Goal: Task Accomplishment & Management: Manage account settings

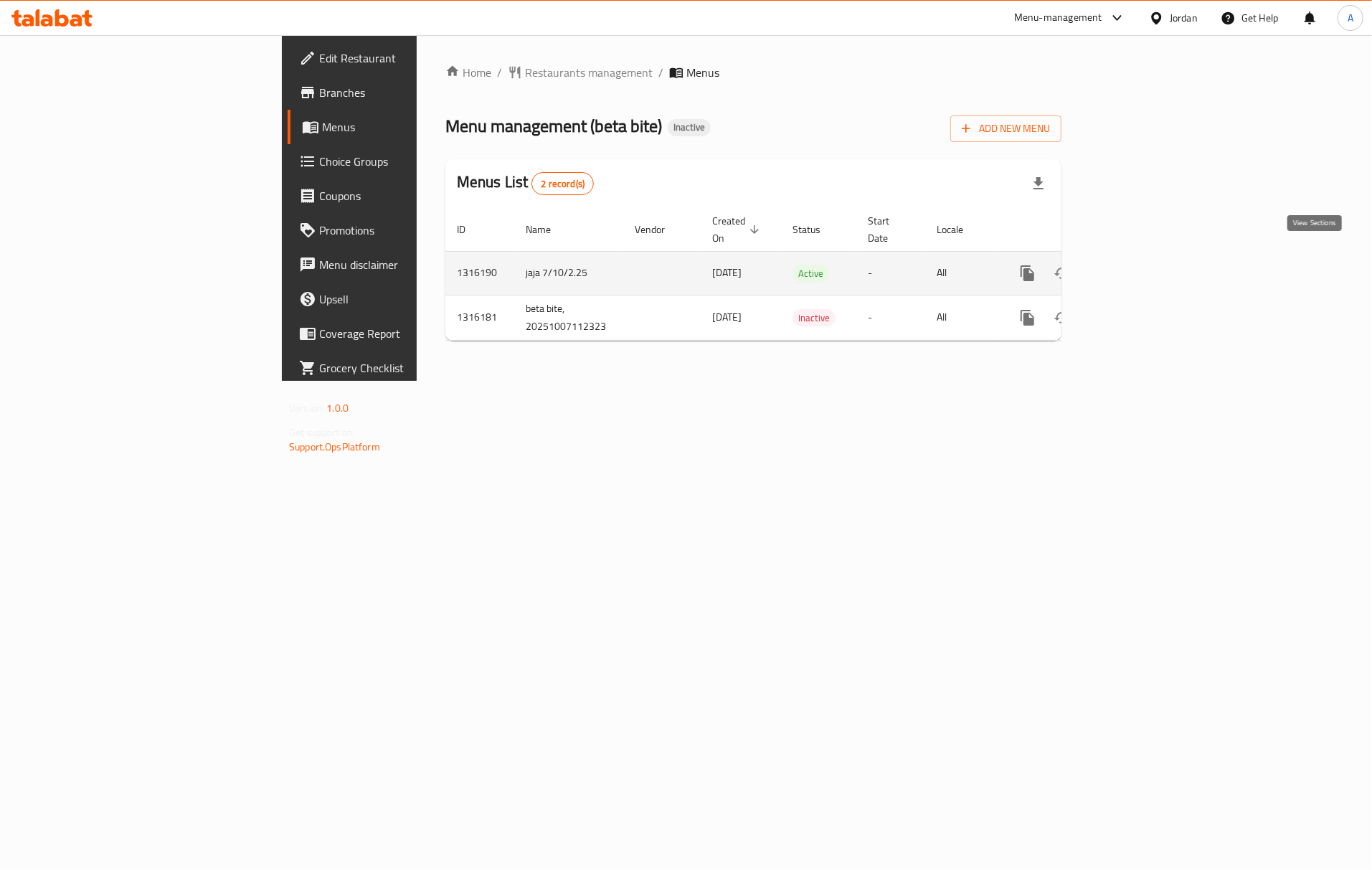
click at [1149, 264] on link "enhanced table" at bounding box center [1131, 273] width 34 height 34
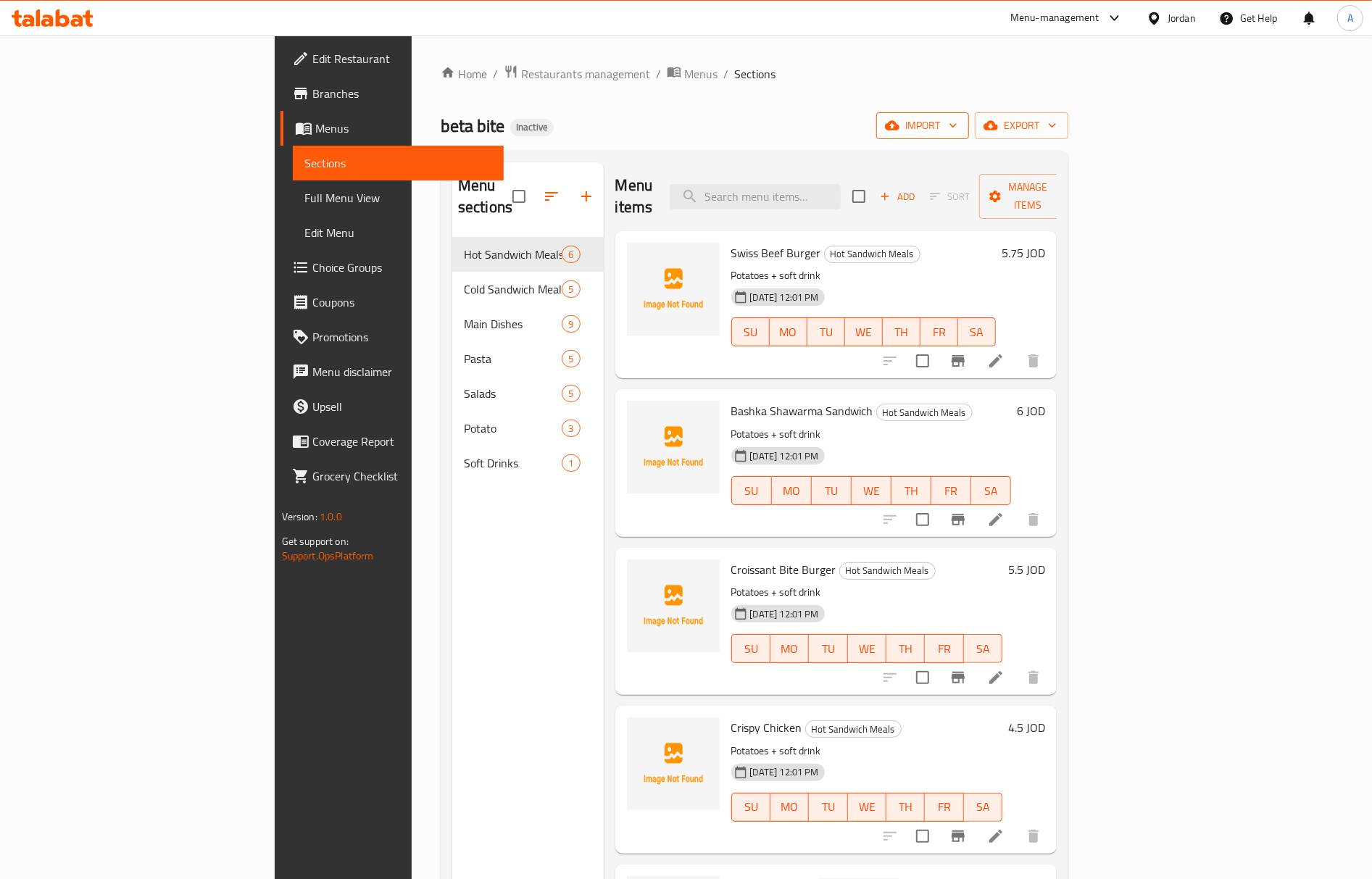
click at [957, 119] on span "import" at bounding box center [922, 125] width 69 height 18
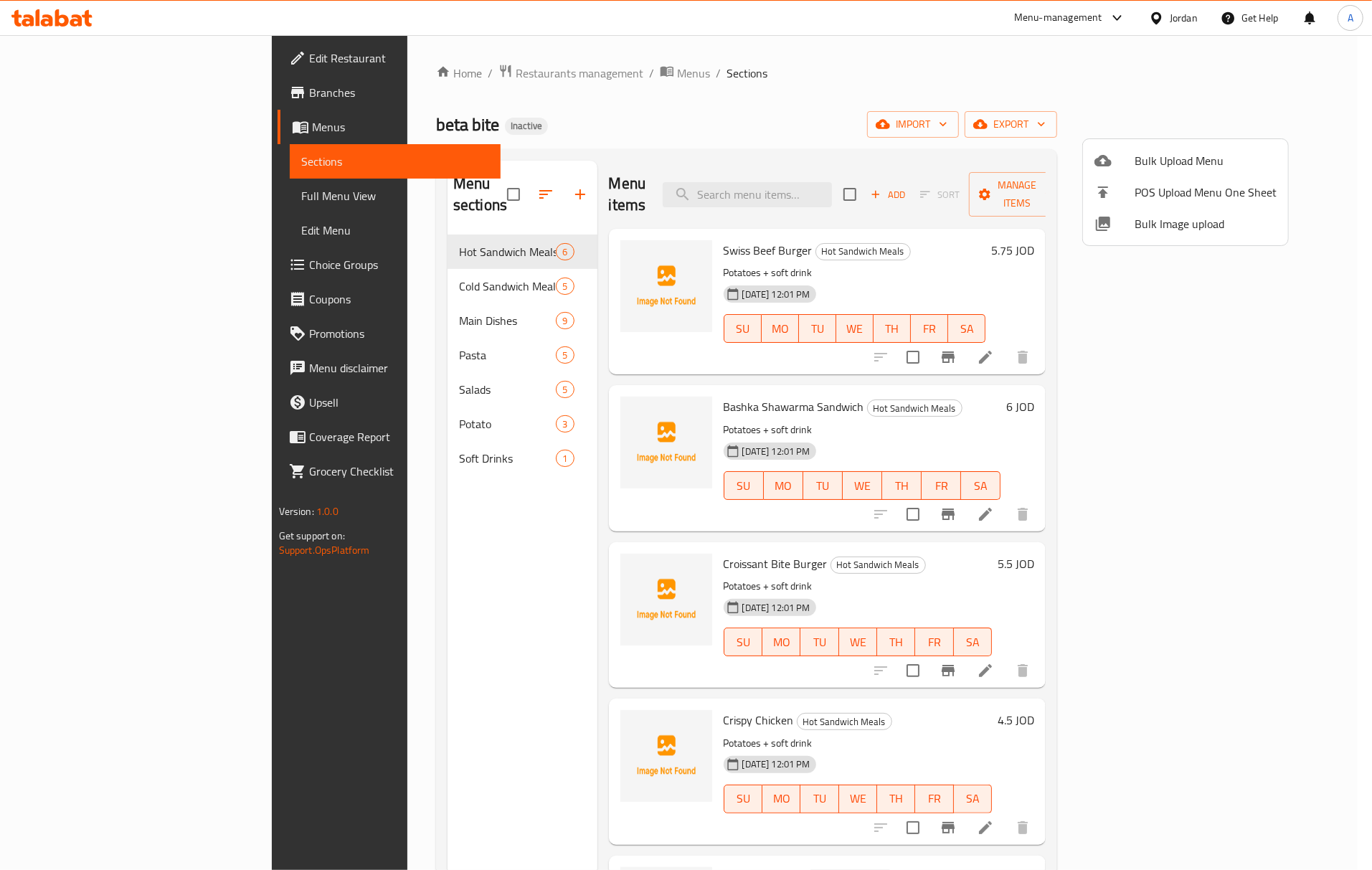
click at [1159, 246] on div "Bulk Upload Menu POS Upload Menu One Sheet Bulk Image upload" at bounding box center [1185, 192] width 206 height 108
click at [1162, 224] on span "Bulk Image upload" at bounding box center [1206, 223] width 142 height 17
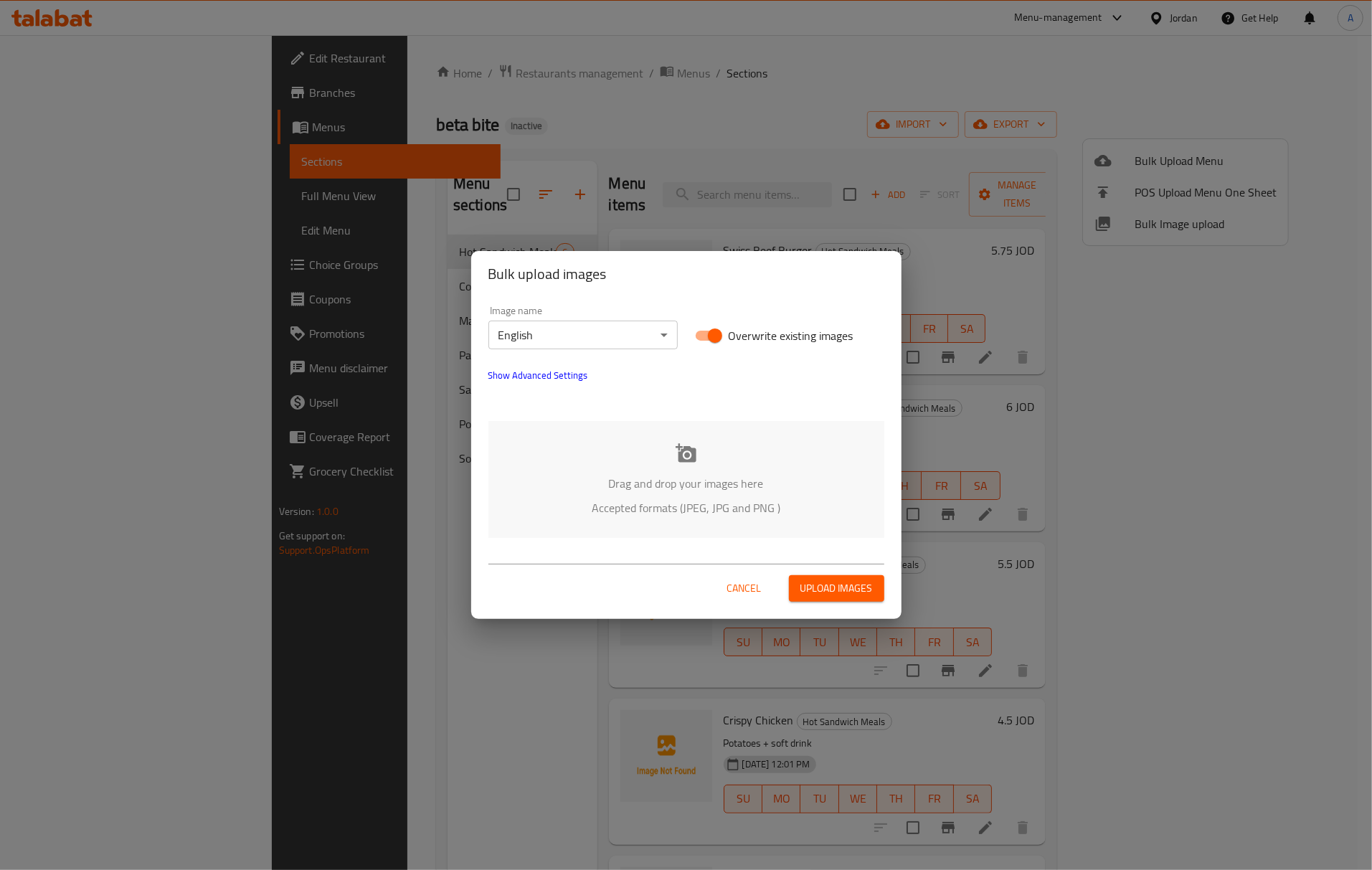
click at [650, 337] on body "​ Menu-management Jordan Get Help A Edit Restaurant Branches Menus Sections Ful…" at bounding box center [686, 453] width 1372 height 835
click at [520, 363] on li "Arabic" at bounding box center [583, 360] width 189 height 26
click at [706, 466] on div "Drag and drop your images here Accepted formats (JPEG, JPG and PNG )" at bounding box center [686, 479] width 396 height 117
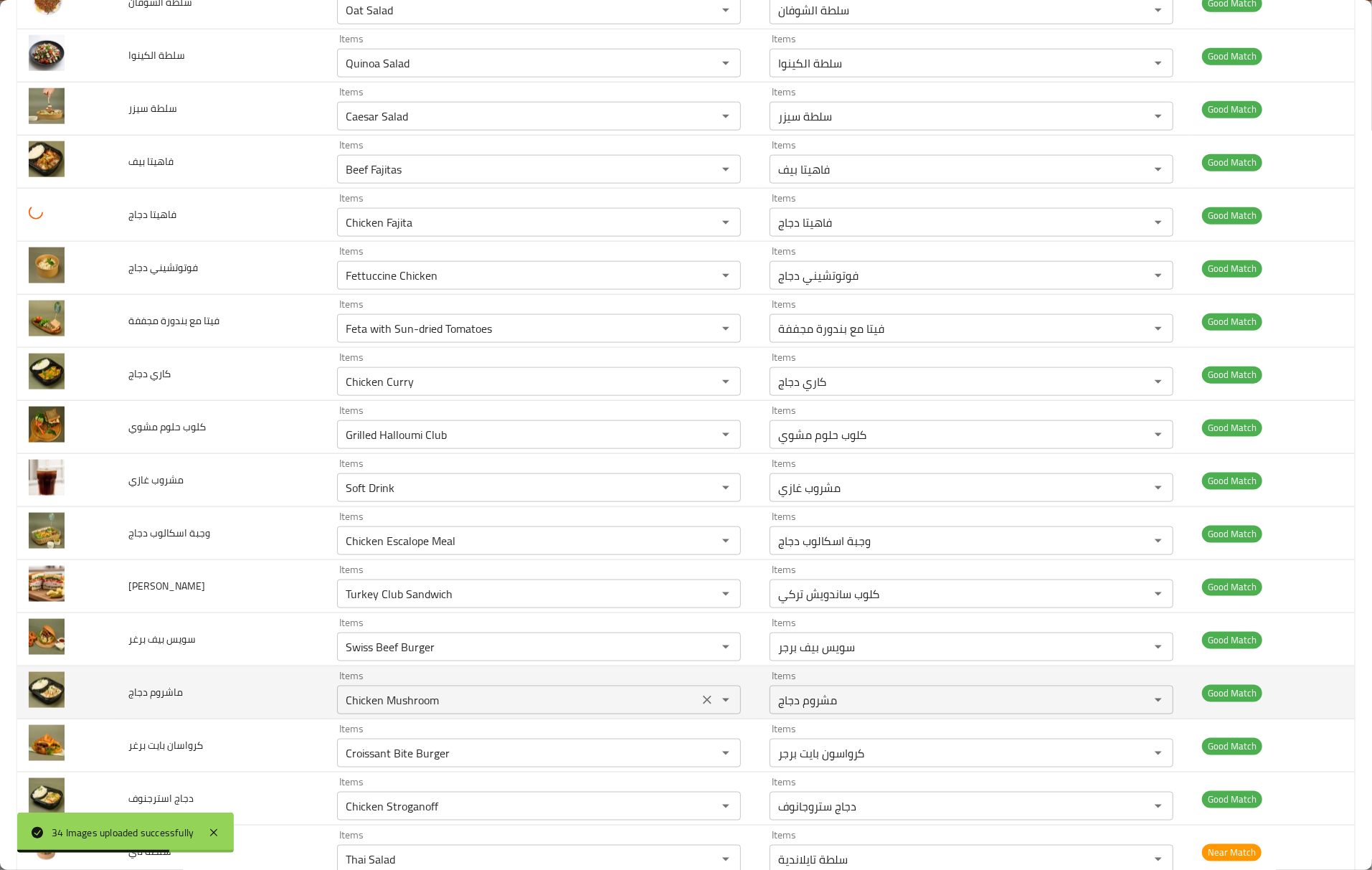
scroll to position [1191, 0]
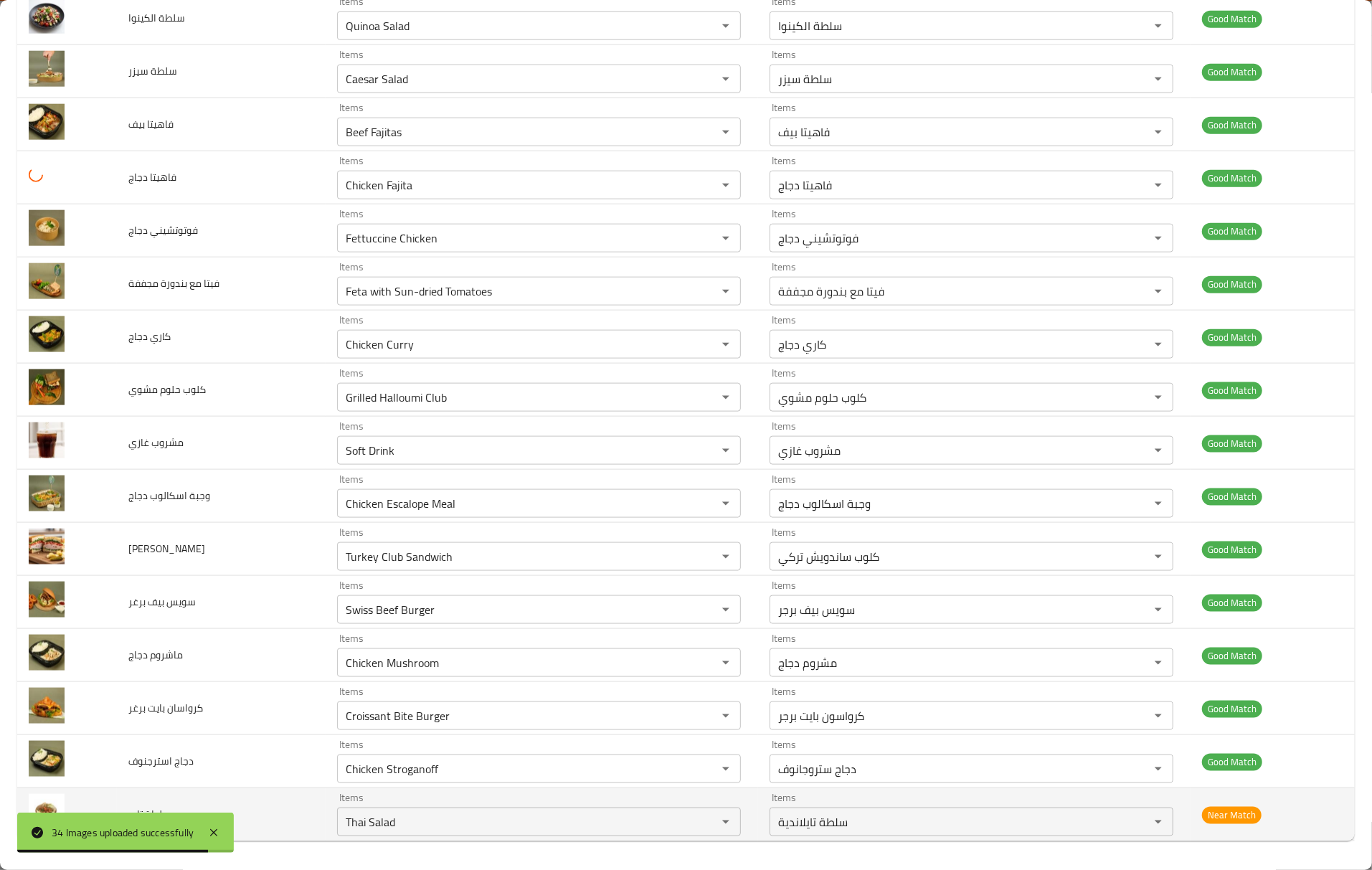
click at [270, 808] on td "سلطة تاي" at bounding box center [222, 814] width 209 height 53
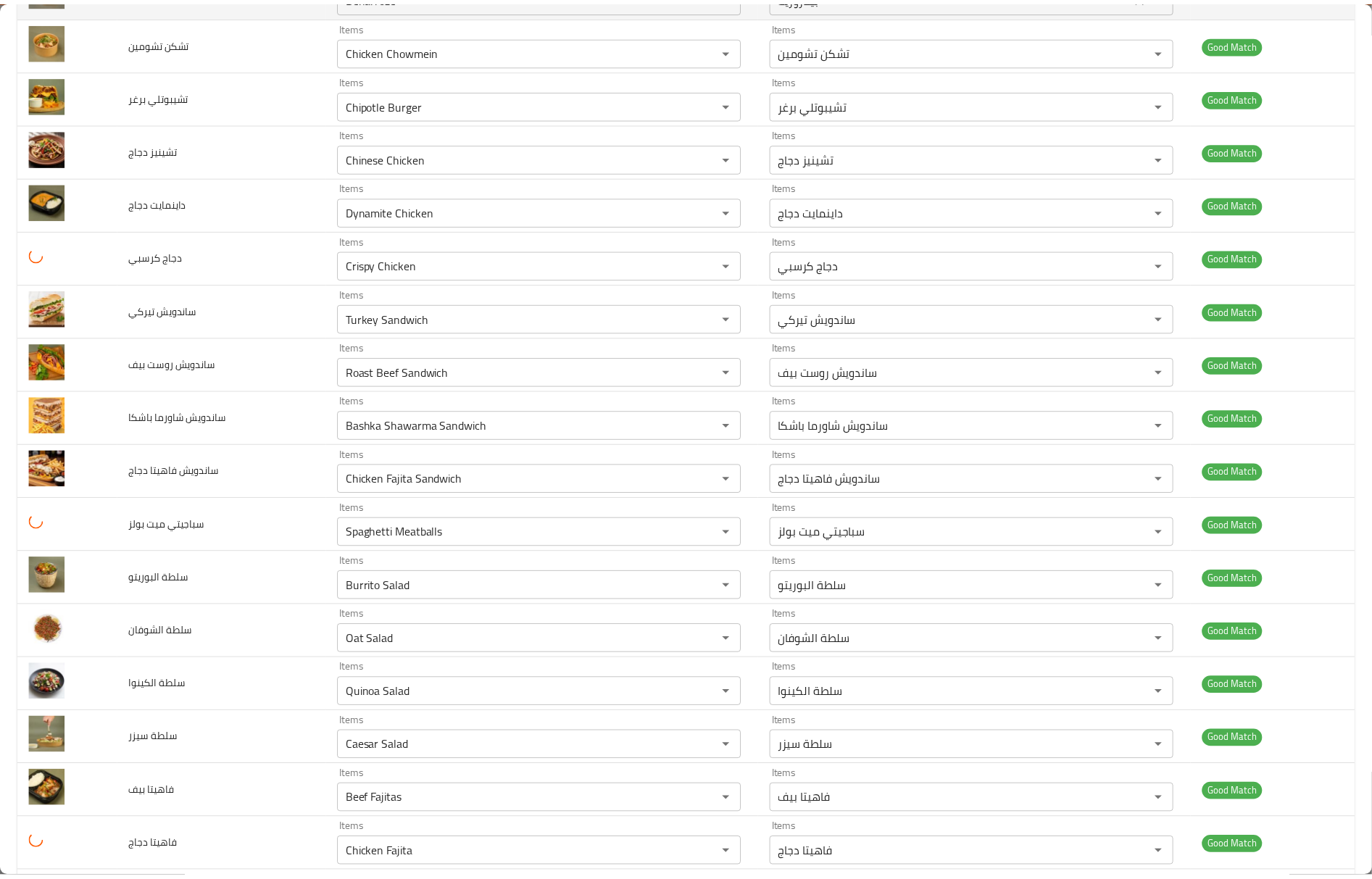
scroll to position [0, 0]
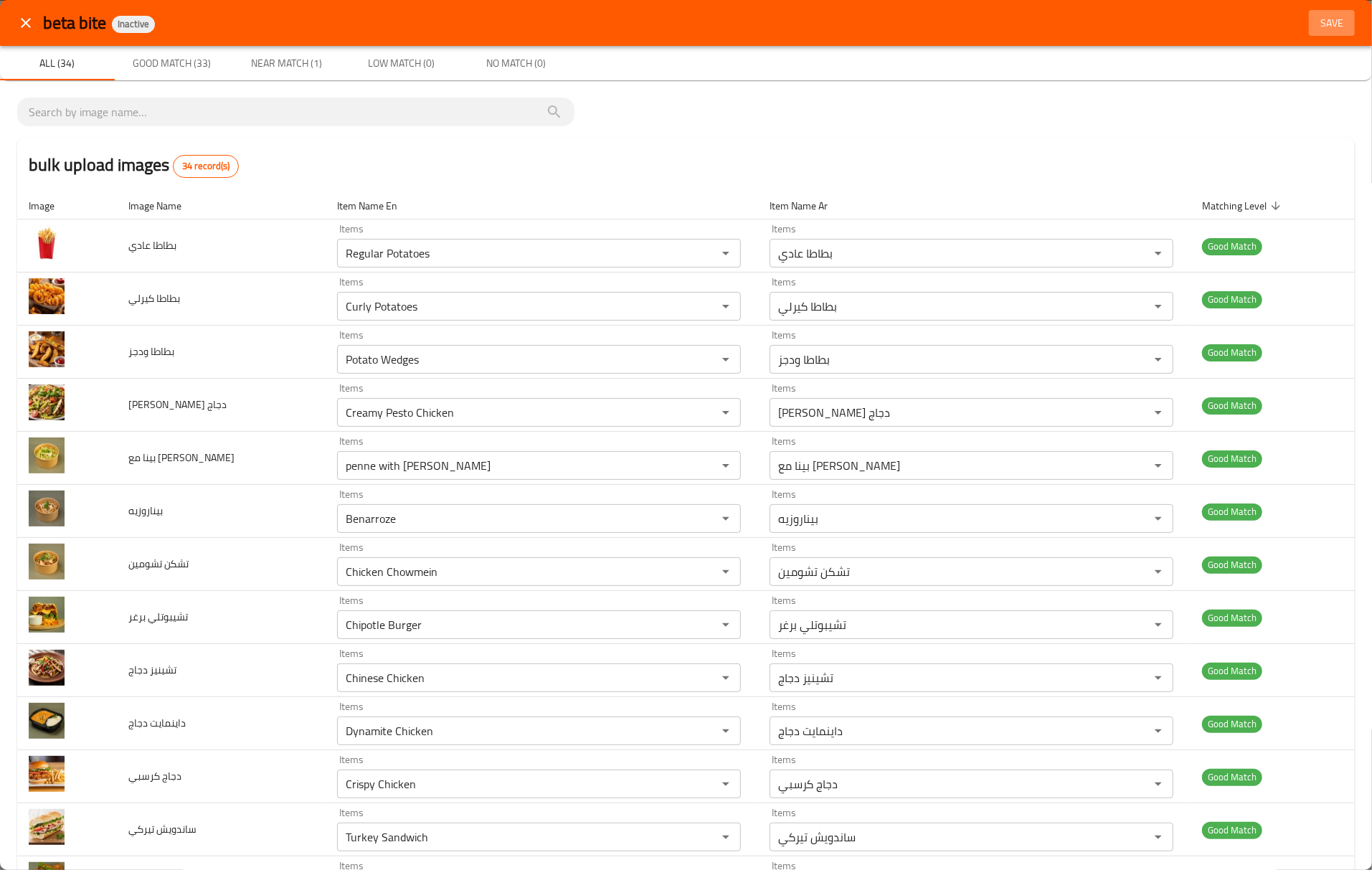
click at [1315, 27] on span "Save" at bounding box center [1332, 23] width 34 height 18
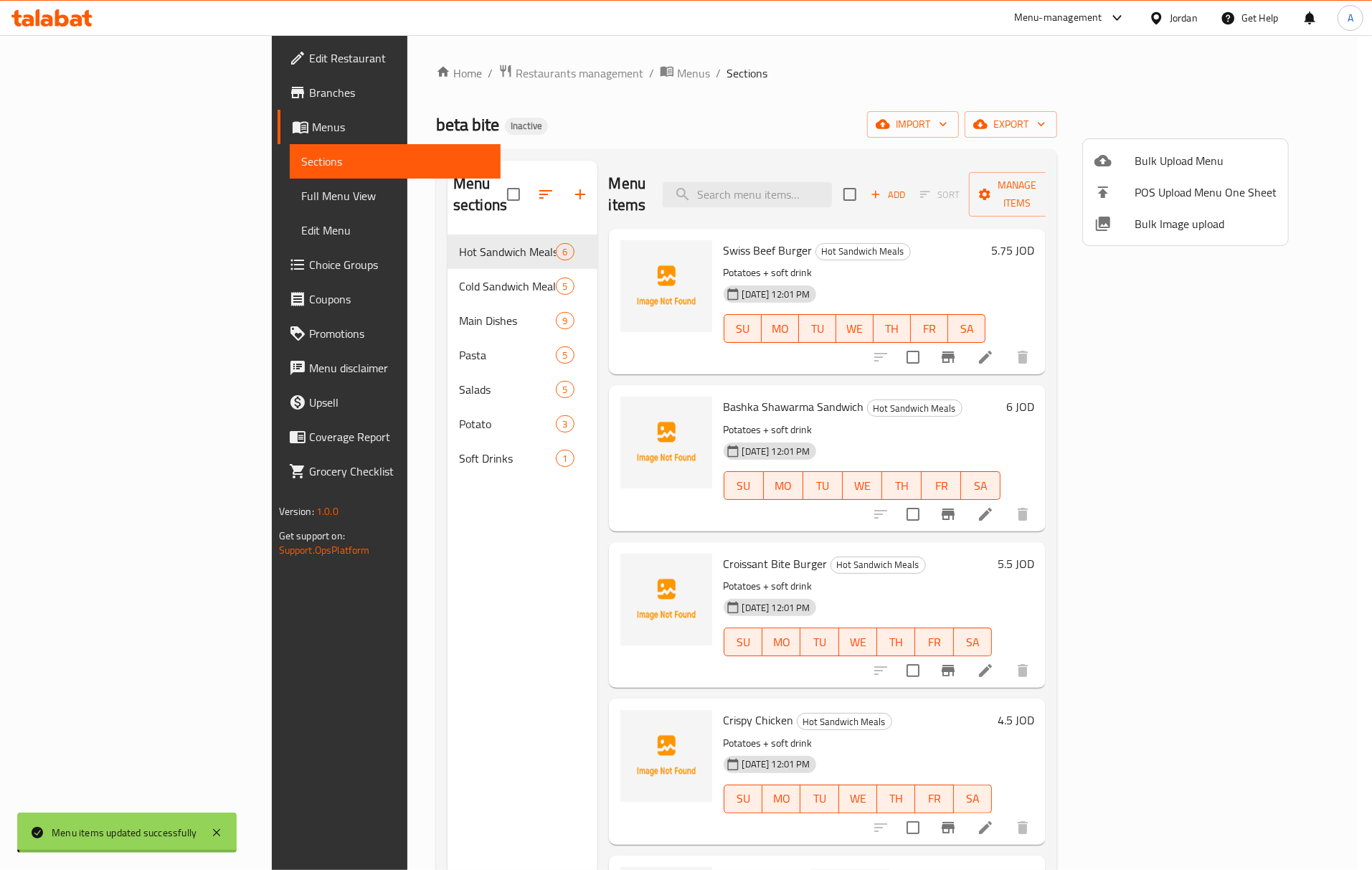
click at [1215, 74] on div at bounding box center [686, 435] width 1372 height 870
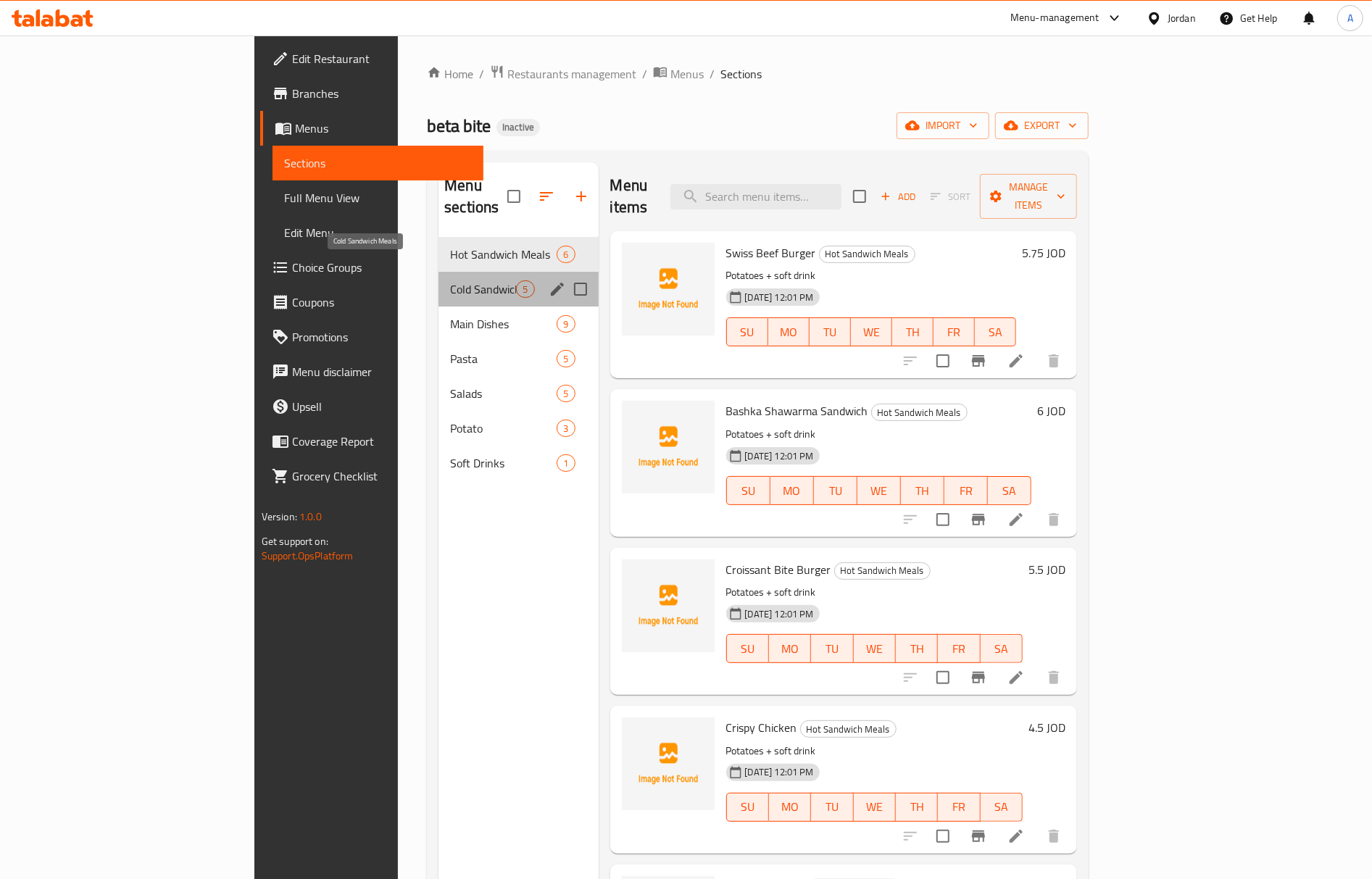
click at [450, 280] on span "Cold Sandwich Meals" at bounding box center [482, 289] width 66 height 17
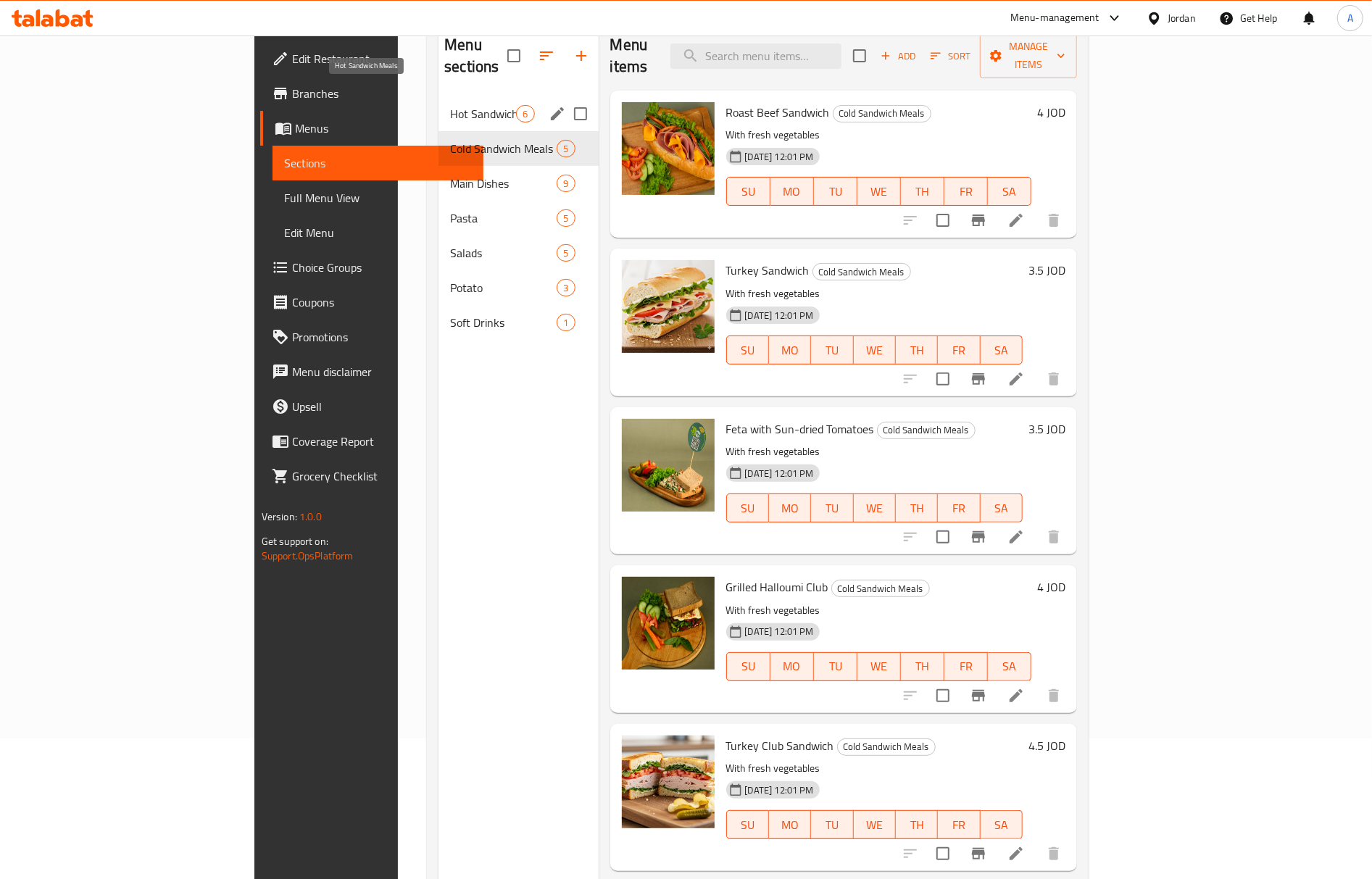
scroll to position [107, 0]
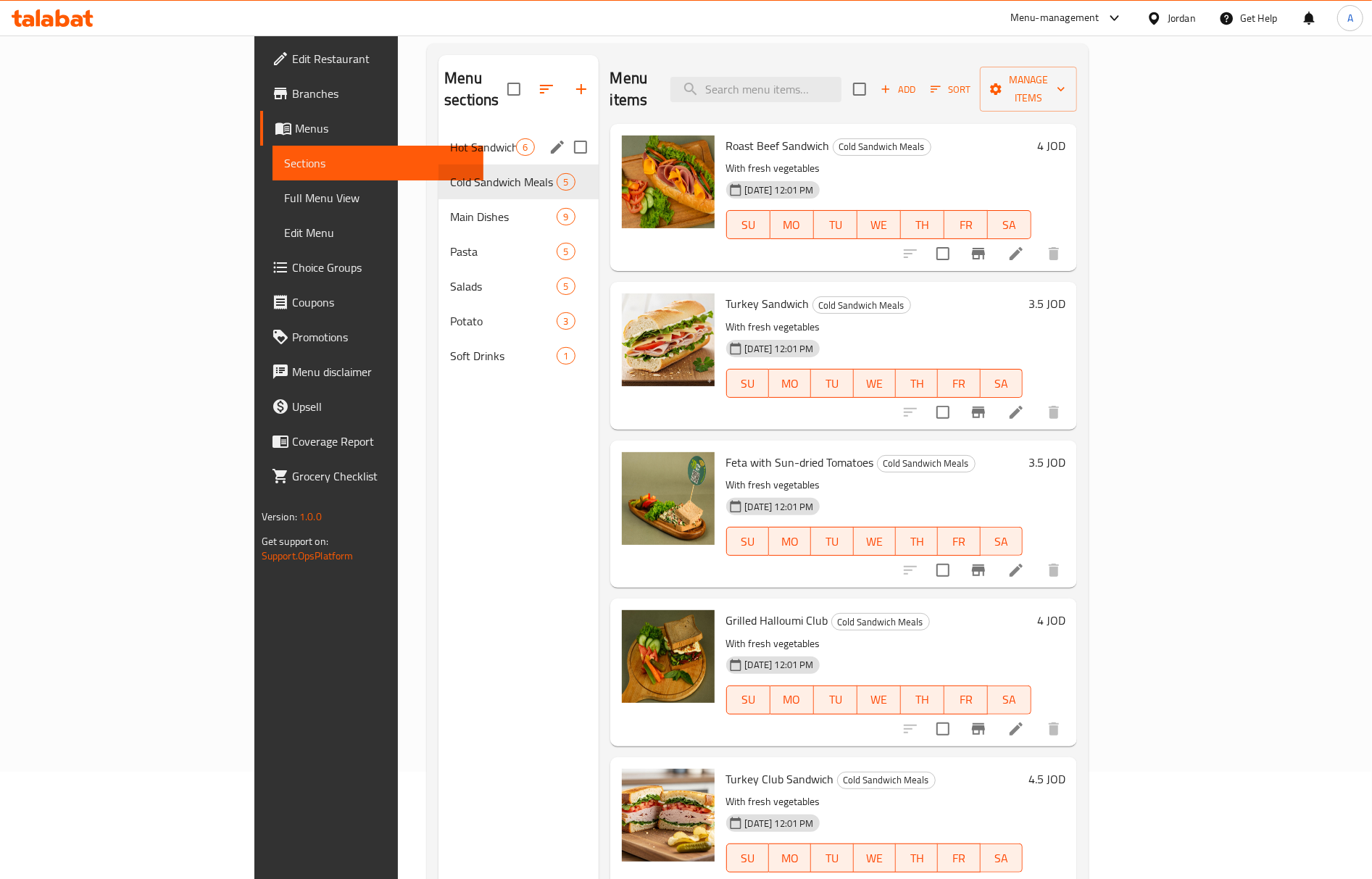
click at [438, 130] on div "Hot Sandwich Meals 6" at bounding box center [518, 147] width 159 height 35
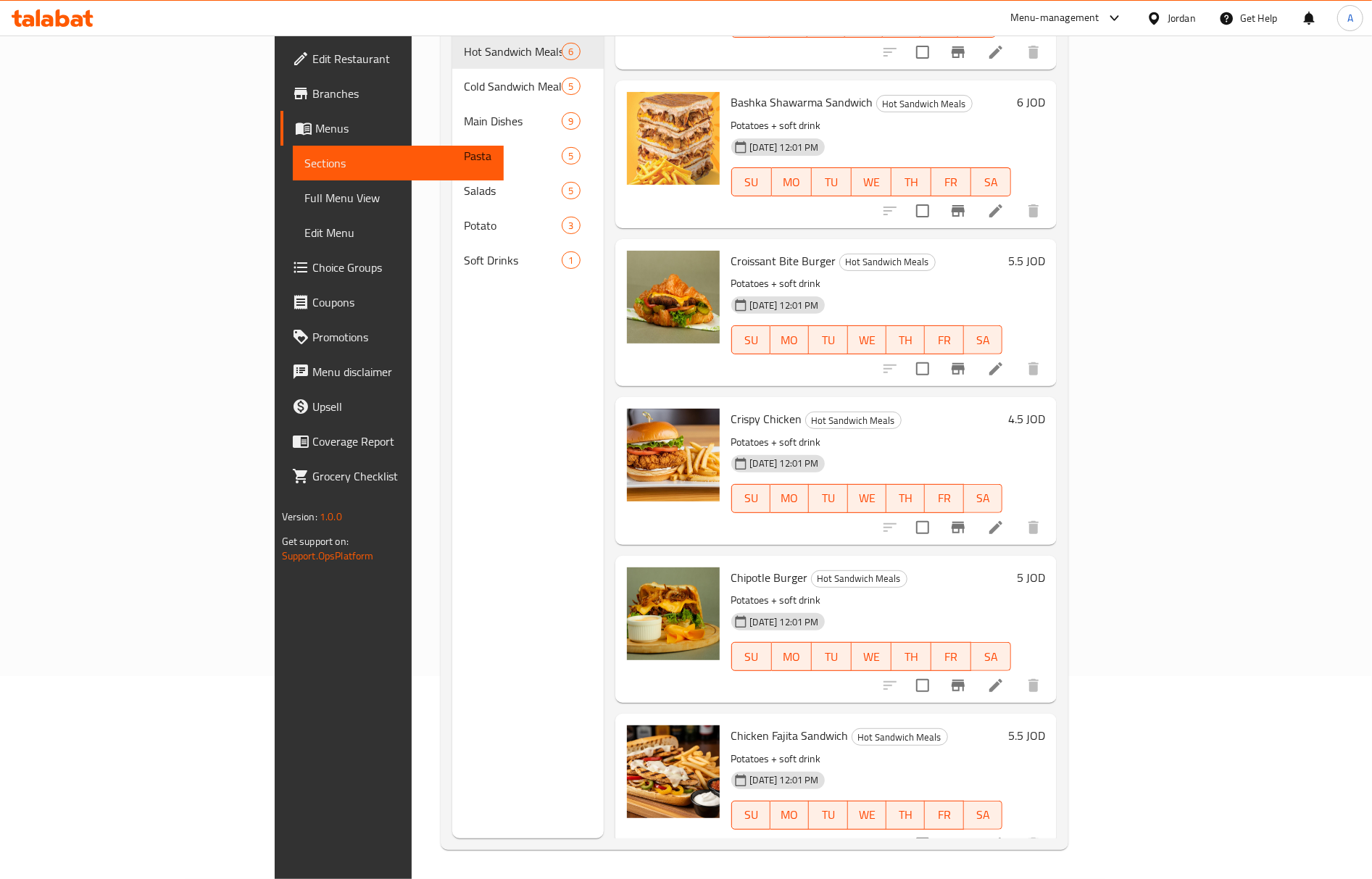
scroll to position [204, 0]
click at [872, 729] on span "Hot Sandwich Meals" at bounding box center [900, 736] width 95 height 16
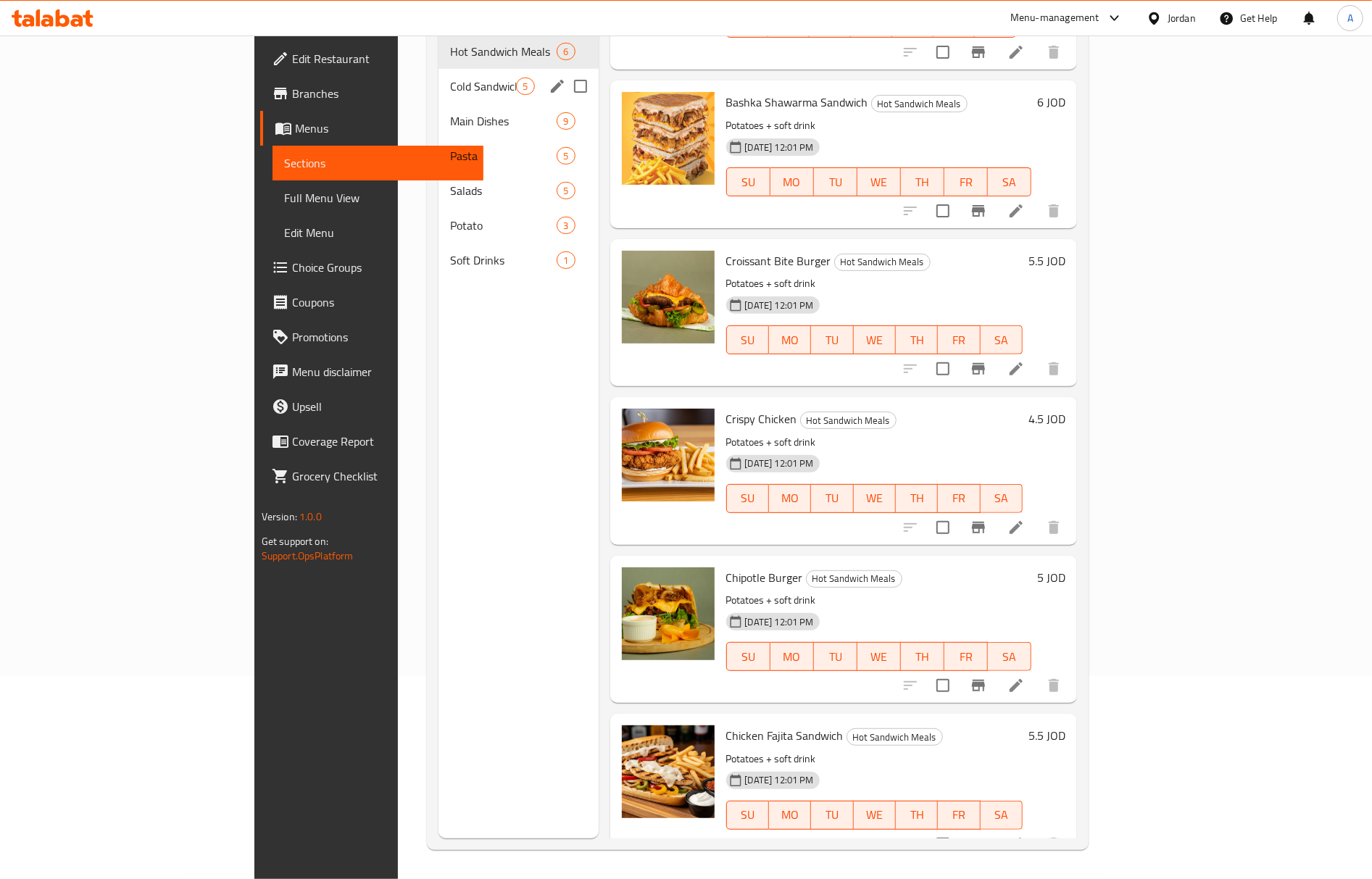
click at [450, 78] on span "Cold Sandwich Meals" at bounding box center [482, 86] width 66 height 17
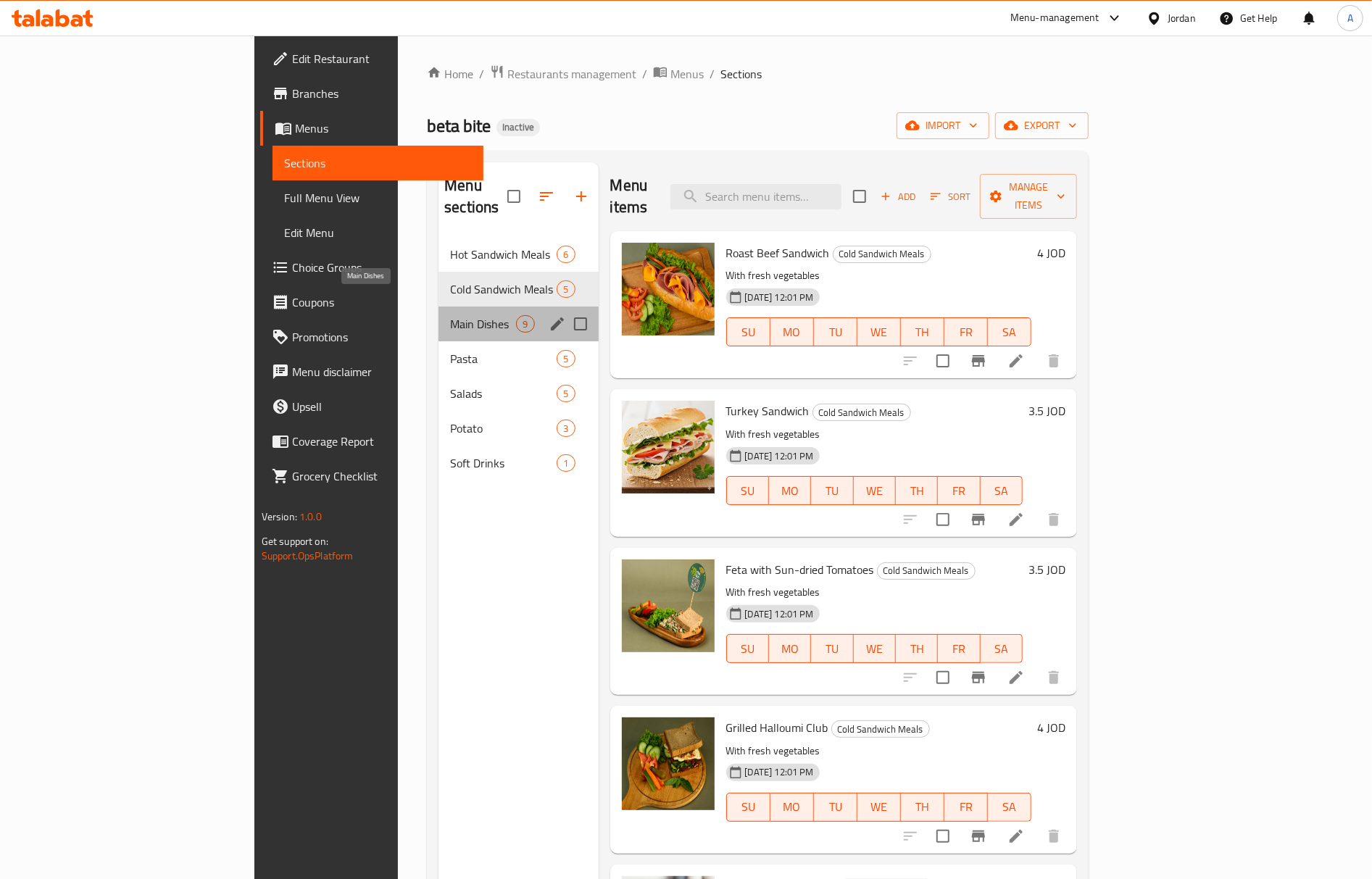
click at [450, 315] on span "Main Dishes" at bounding box center [482, 324] width 66 height 17
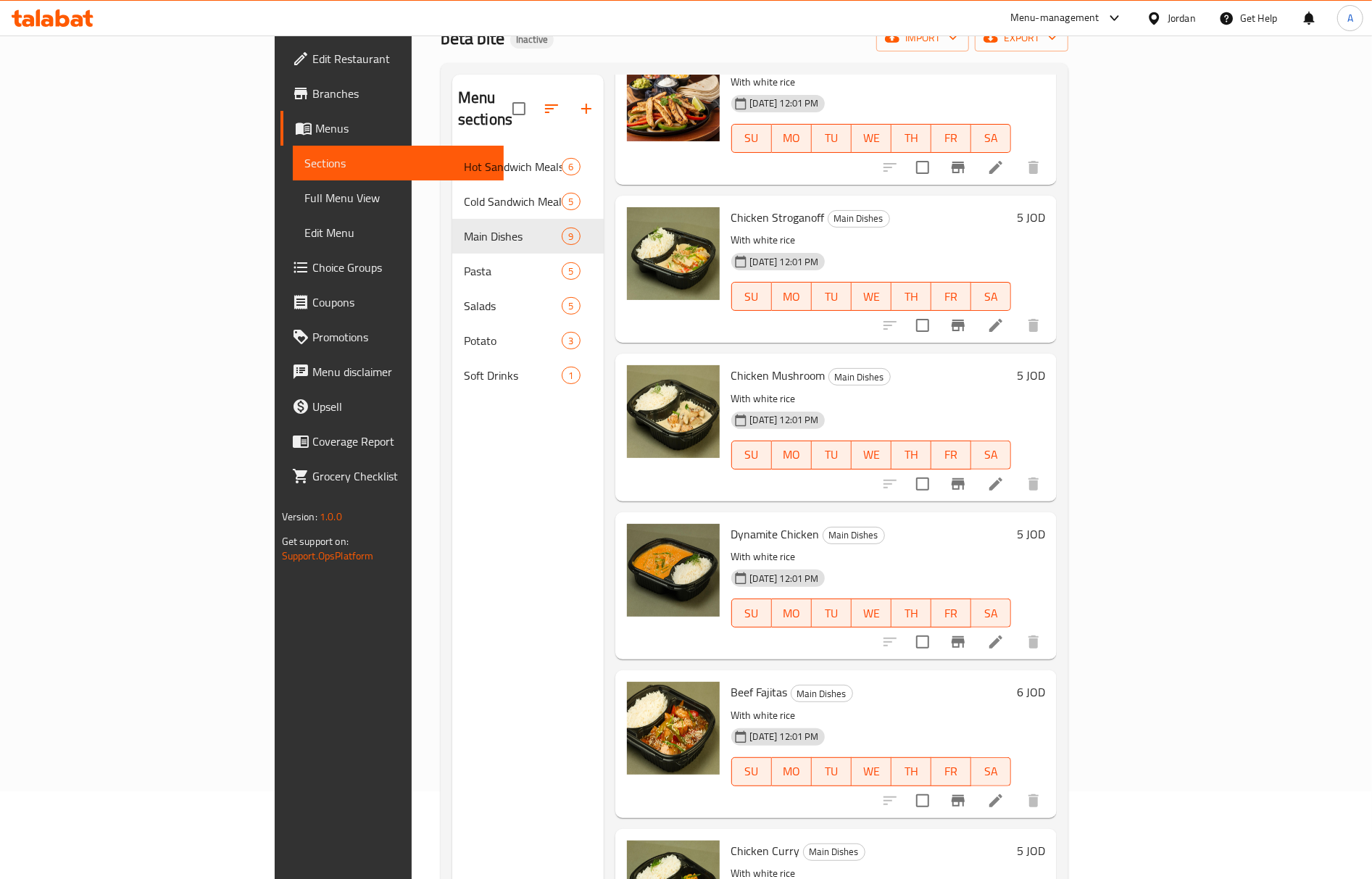
scroll to position [204, 0]
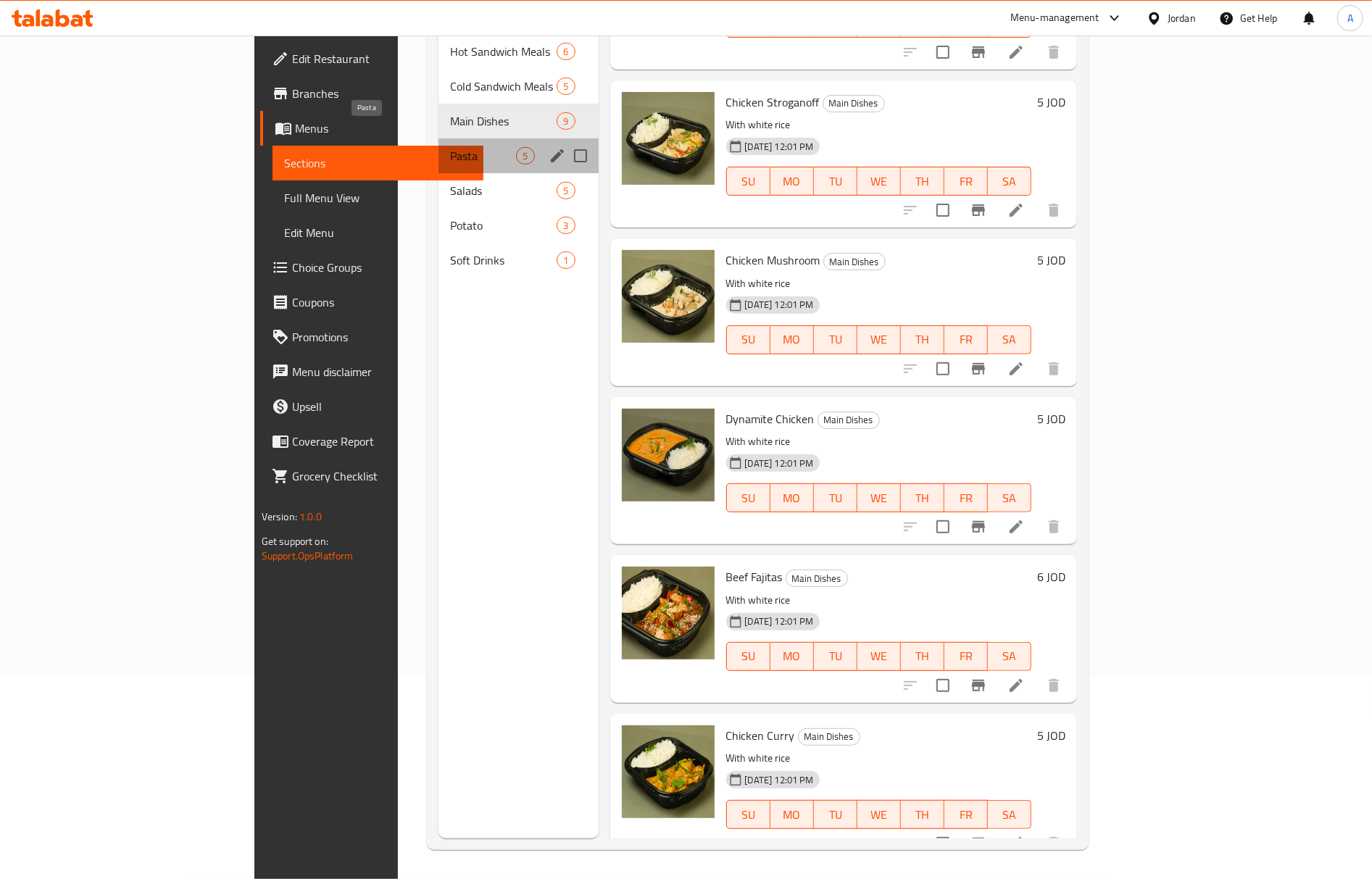
click at [450, 147] on span "Pasta" at bounding box center [482, 156] width 66 height 17
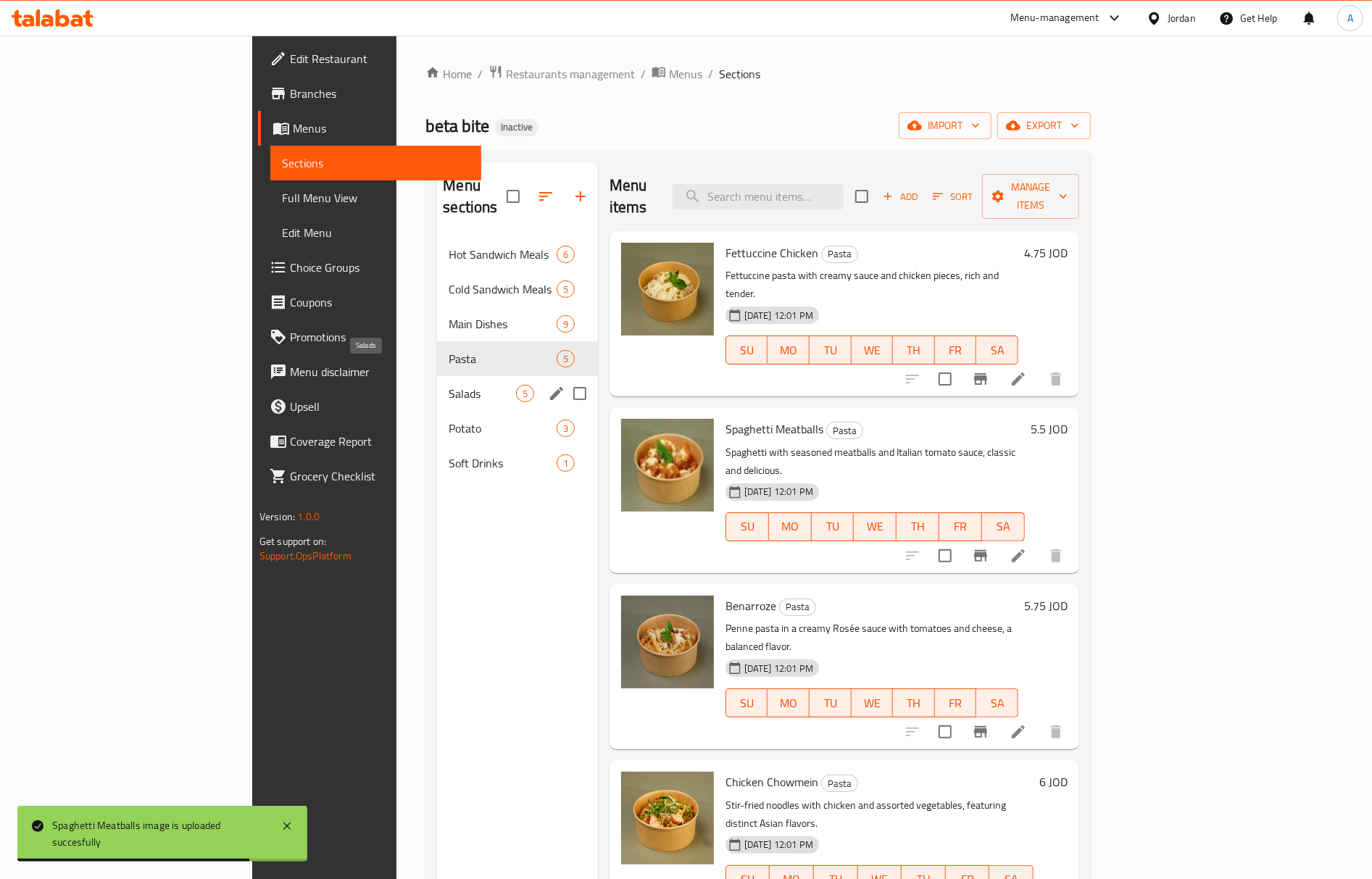
click at [450, 385] on span "Salads" at bounding box center [482, 393] width 67 height 17
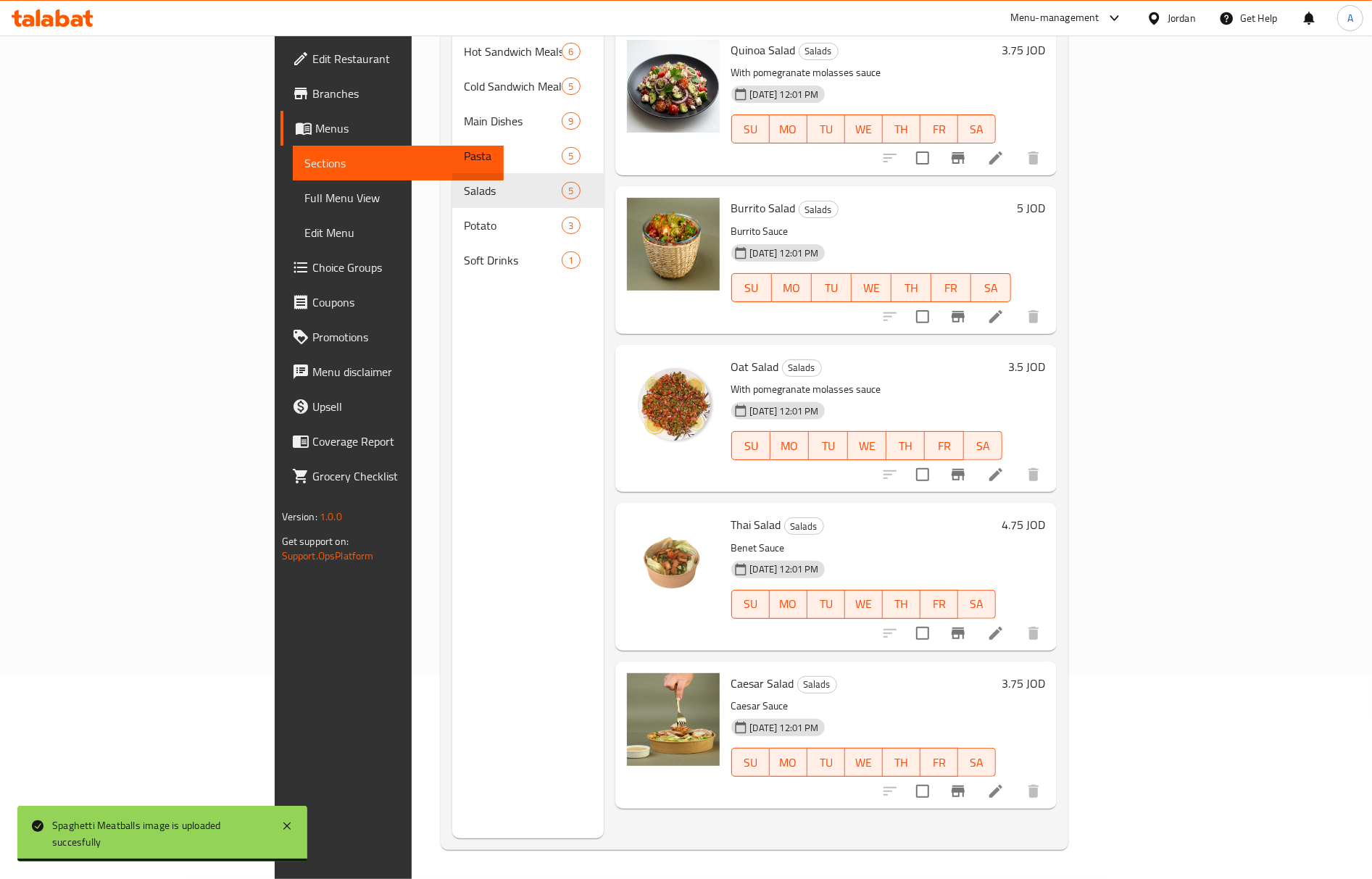
scroll to position [204, 0]
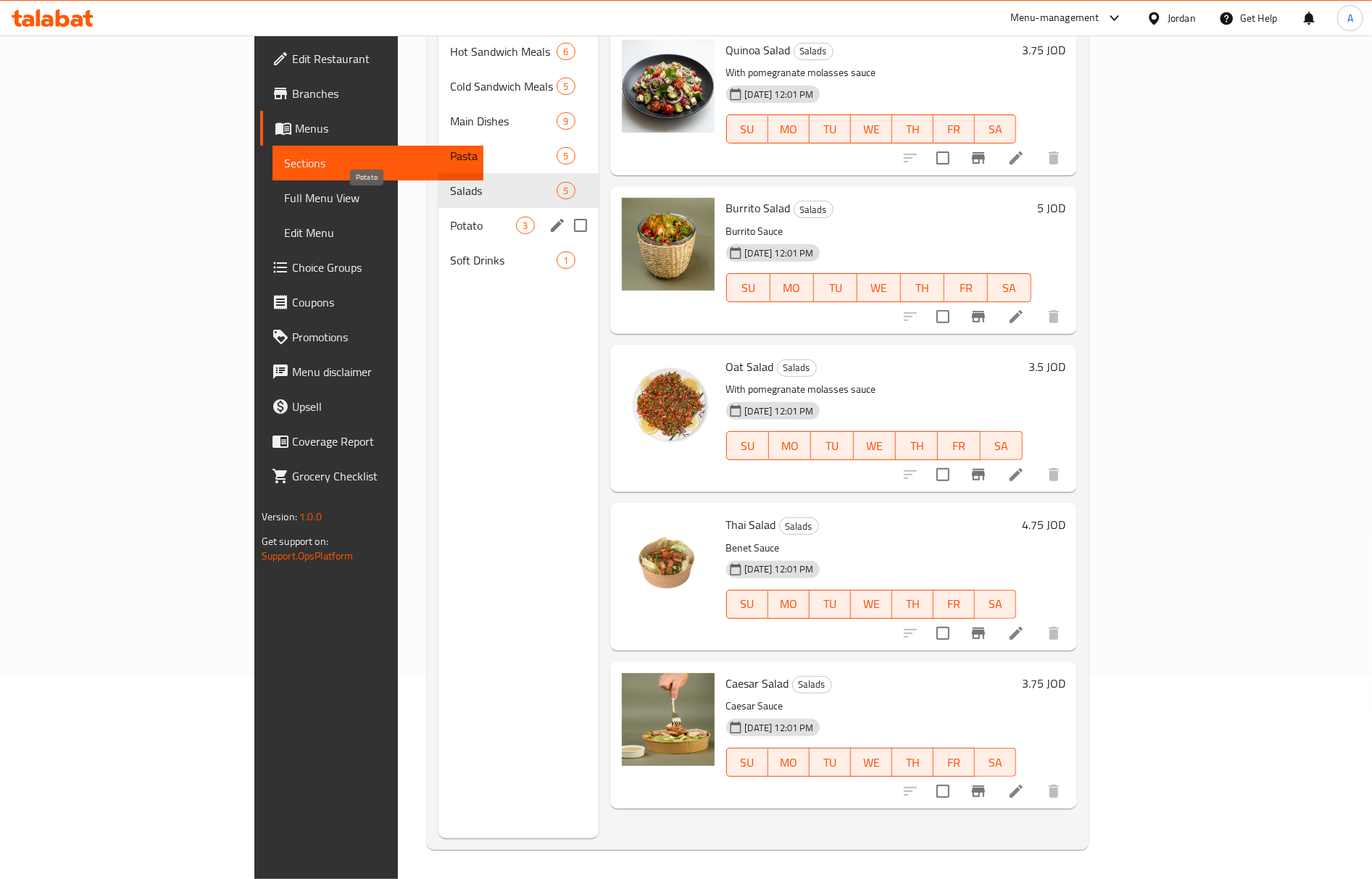
click at [450, 217] on span "Potato" at bounding box center [482, 226] width 66 height 17
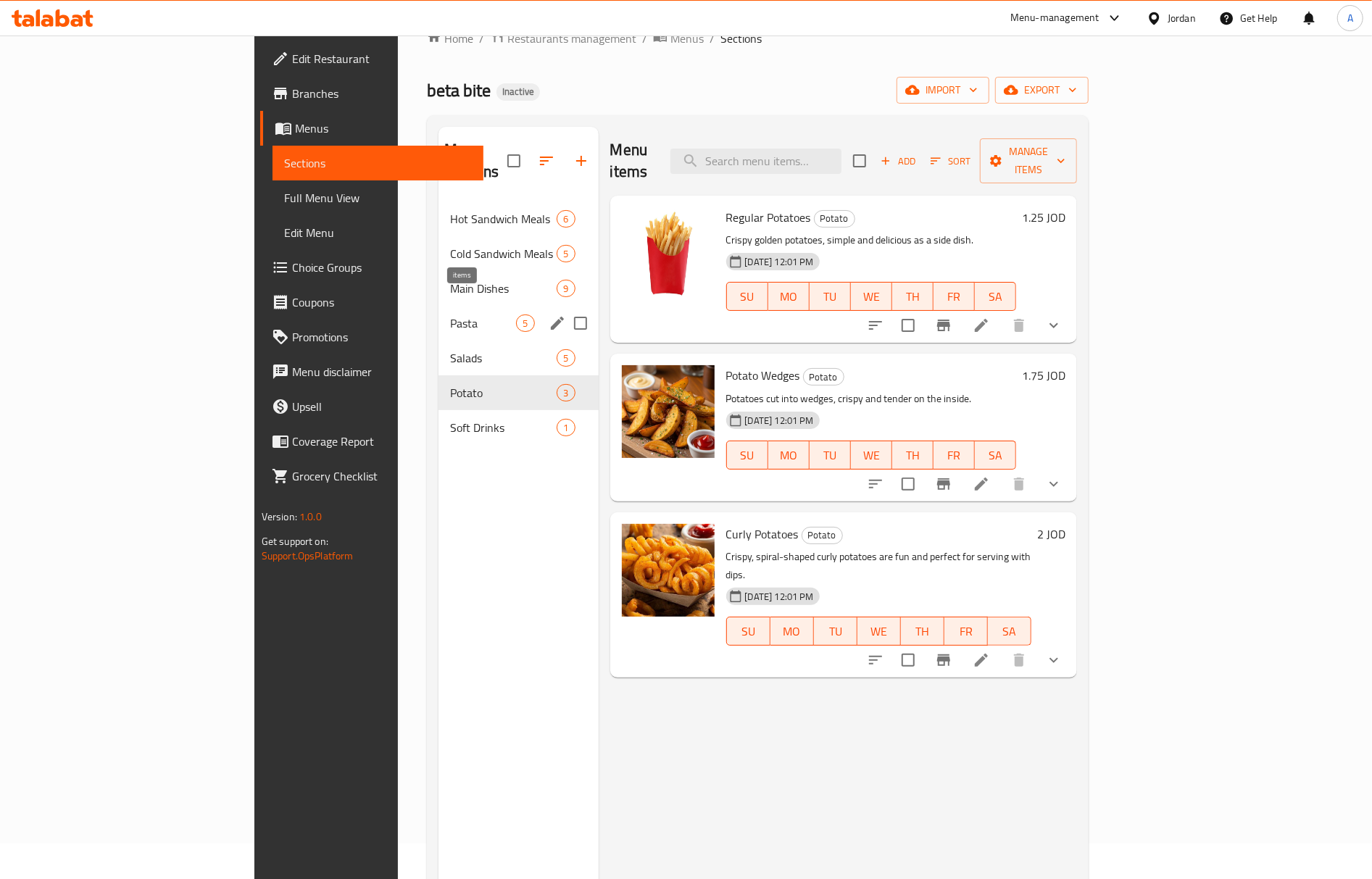
scroll to position [10, 0]
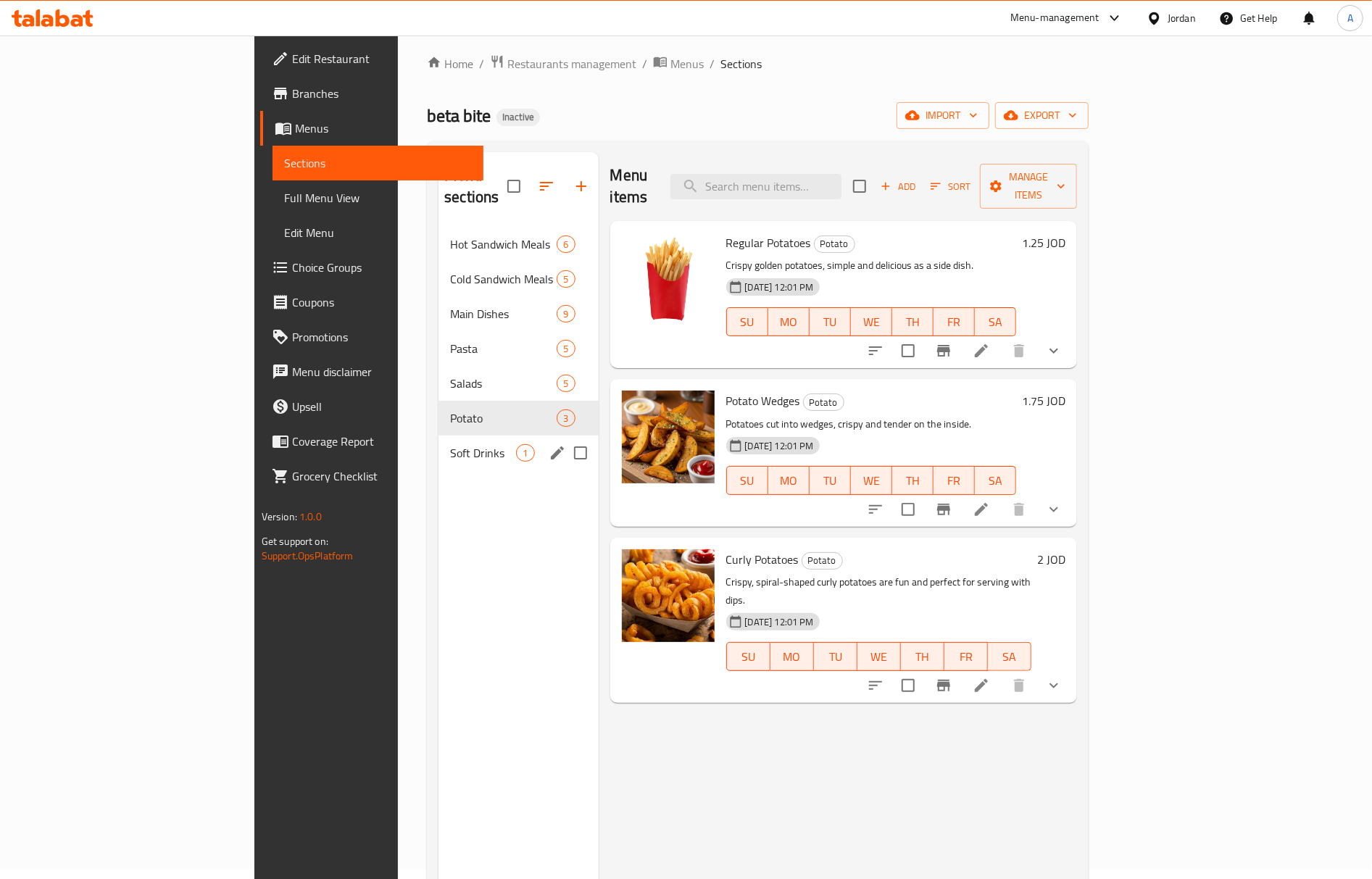
click at [450, 444] on span "Soft Drinks" at bounding box center [482, 453] width 66 height 17
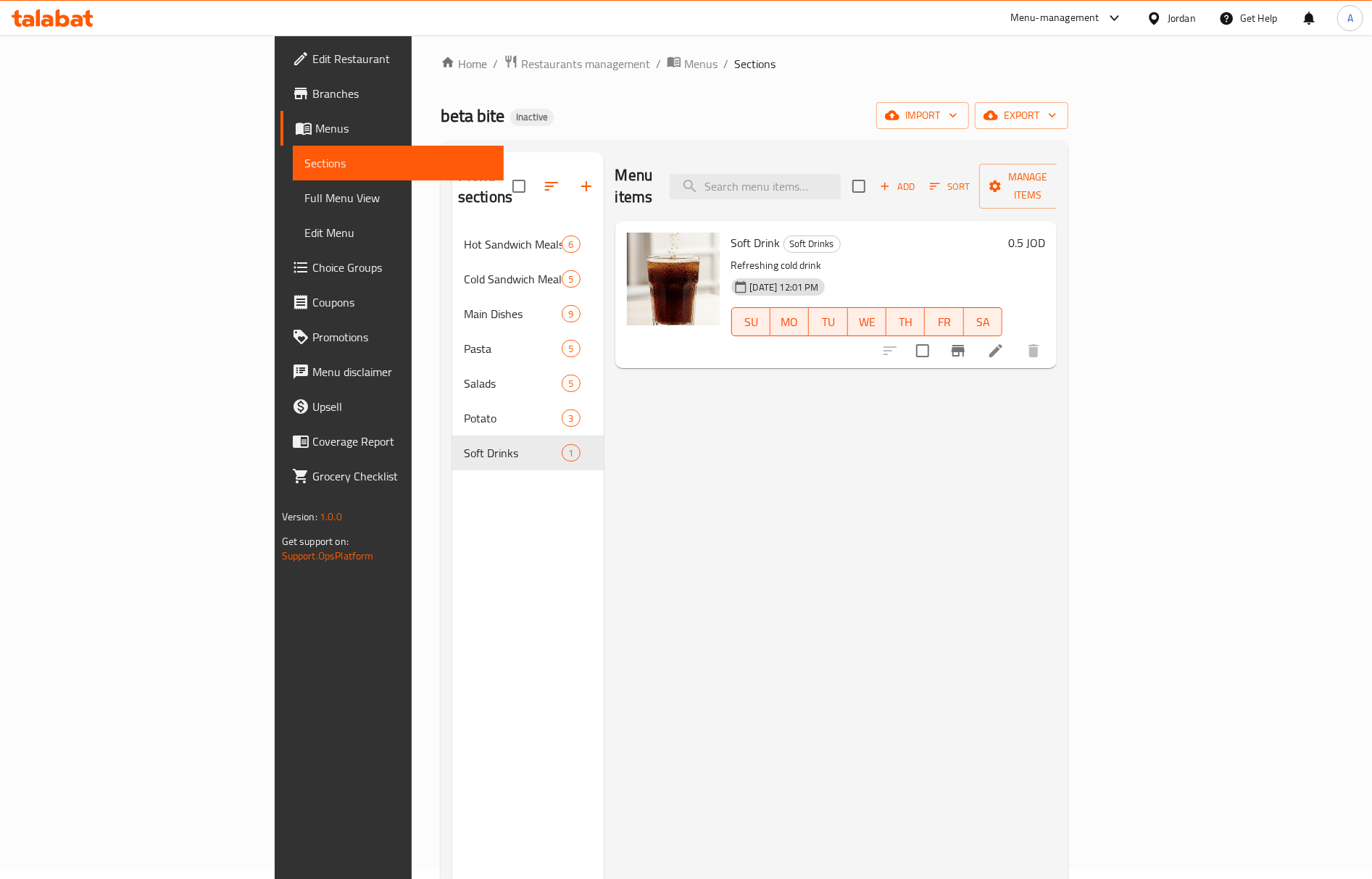
drag, startPoint x: 111, startPoint y: 191, endPoint x: 1375, endPoint y: 226, distance: 1264.5
click at [304, 191] on span "Full Menu View" at bounding box center [398, 198] width 188 height 17
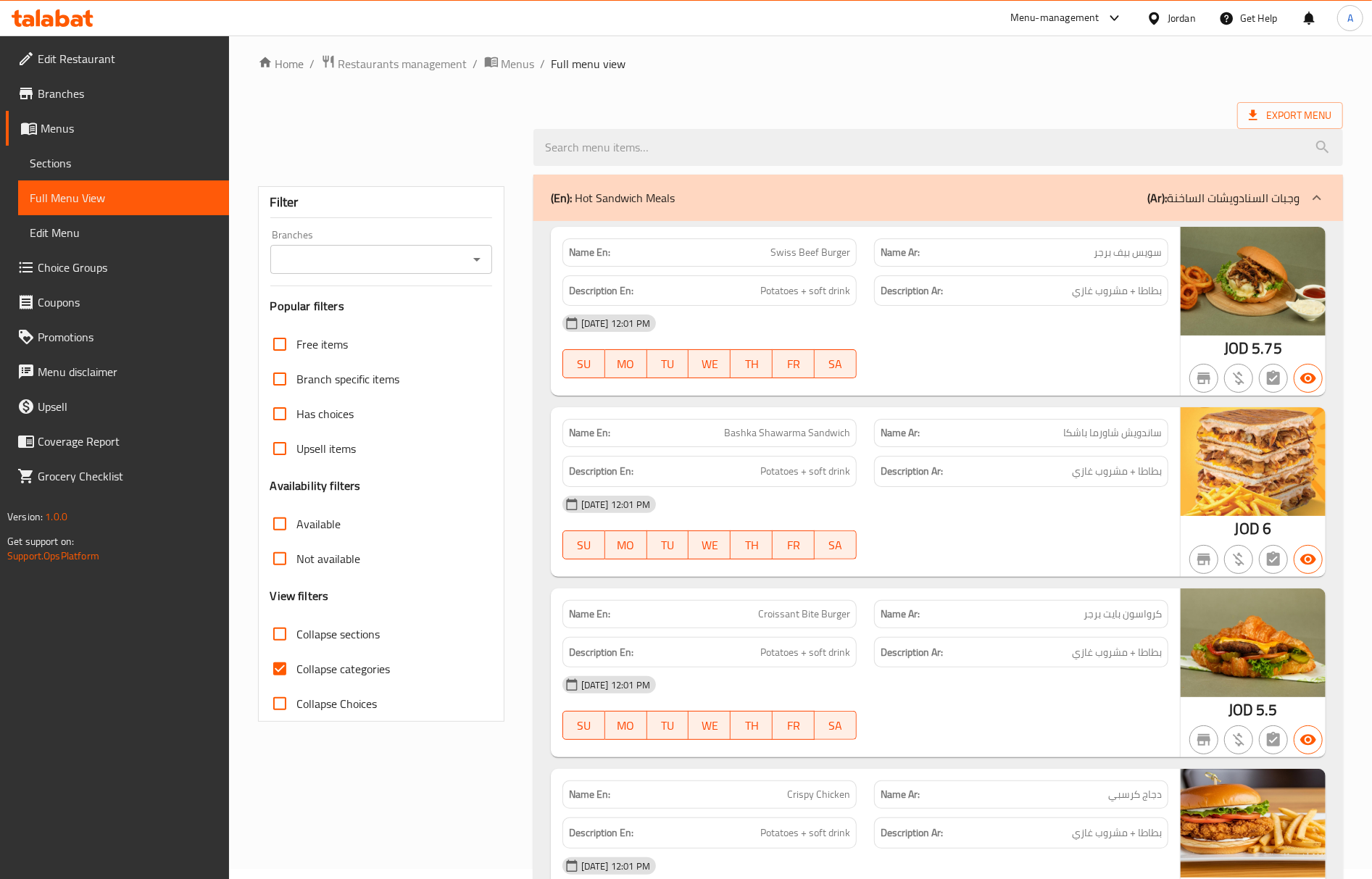
drag, startPoint x: 1100, startPoint y: 92, endPoint x: 1107, endPoint y: 2, distance: 90.3
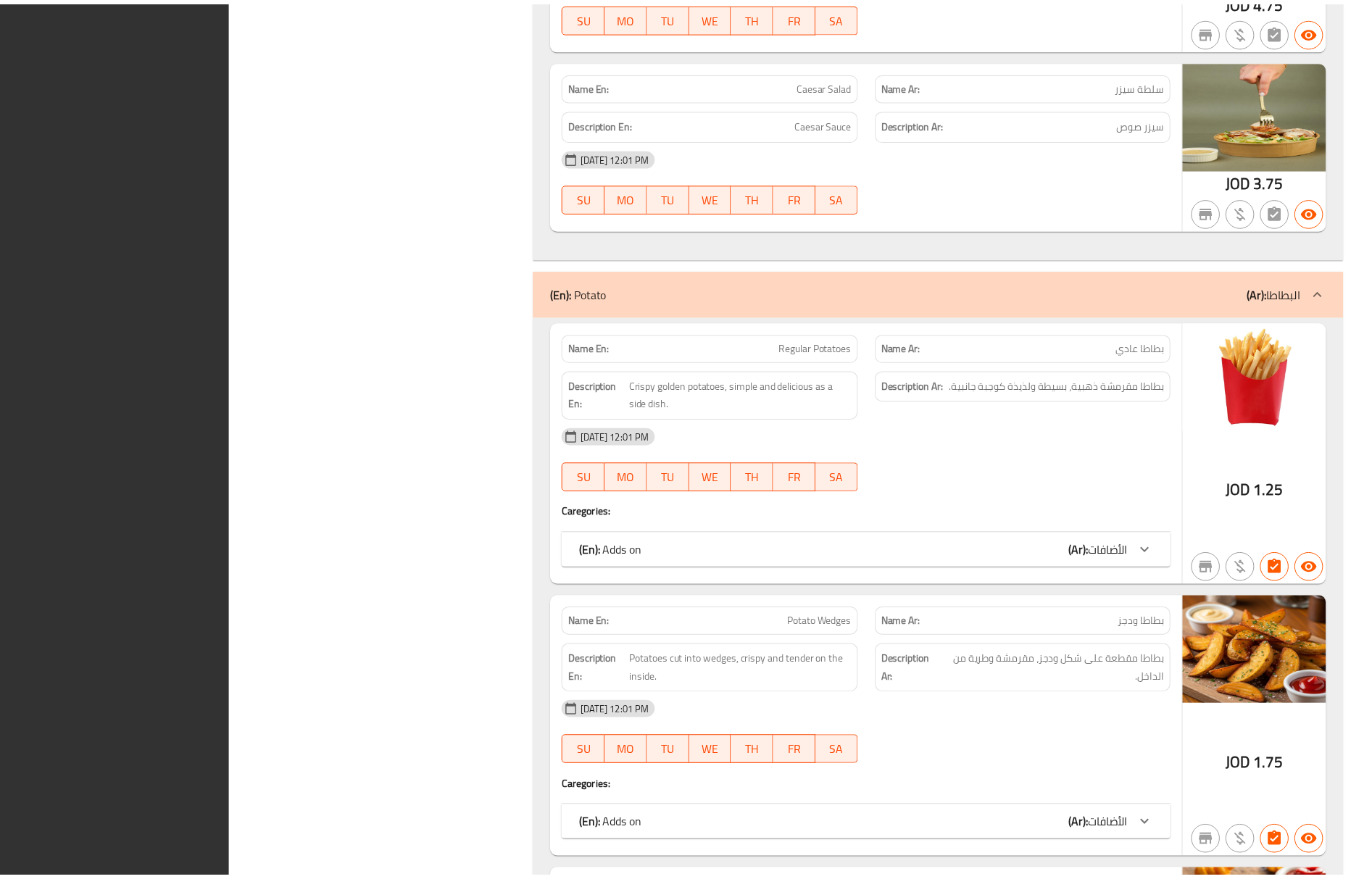
scroll to position [6468, 0]
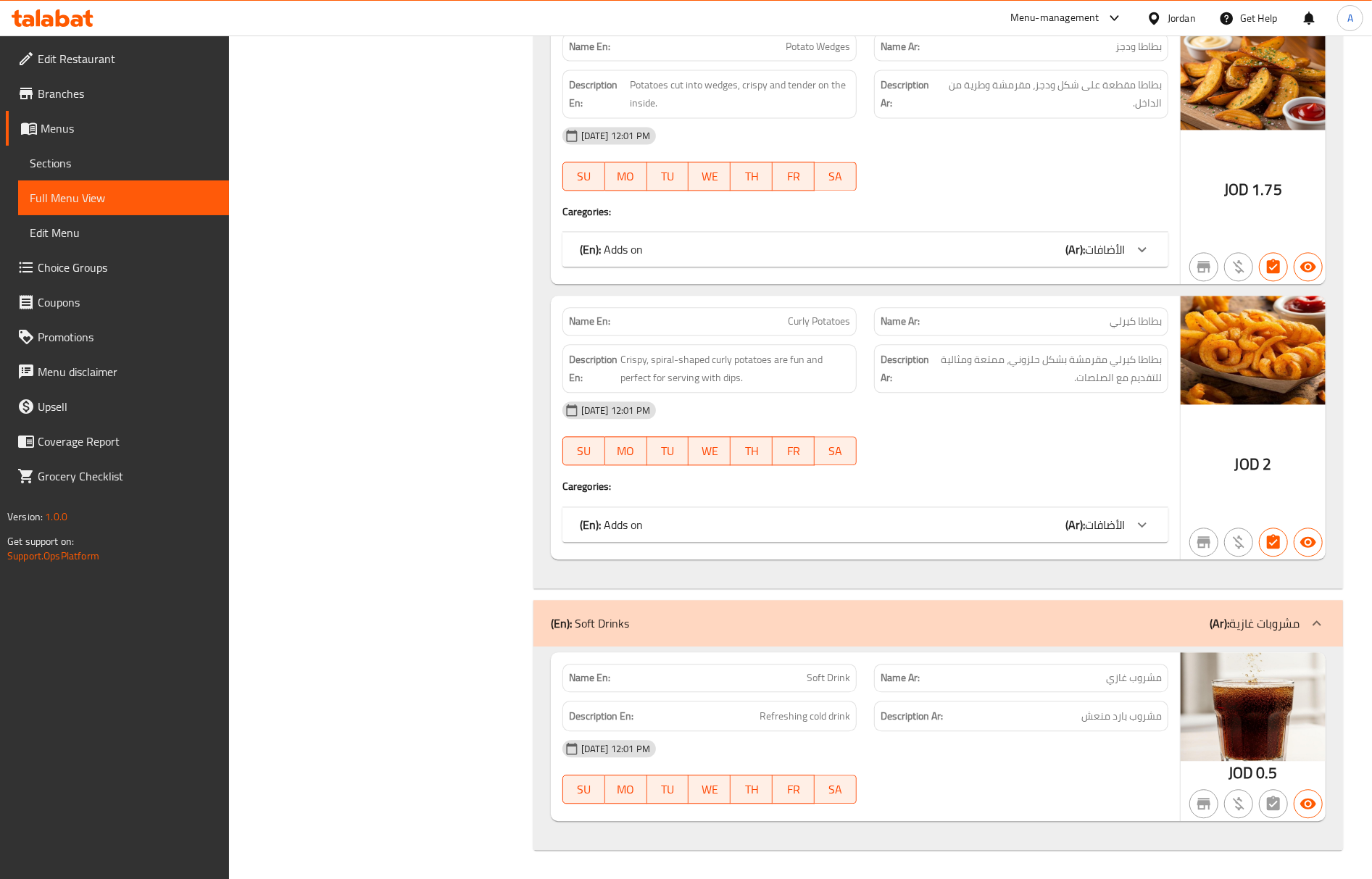
click at [38, 50] on span "Edit Restaurant" at bounding box center [128, 59] width 180 height 17
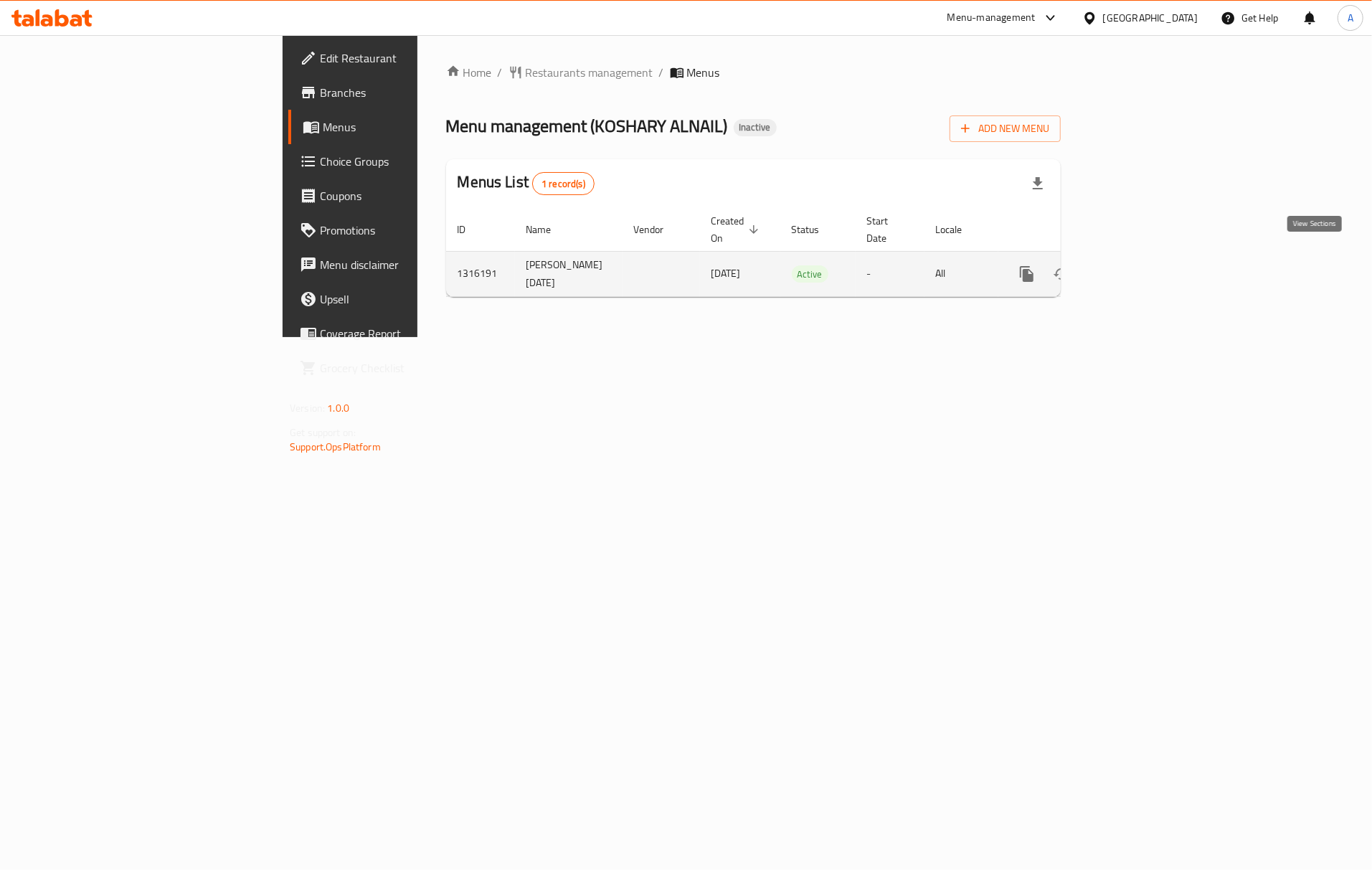
click at [1139, 267] on icon "enhanced table" at bounding box center [1131, 274] width 17 height 17
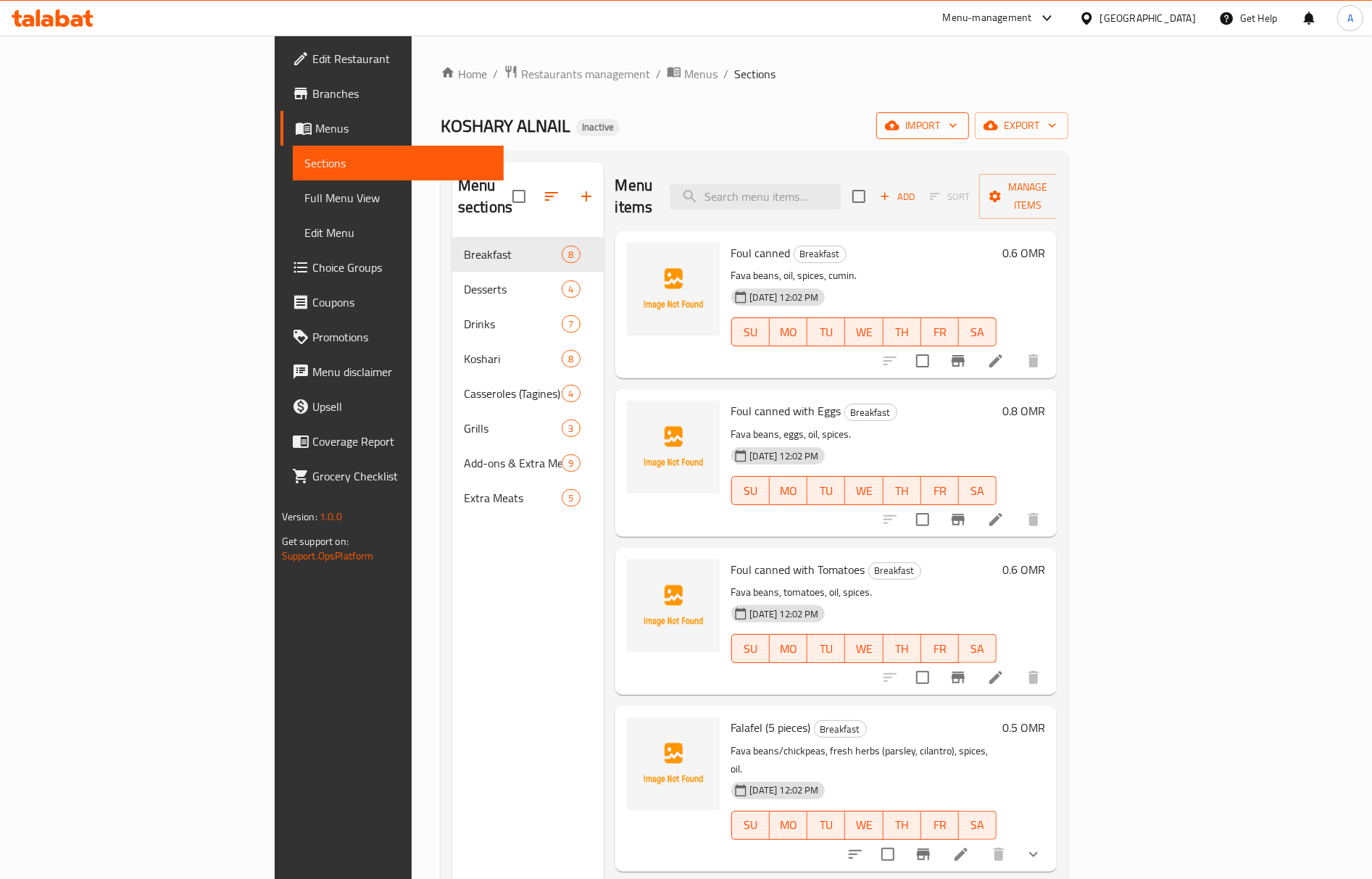
click at [969, 139] on button "import" at bounding box center [922, 125] width 93 height 27
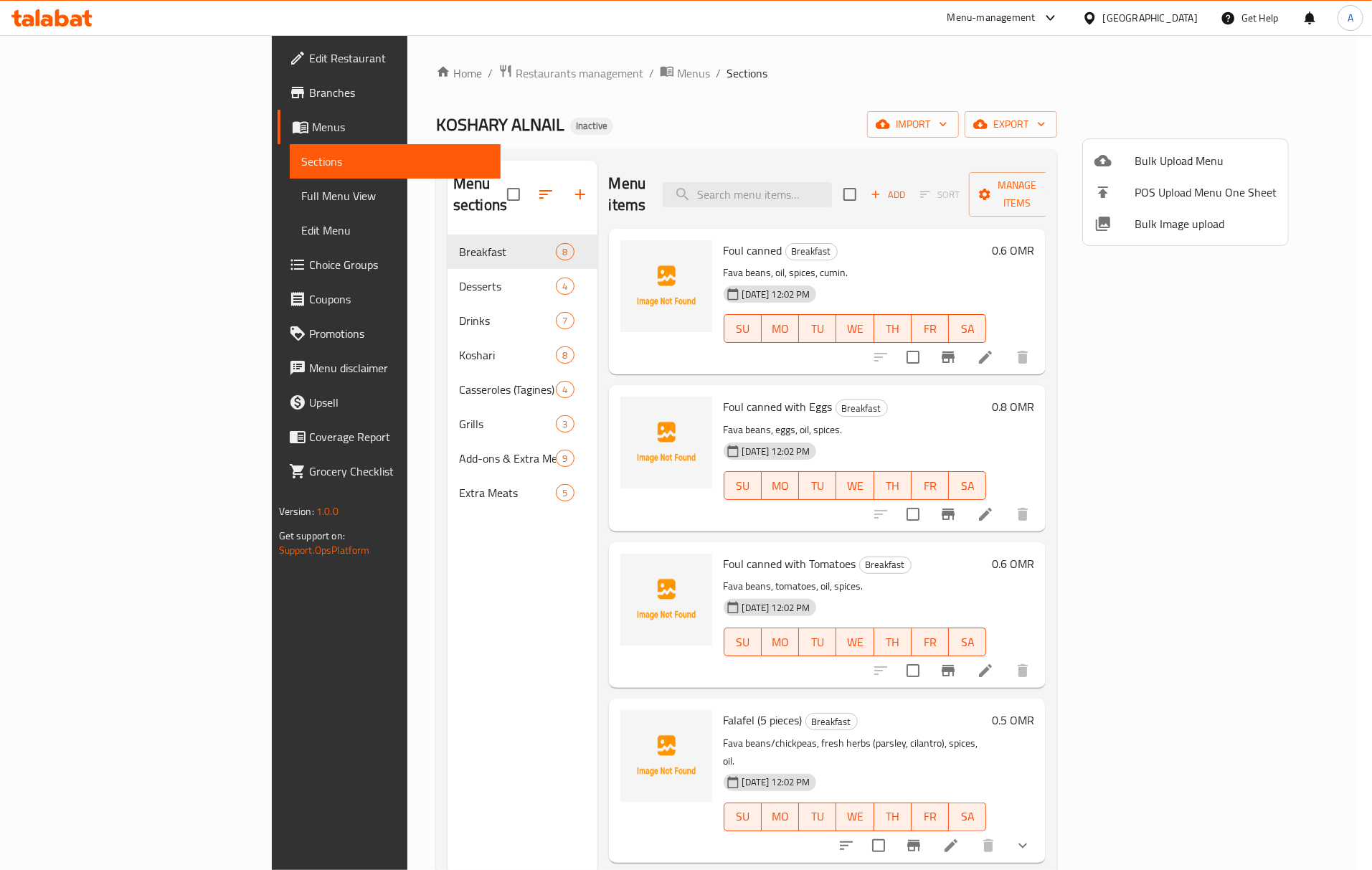
click at [1105, 218] on icon at bounding box center [1103, 223] width 15 height 15
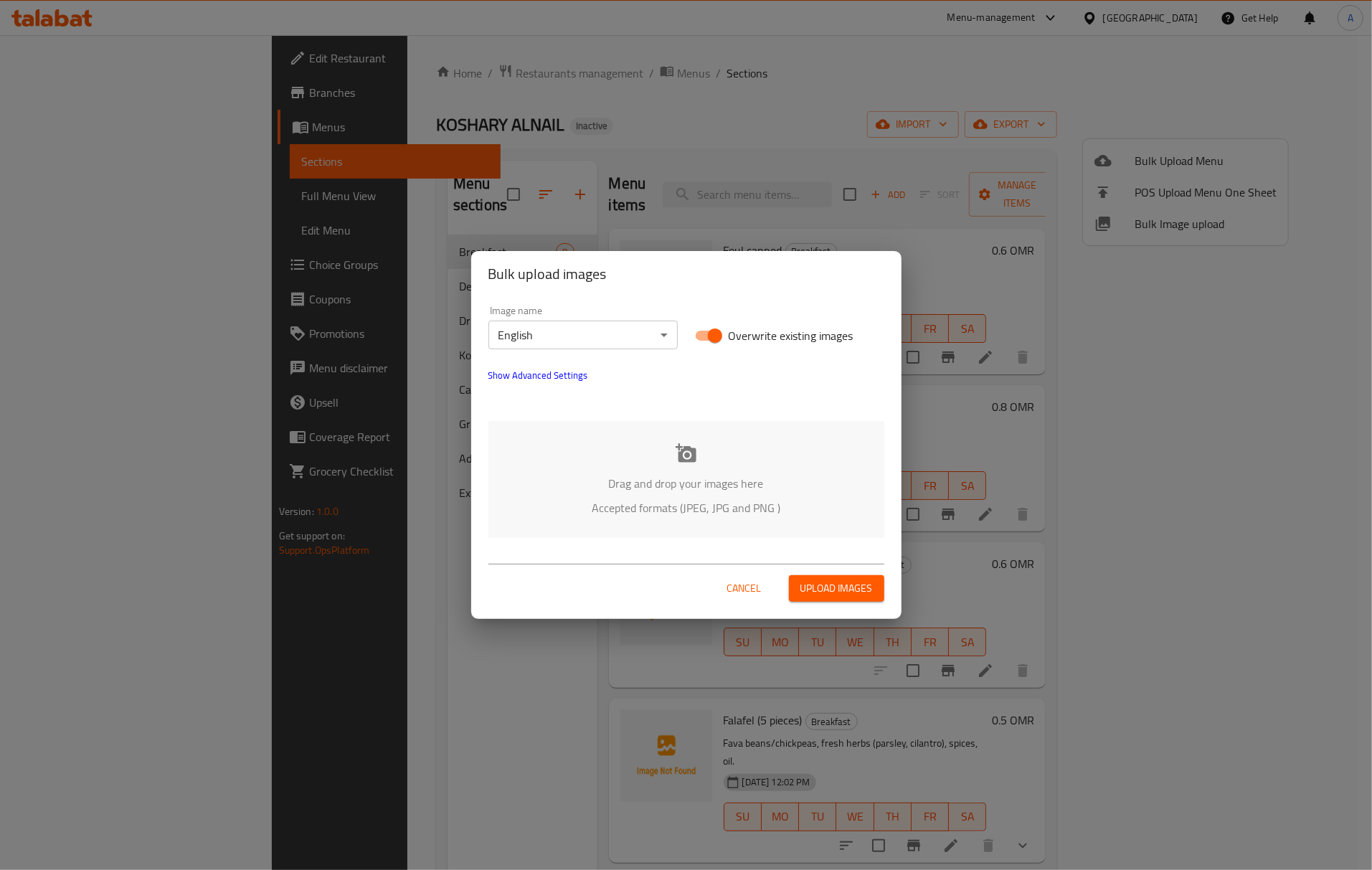
click at [735, 492] on p "Drag and drop your images here" at bounding box center [686, 483] width 353 height 17
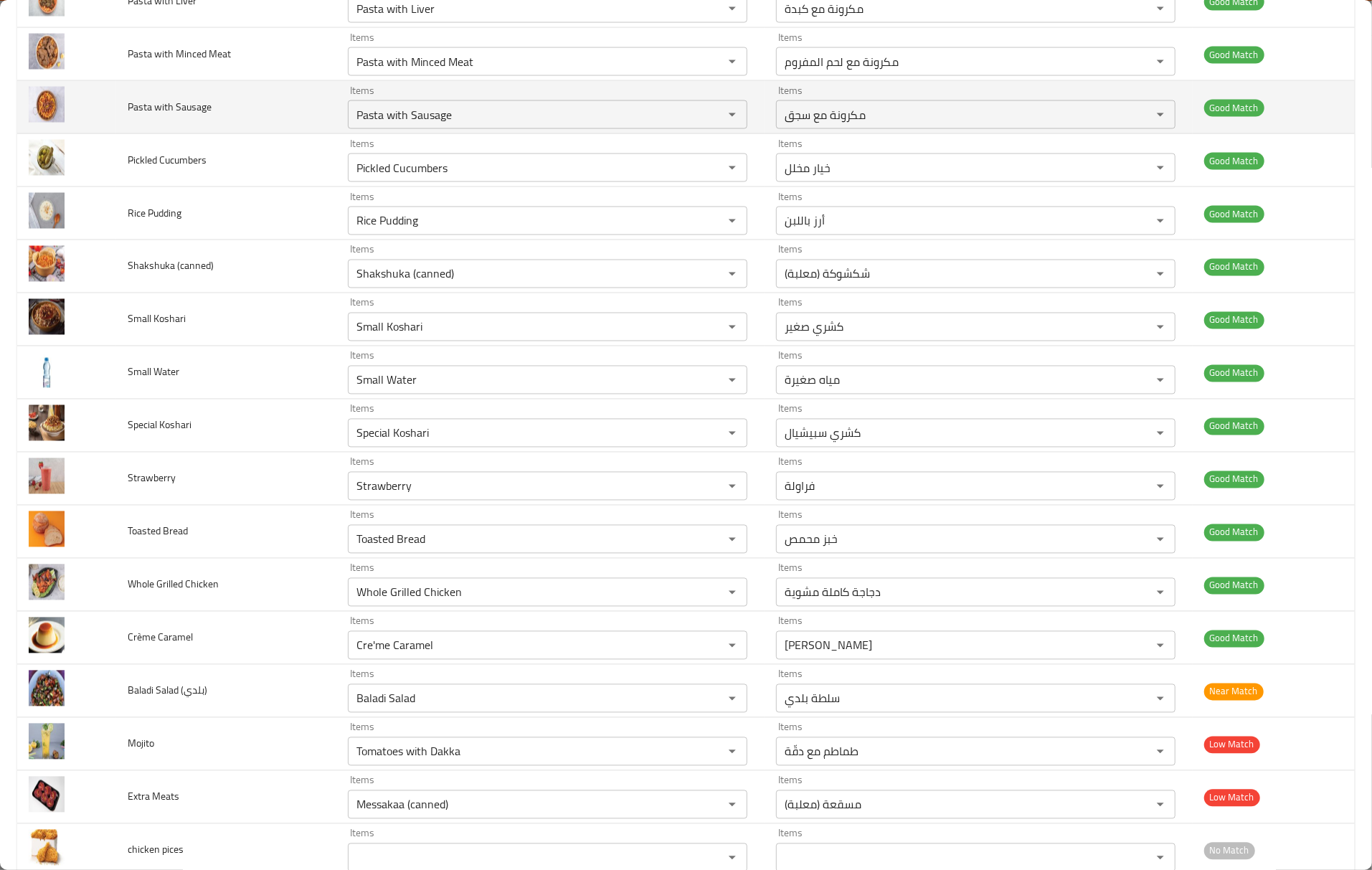
scroll to position [1911, 0]
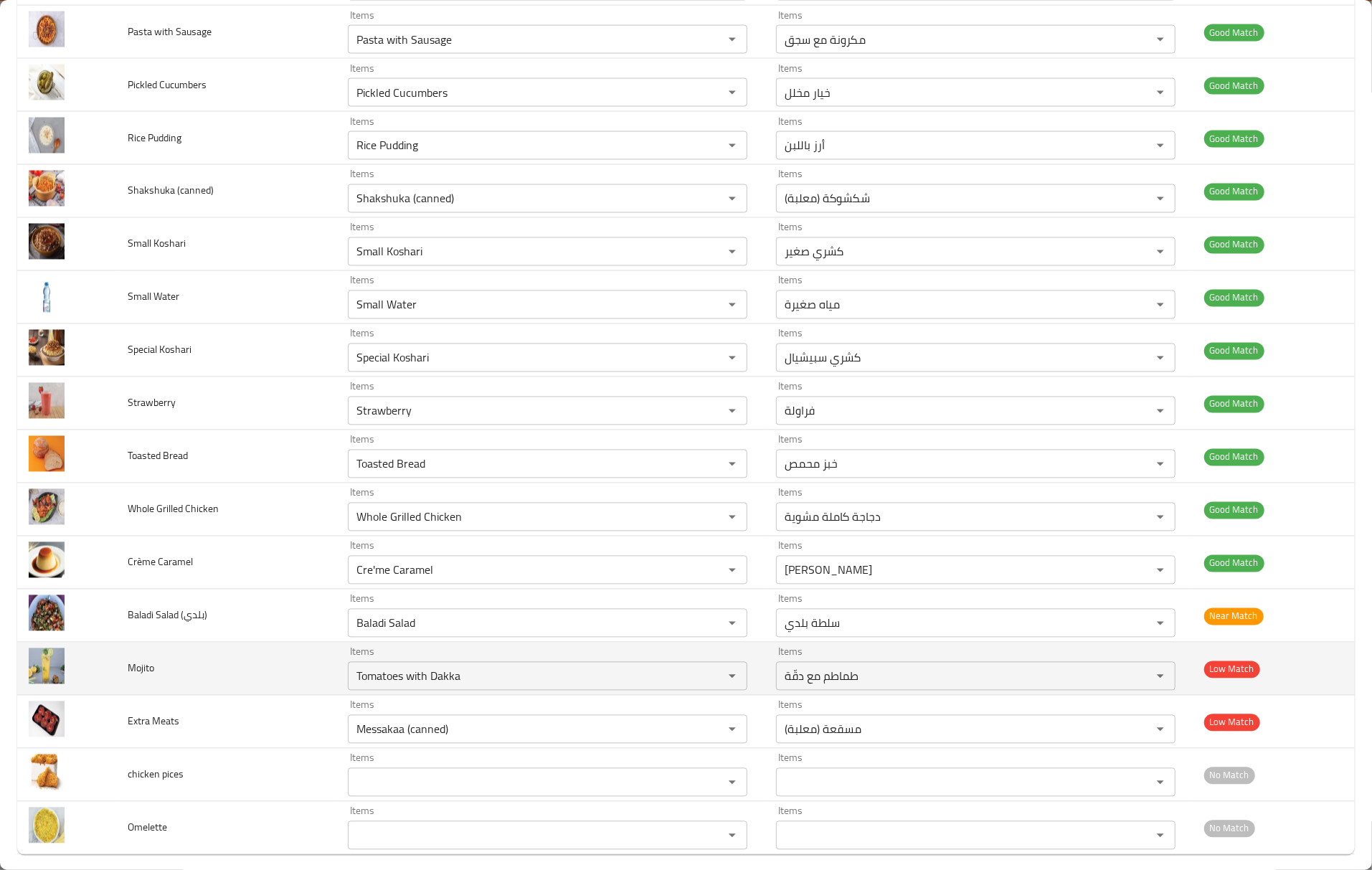
click at [123, 672] on td "Mojito" at bounding box center [227, 669] width 221 height 53
copy span "Mojito"
click at [514, 685] on input "Tomatoes with Dakka" at bounding box center [526, 676] width 348 height 20
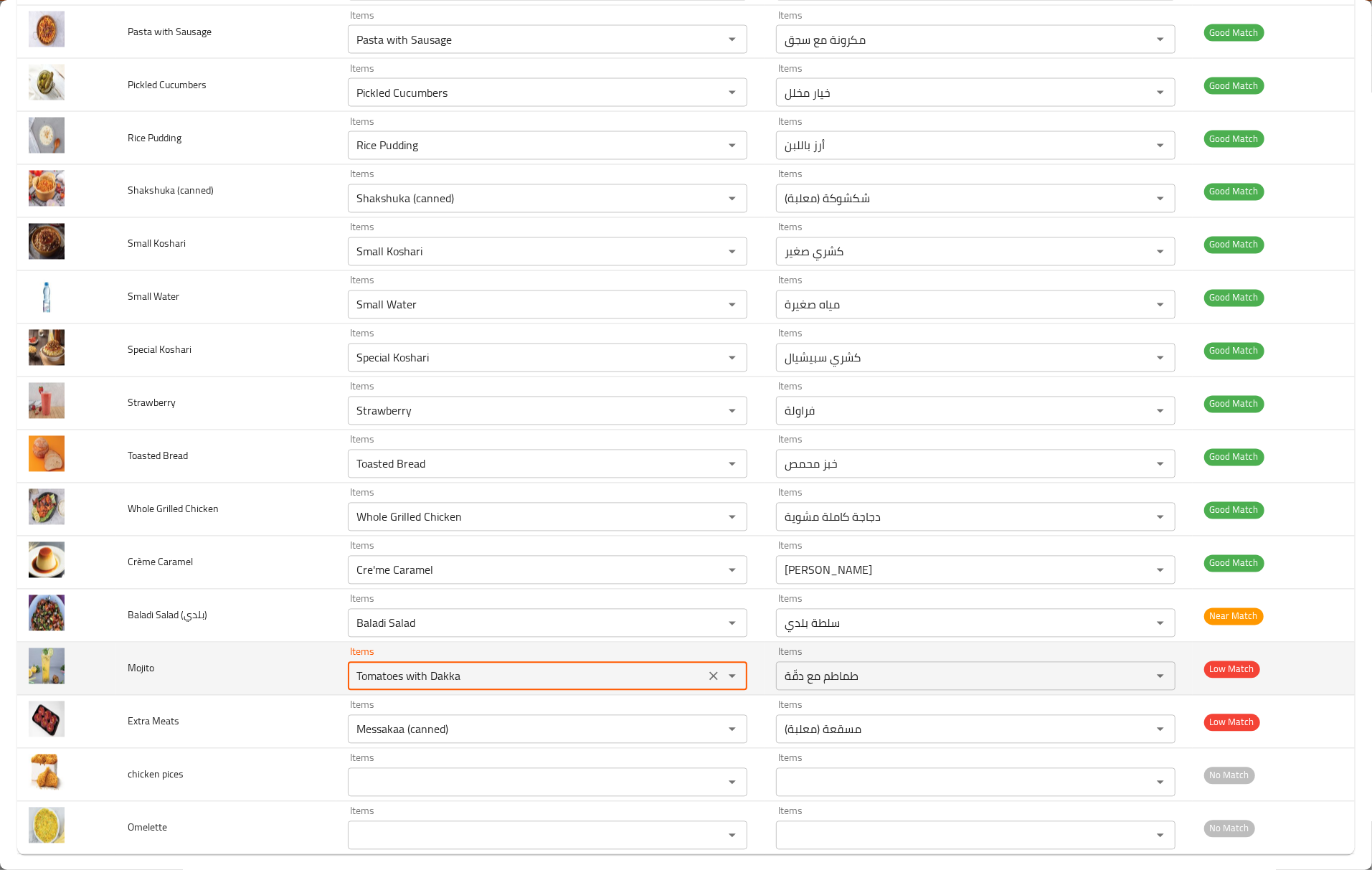
click at [514, 685] on input "Tomatoes with Dakka" at bounding box center [526, 676] width 348 height 20
paste input "Mojito"
type input "M"
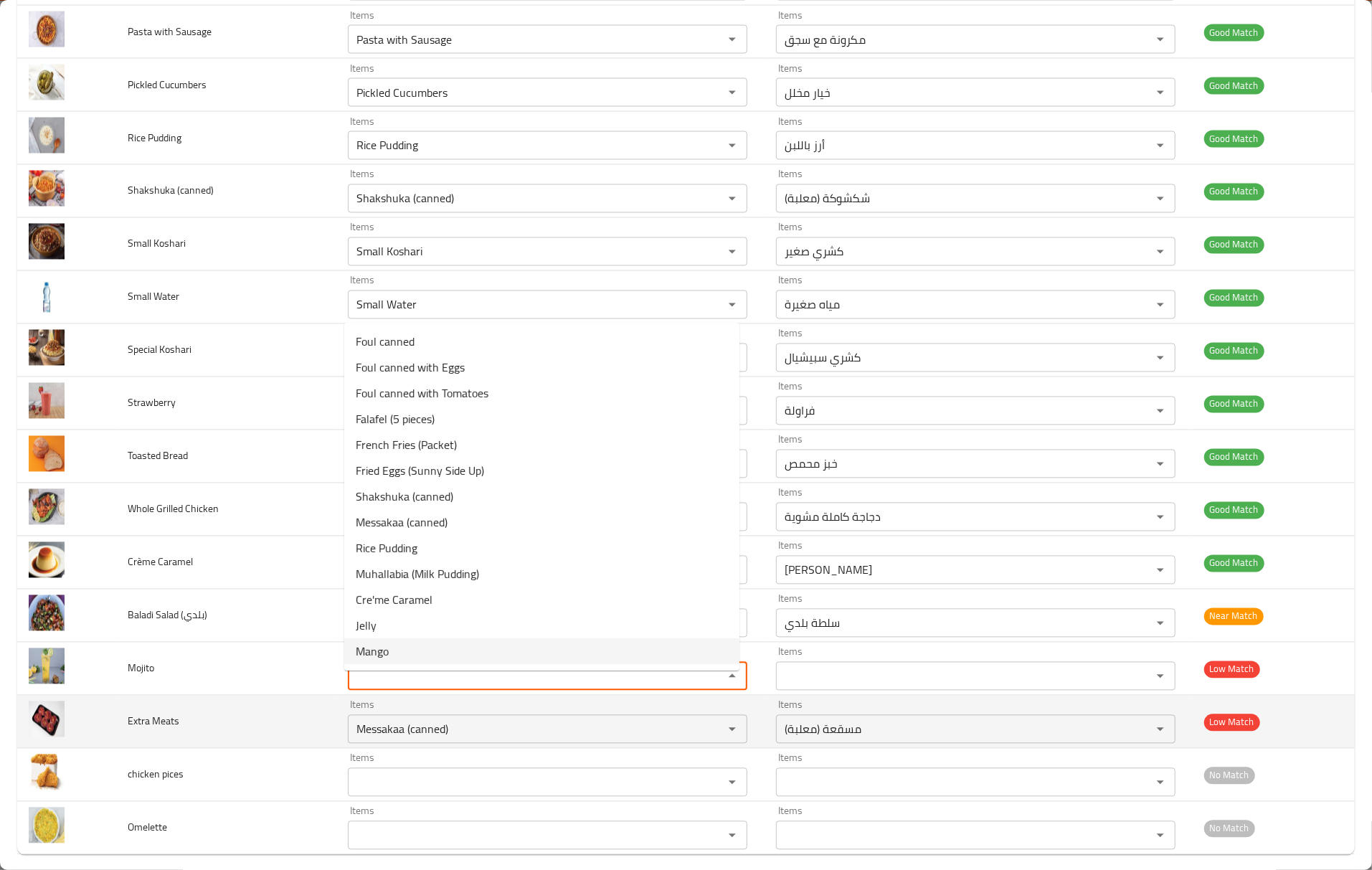
click at [268, 742] on td "Extra Meats" at bounding box center [227, 722] width 221 height 53
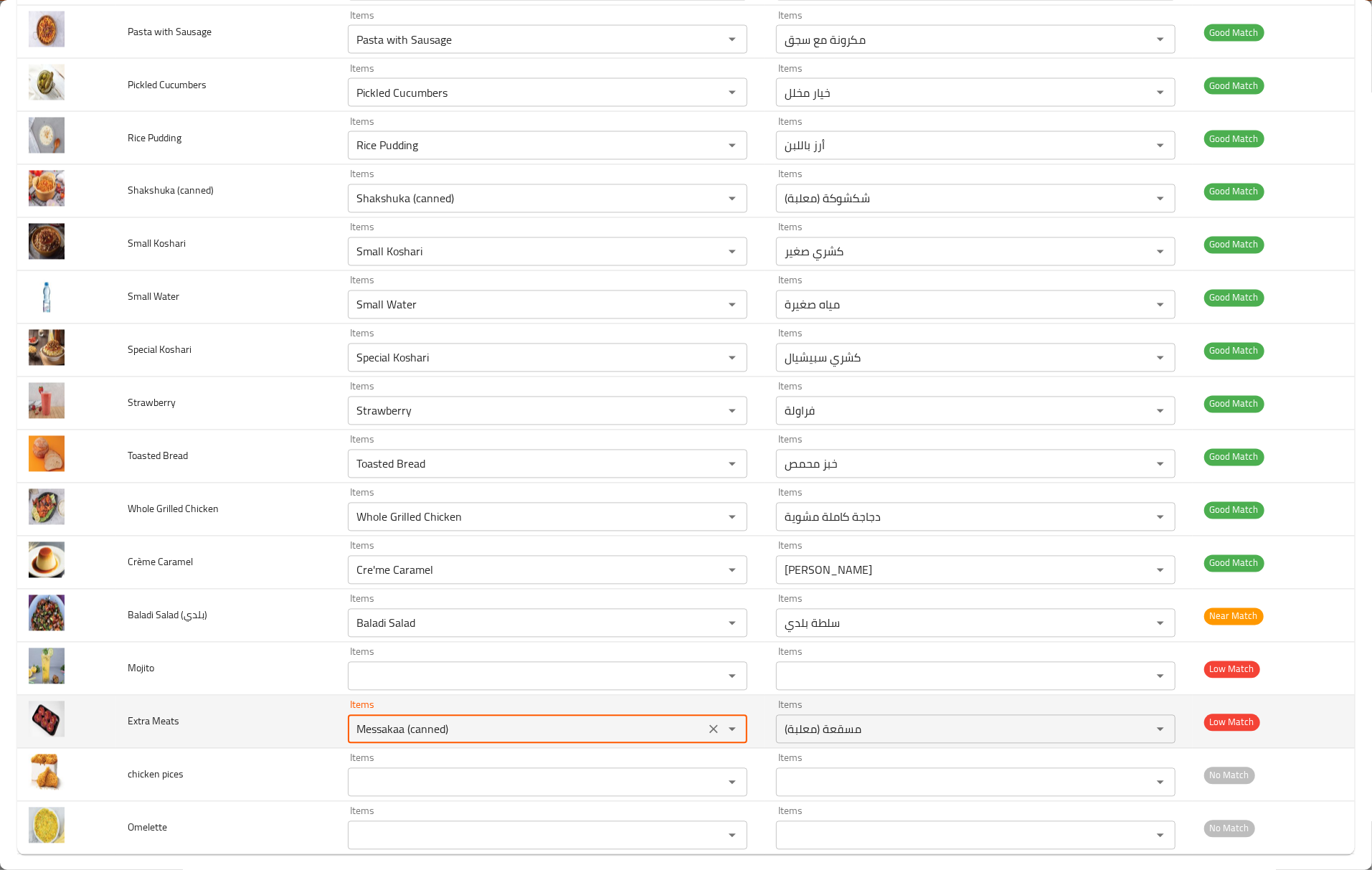
drag, startPoint x: 508, startPoint y: 737, endPoint x: 195, endPoint y: 719, distance: 313.5
click at [197, 719] on tr "Extra Meats Items Messakaa (canned) Items Items مسقعة (معلبة) Items Low Match" at bounding box center [686, 722] width 1338 height 53
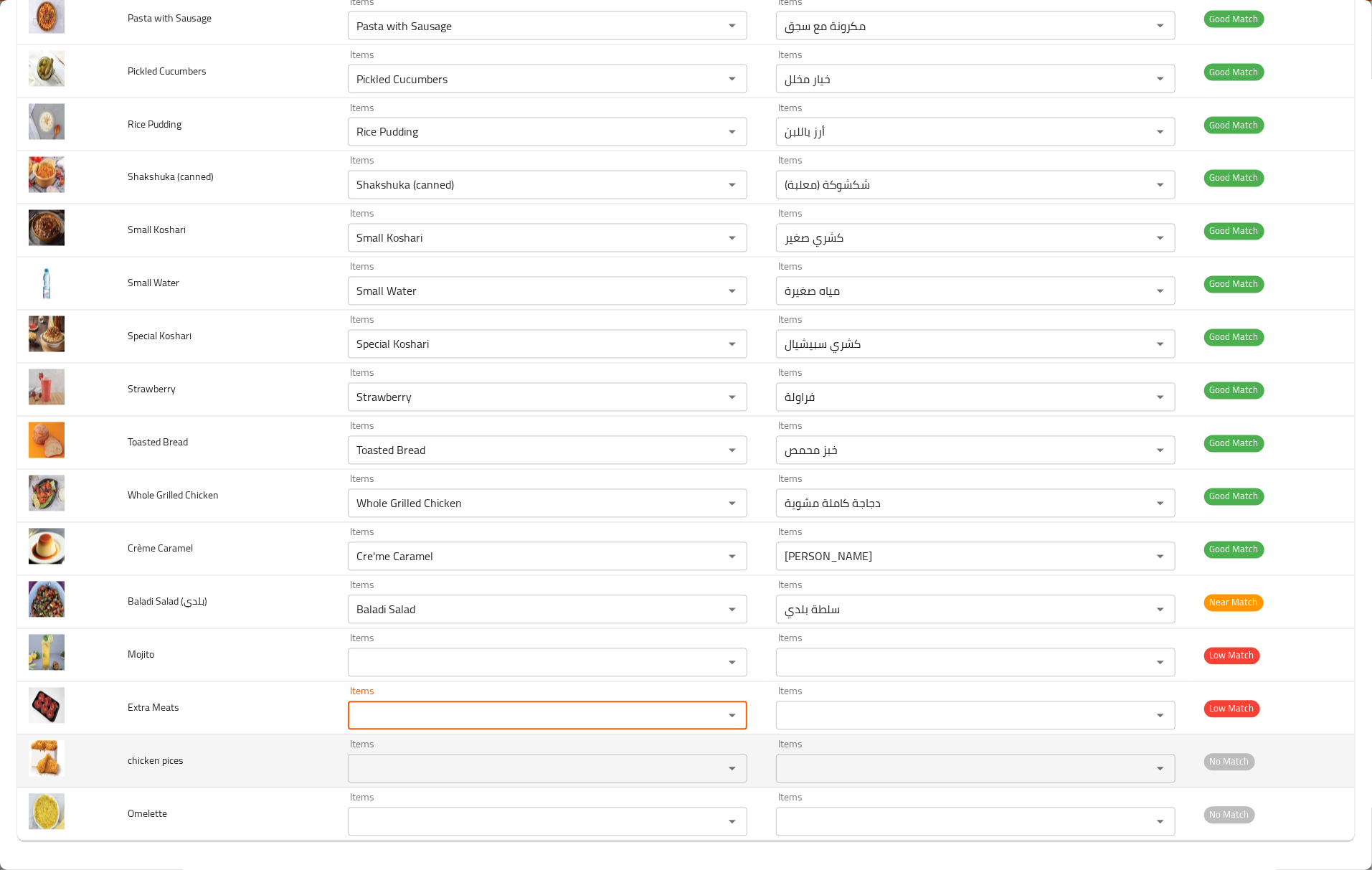
scroll to position [1938, 0]
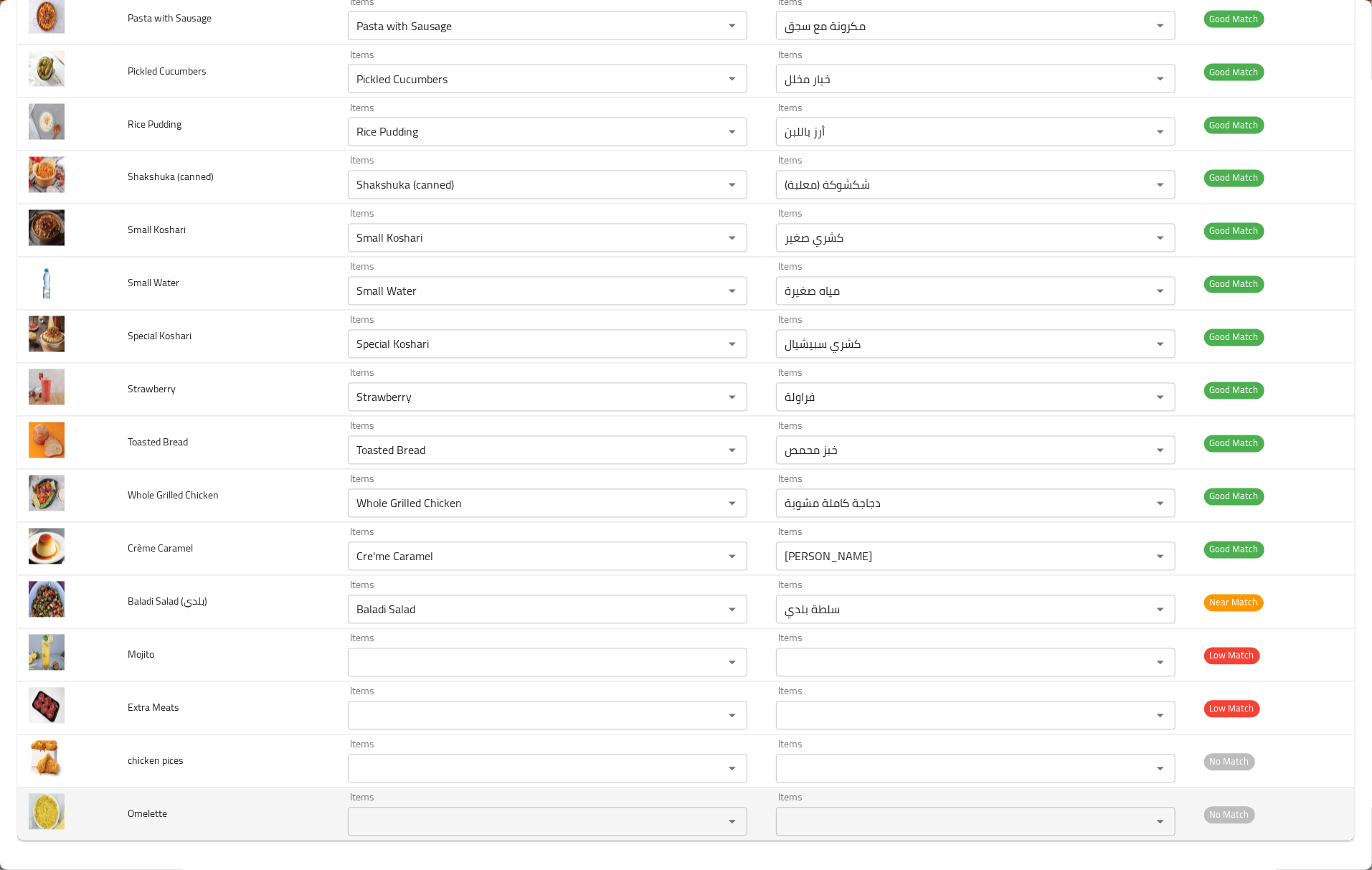
click at [127, 803] on td "Omelette" at bounding box center [227, 814] width 221 height 53
copy span "Omelette"
click at [442, 818] on input "Items" at bounding box center [526, 821] width 348 height 20
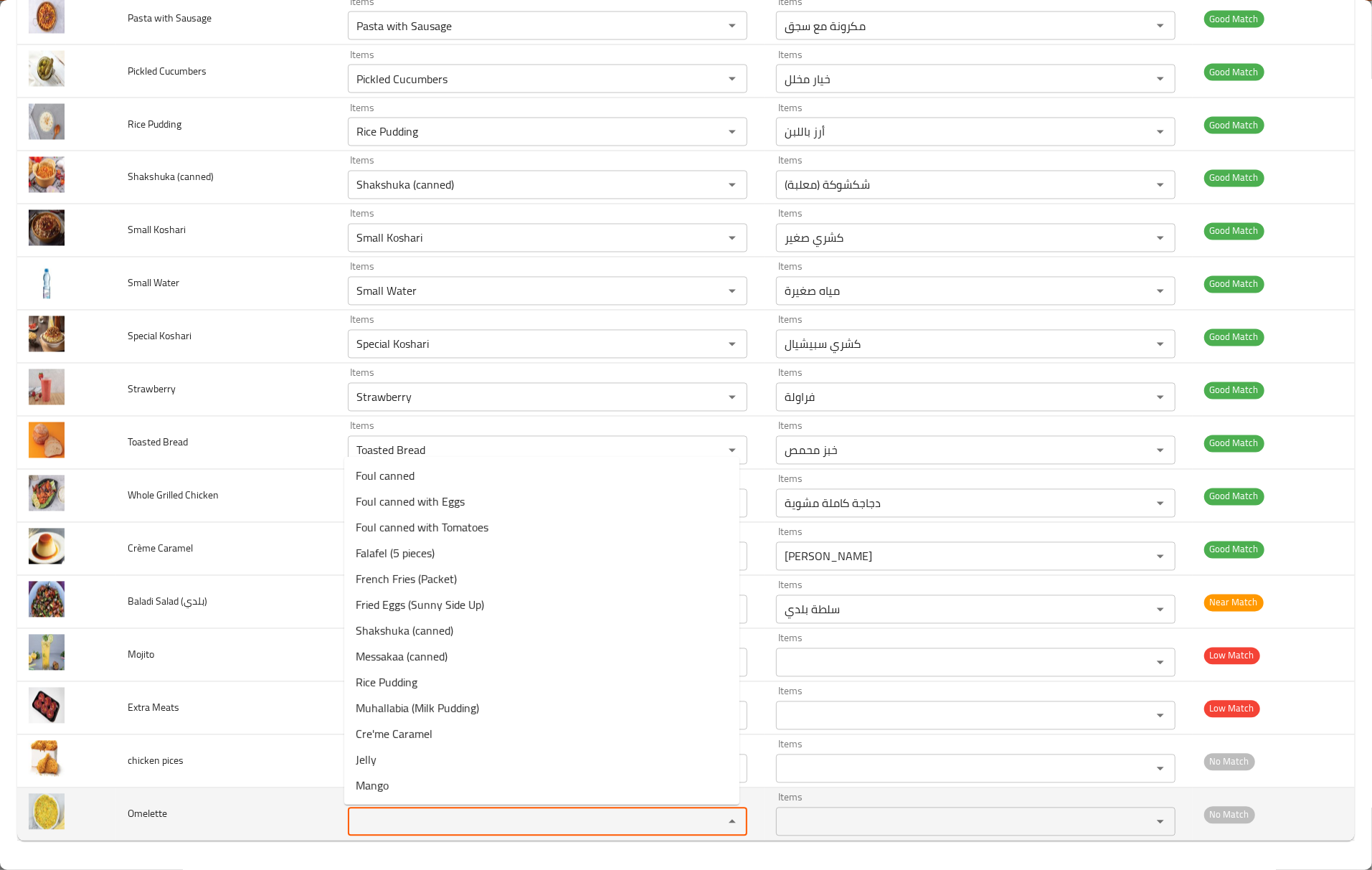
paste input "Omelette"
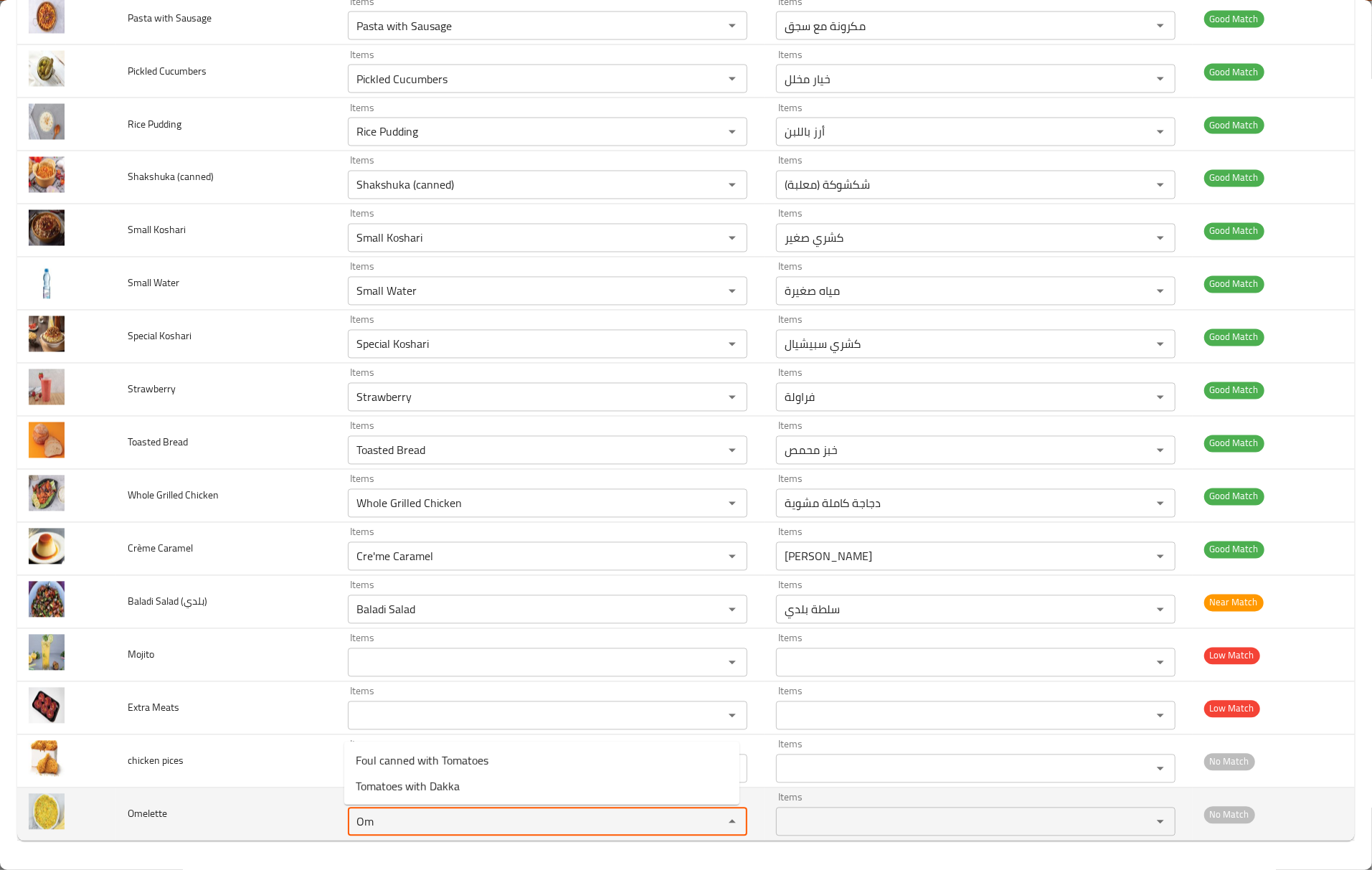
type input "O"
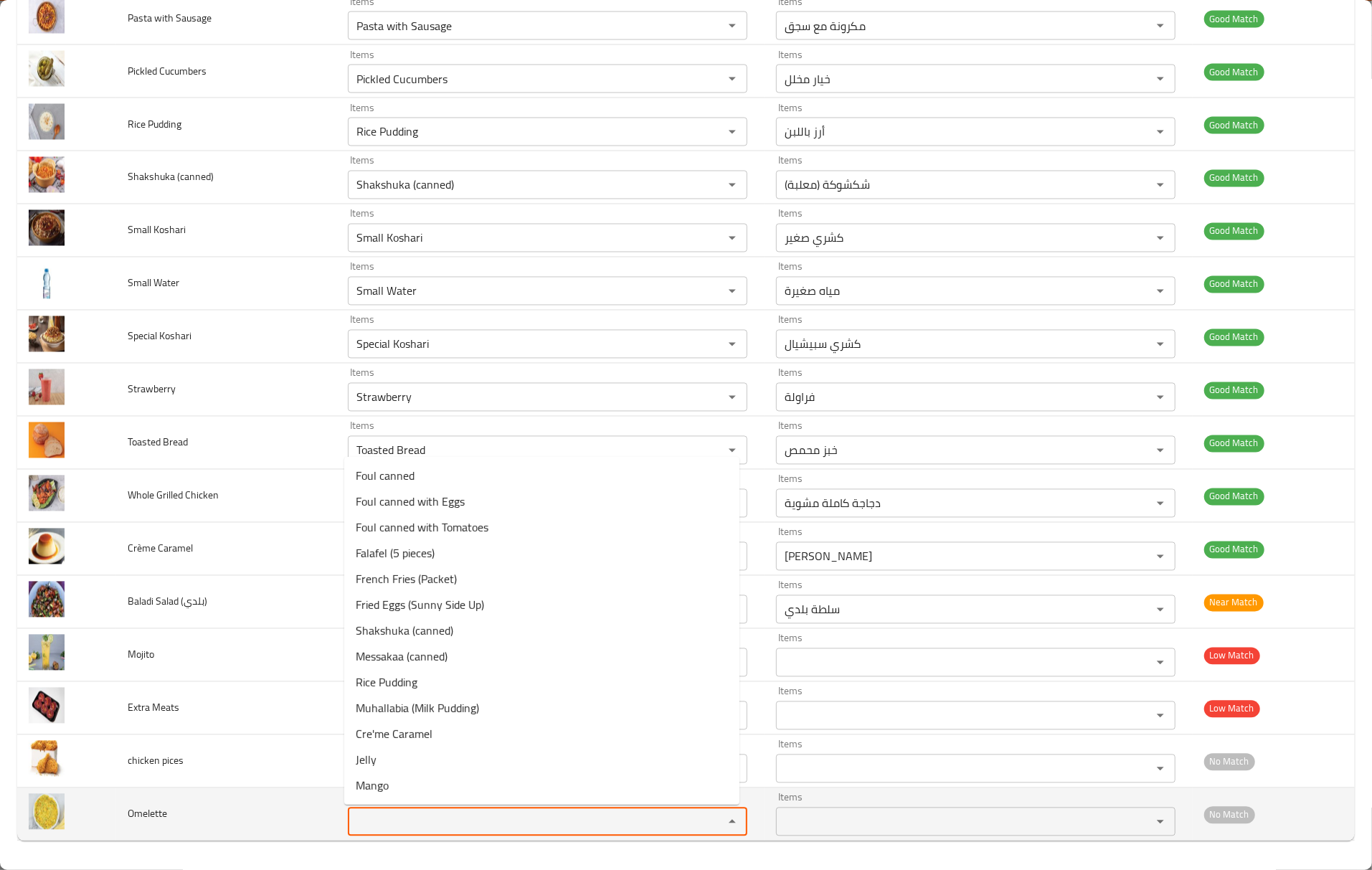
click at [278, 806] on td "Omelette" at bounding box center [227, 814] width 221 height 53
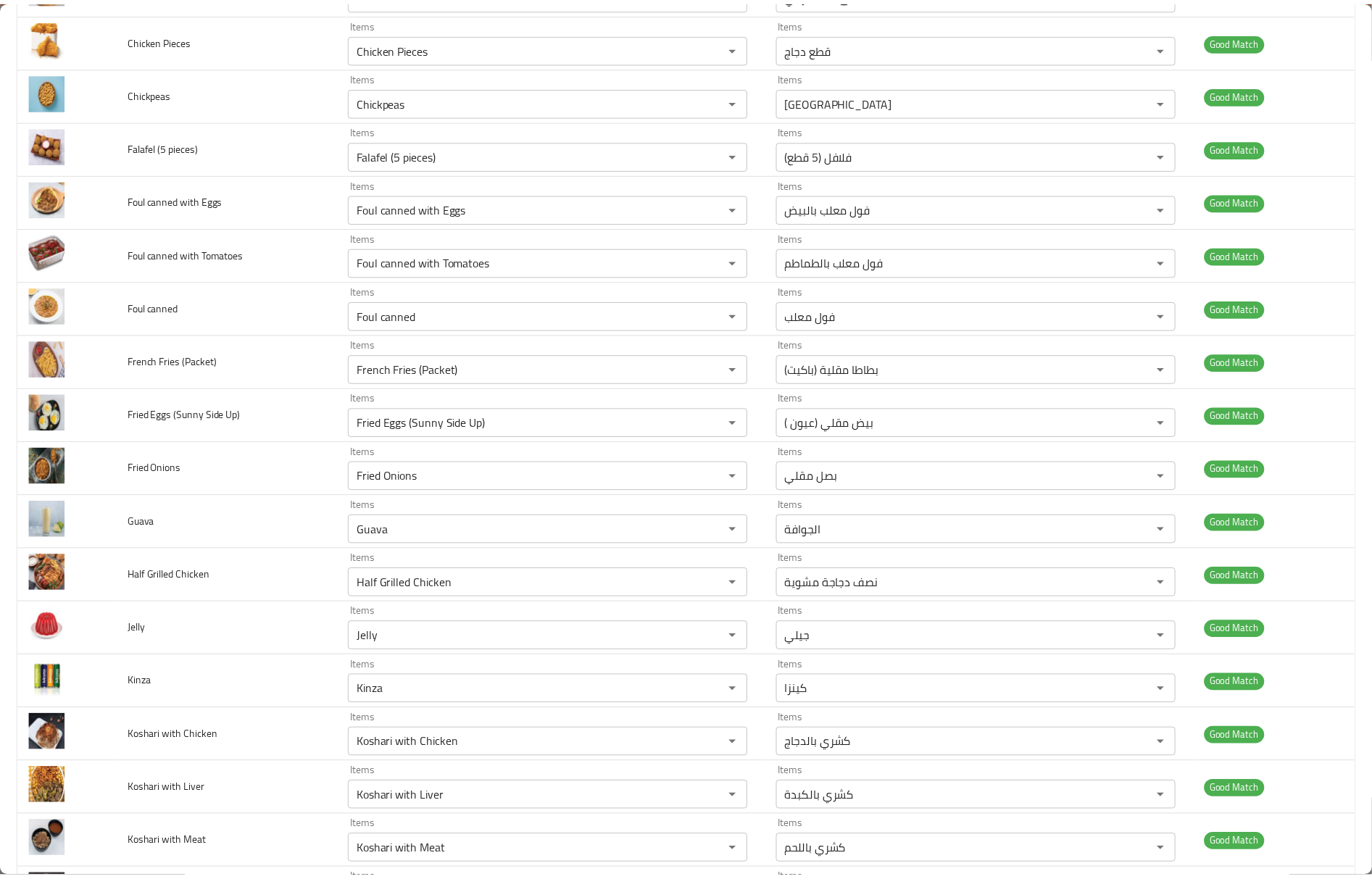
scroll to position [0, 0]
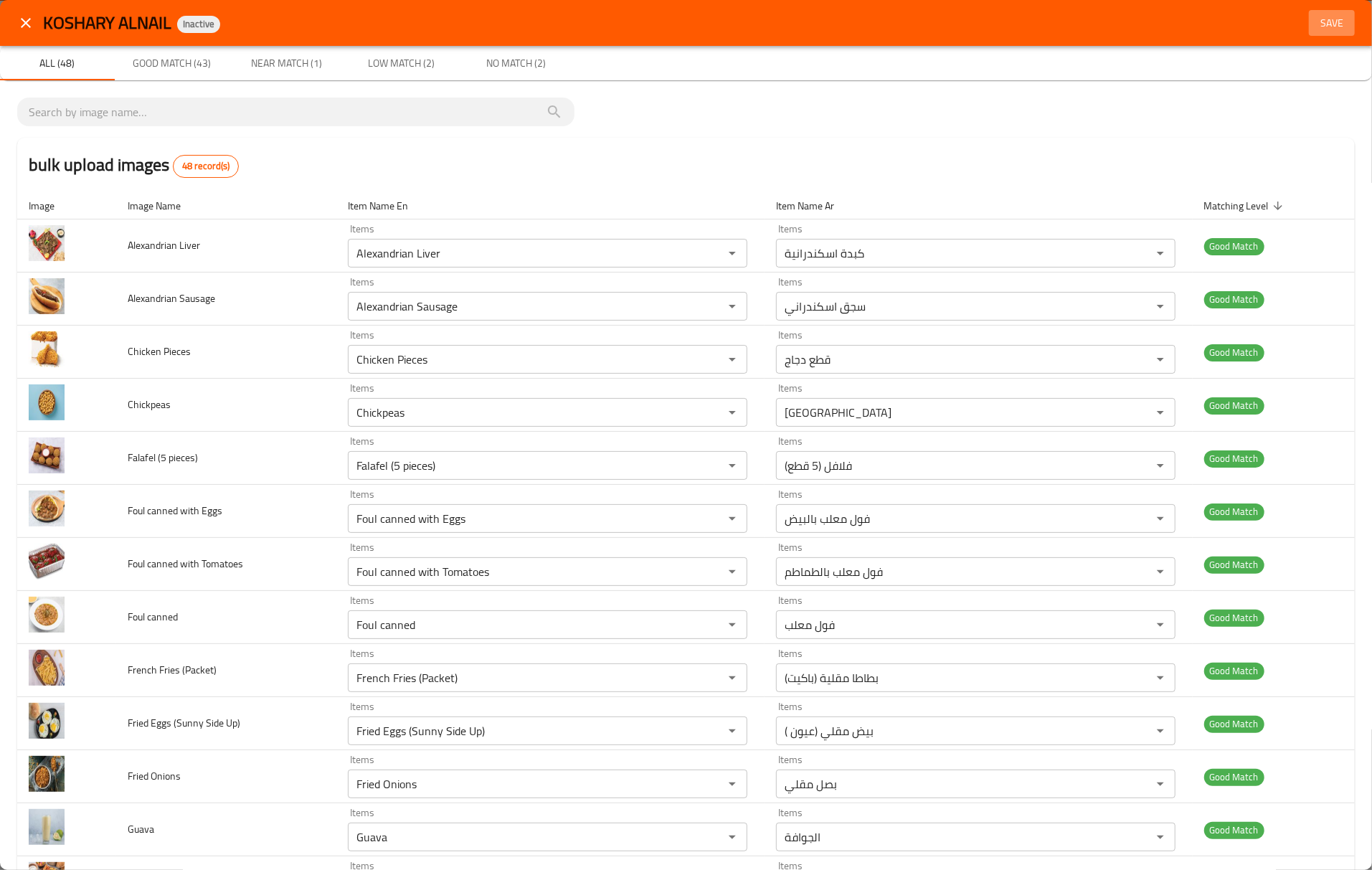
click at [1318, 26] on span "Save" at bounding box center [1332, 23] width 34 height 18
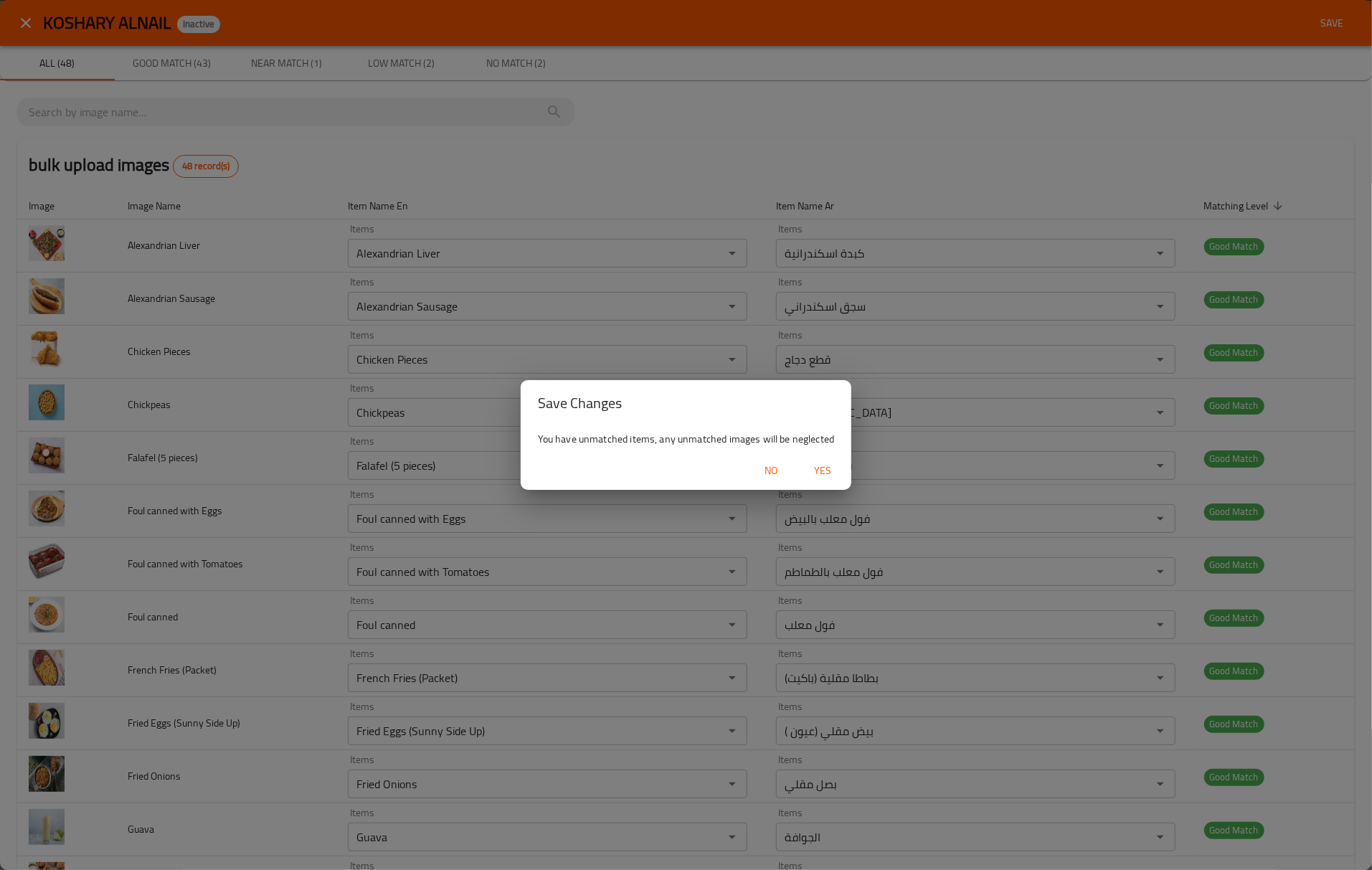
click at [832, 479] on span "Yes" at bounding box center [823, 471] width 34 height 18
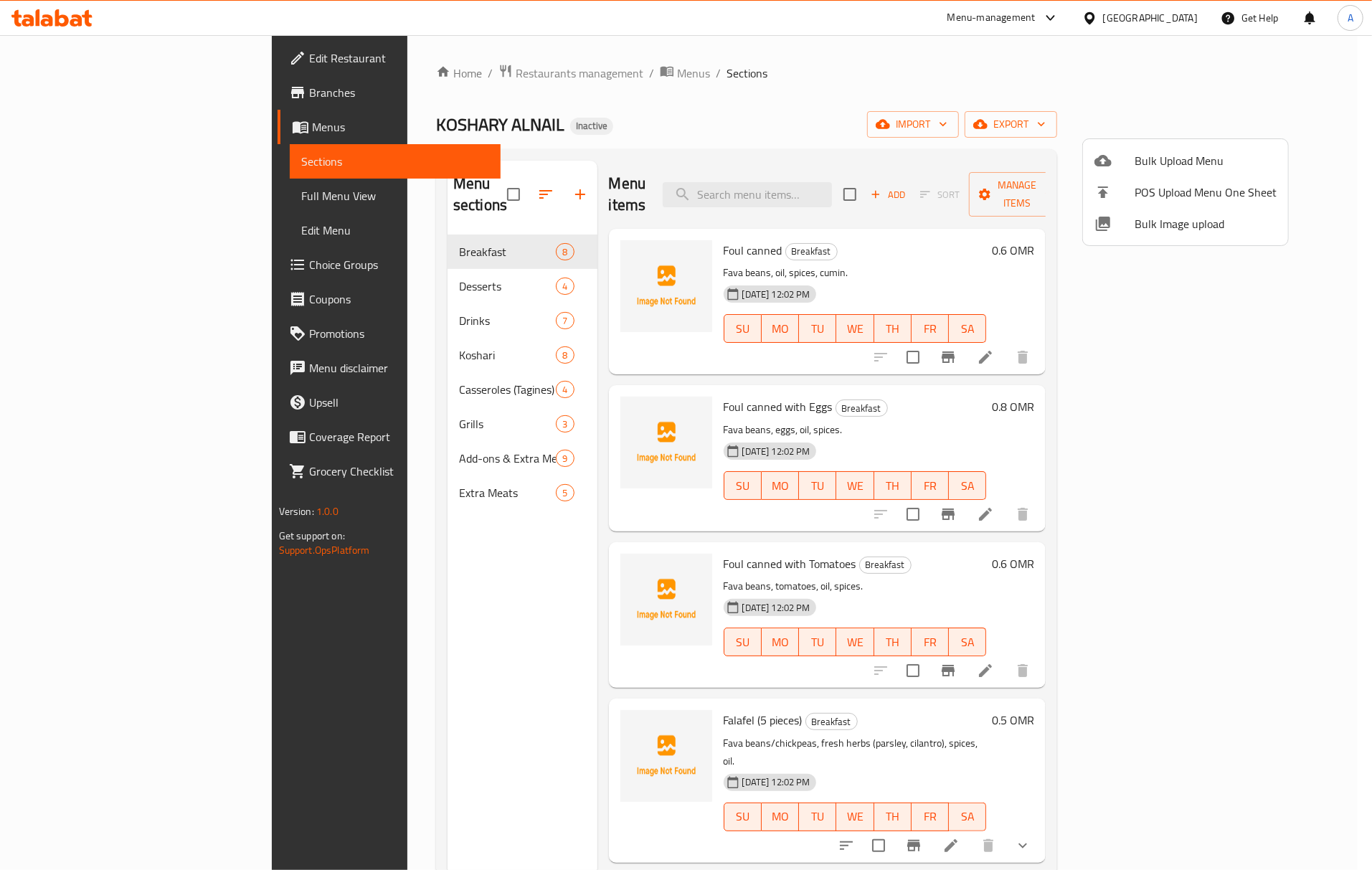
click at [311, 263] on div at bounding box center [686, 435] width 1372 height 870
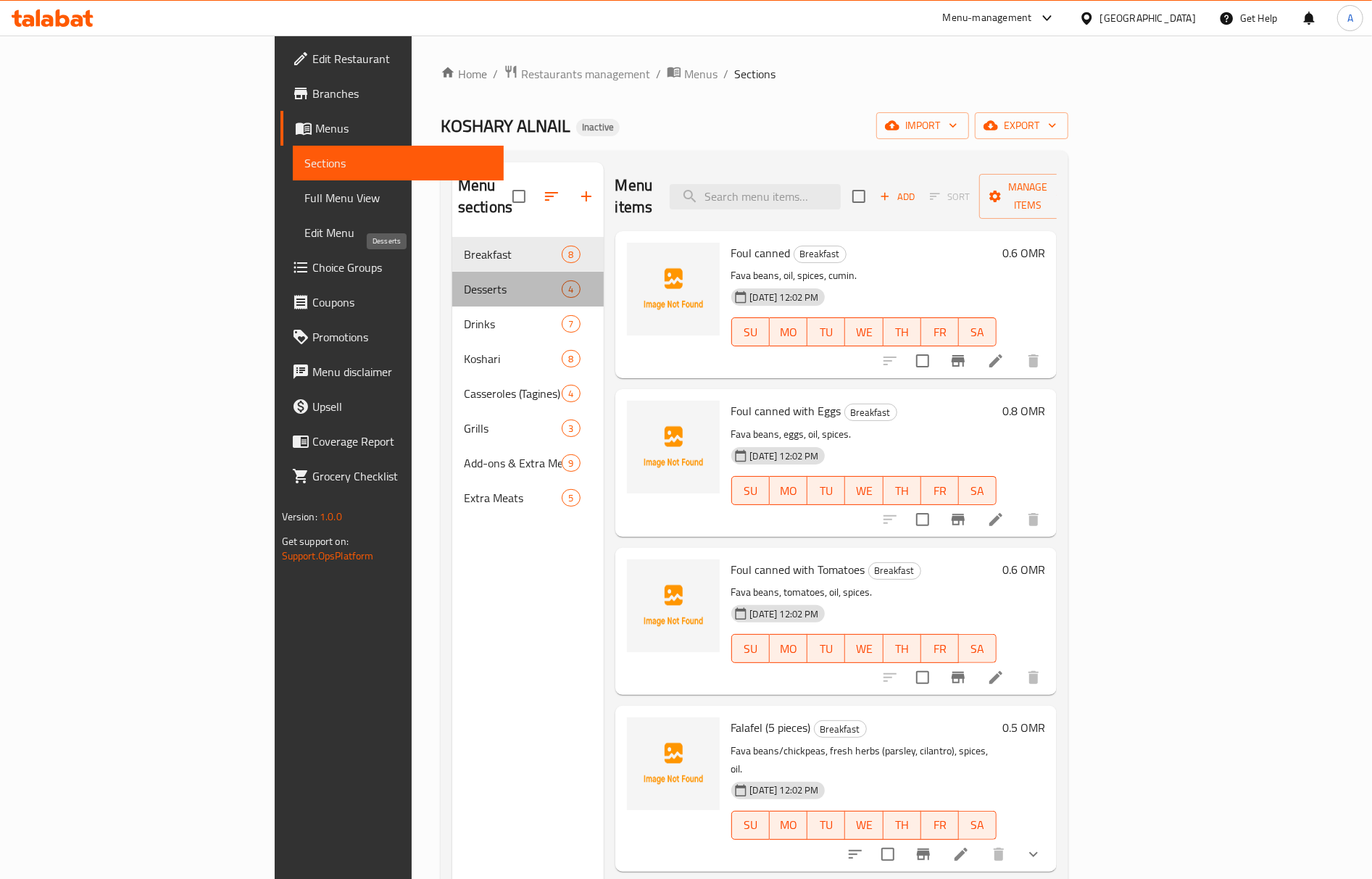
click at [463, 280] on span "Desserts" at bounding box center [512, 289] width 98 height 17
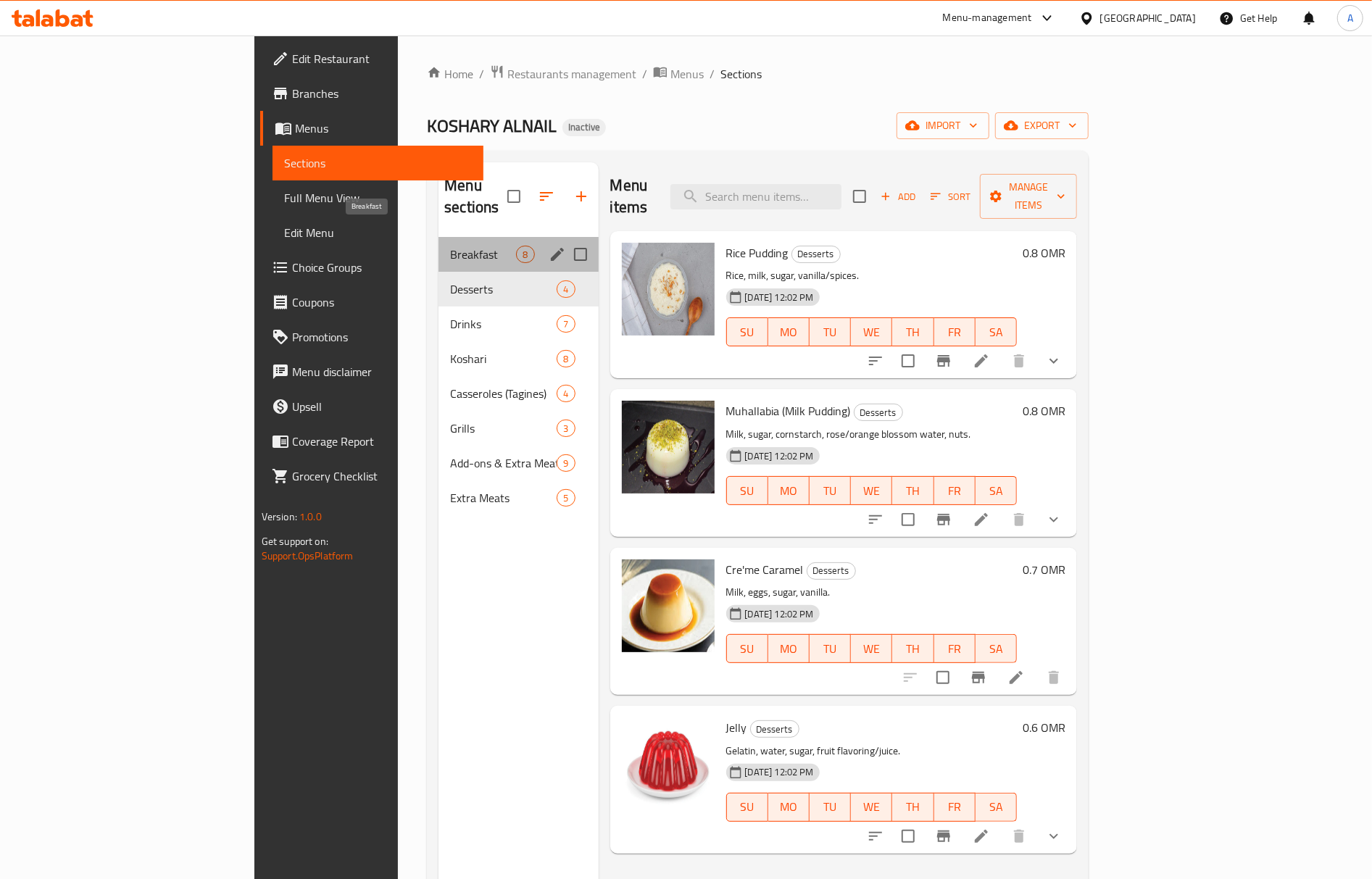
click at [450, 245] on span "Breakfast" at bounding box center [482, 254] width 66 height 17
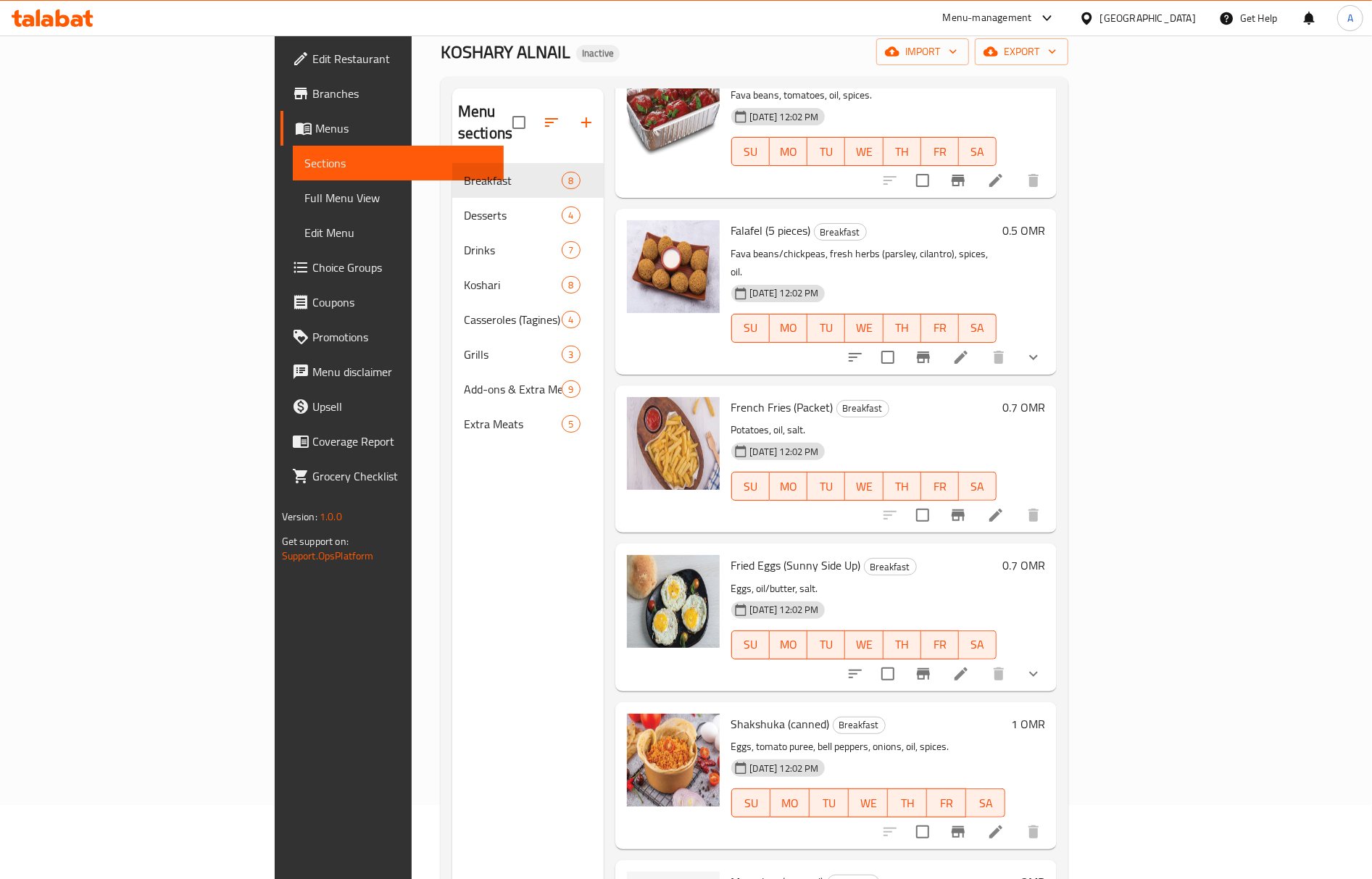
scroll to position [204, 0]
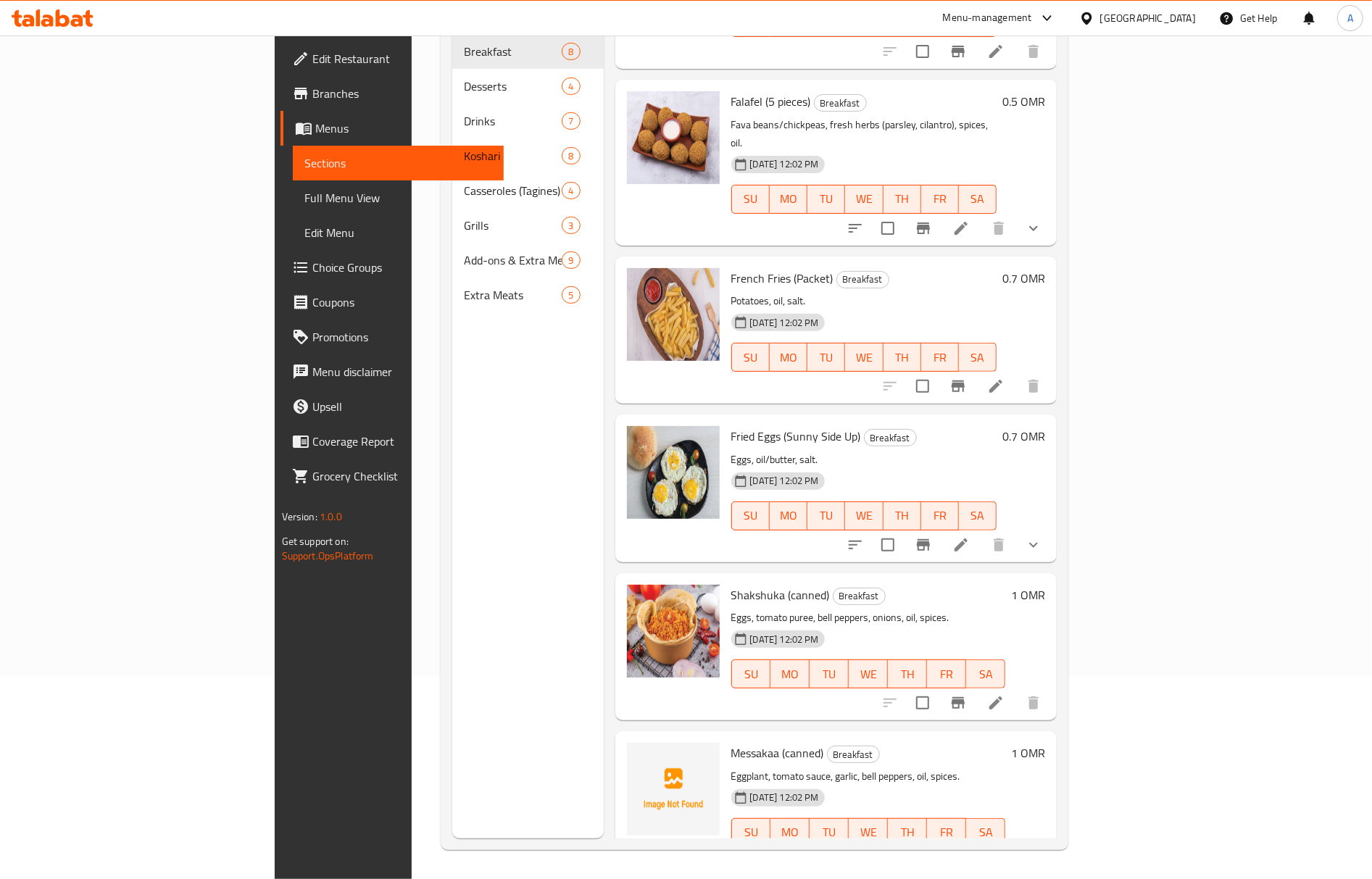
click at [731, 742] on span "Messakaa (canned)" at bounding box center [777, 752] width 93 height 22
copy span "Messakaa"
click at [731, 742] on span "Messakaa (canned)" at bounding box center [777, 752] width 93 height 22
drag, startPoint x: 729, startPoint y: 716, endPoint x: 743, endPoint y: 720, distance: 14.6
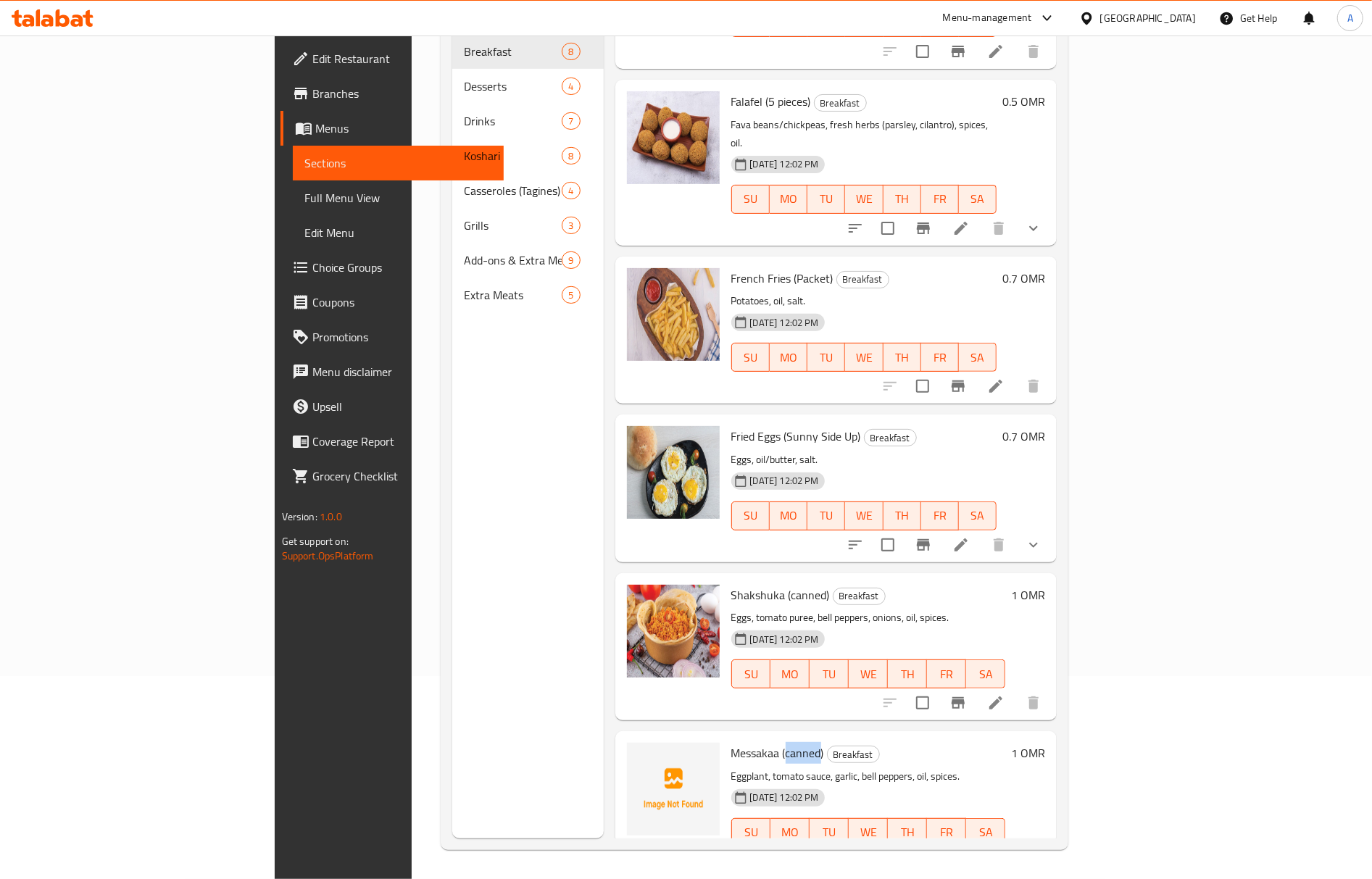
click at [731, 742] on span "Messakaa (canned)" at bounding box center [777, 752] width 93 height 22
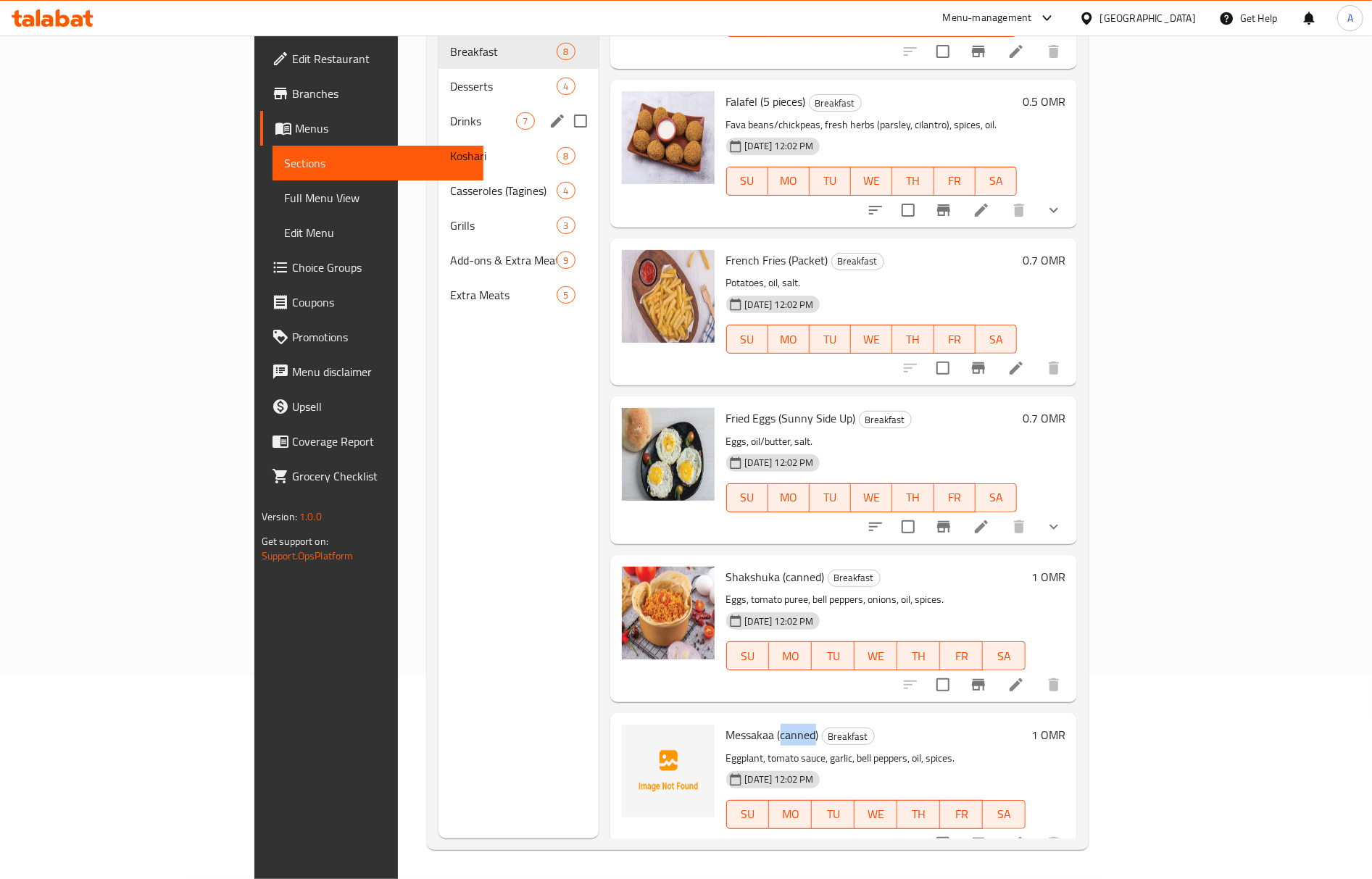
click at [438, 104] on div "Drinks 7" at bounding box center [518, 121] width 159 height 35
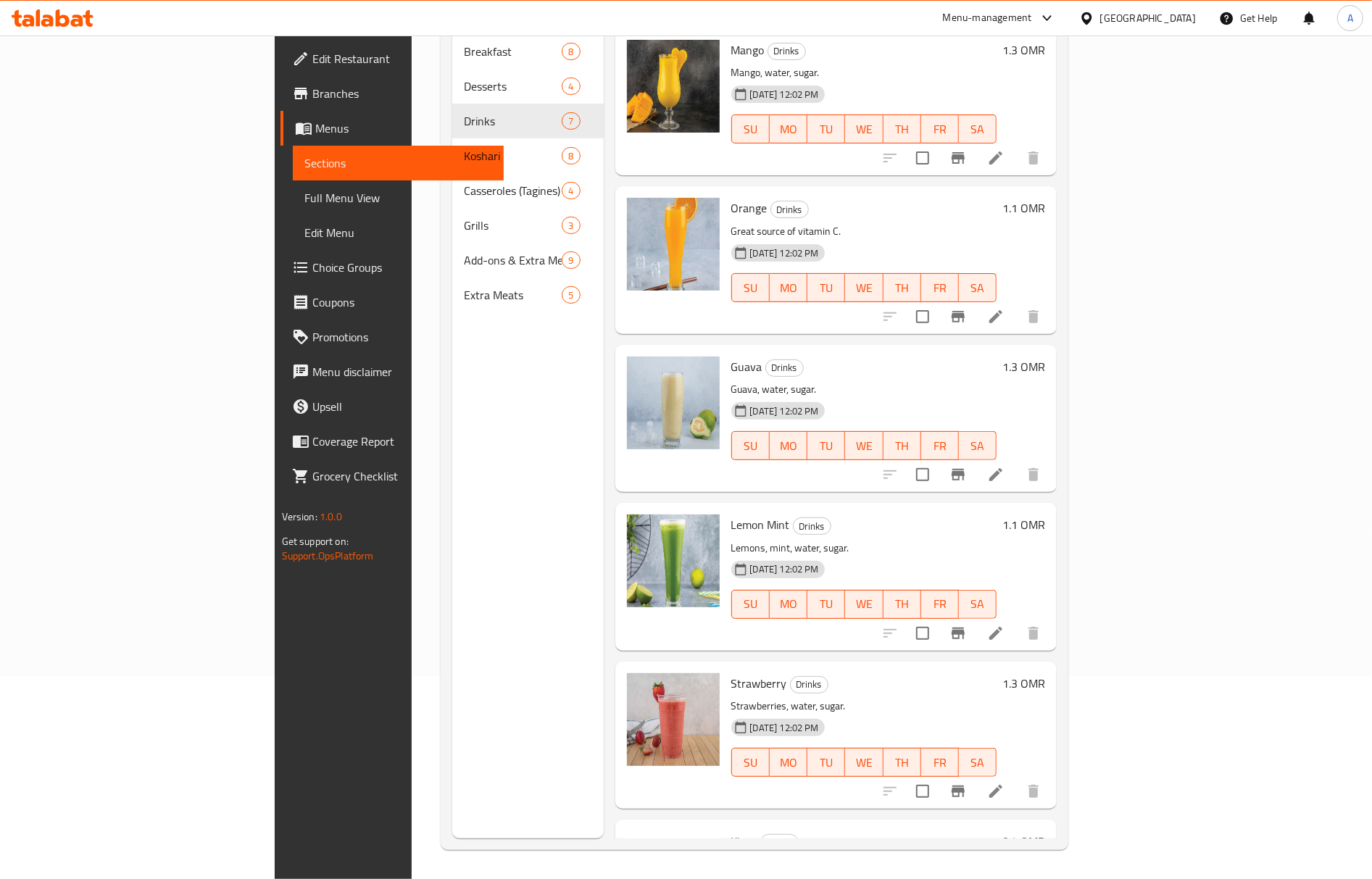
scroll to position [264, 0]
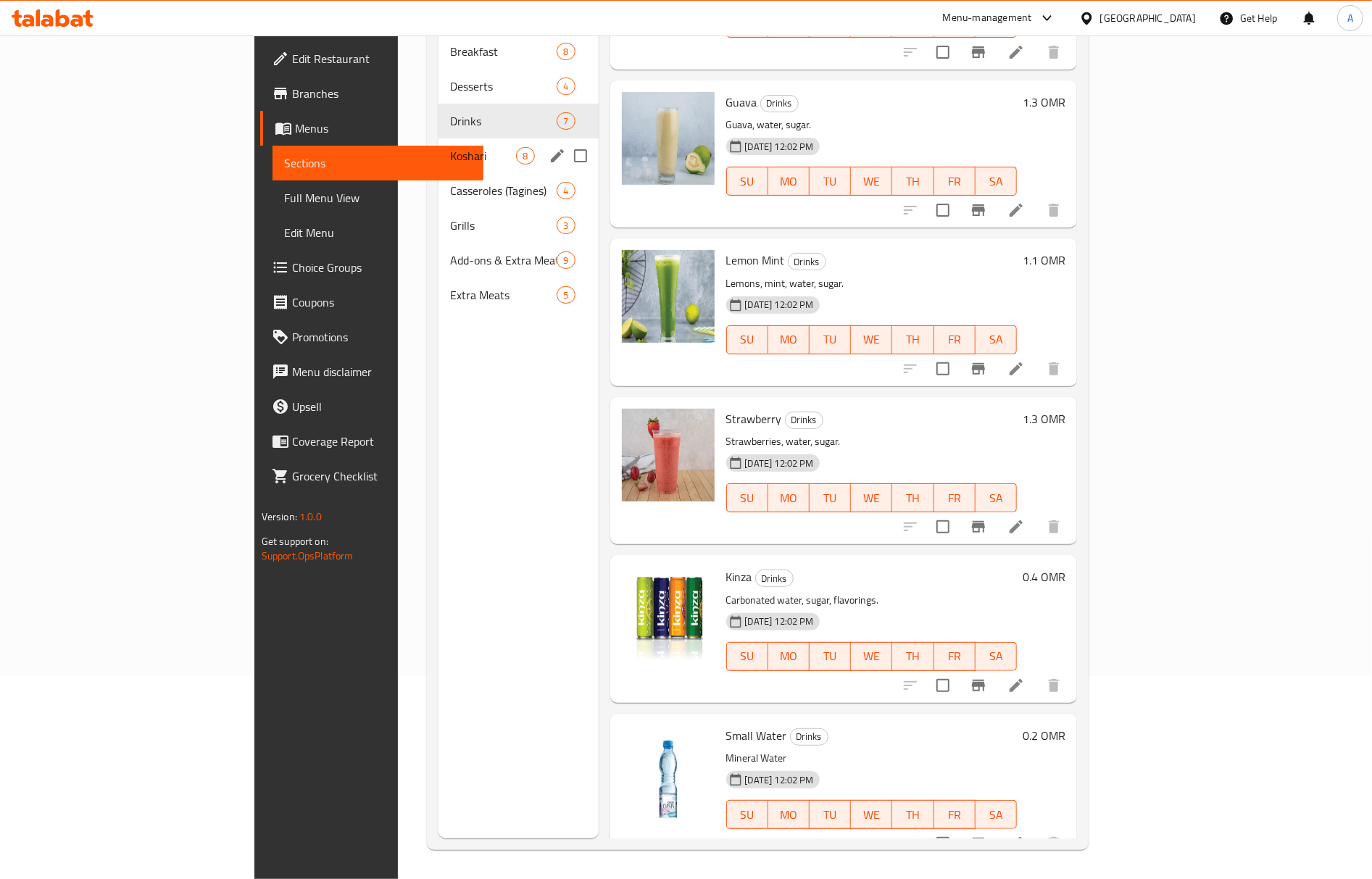
click at [450, 147] on span "Koshari" at bounding box center [482, 156] width 66 height 17
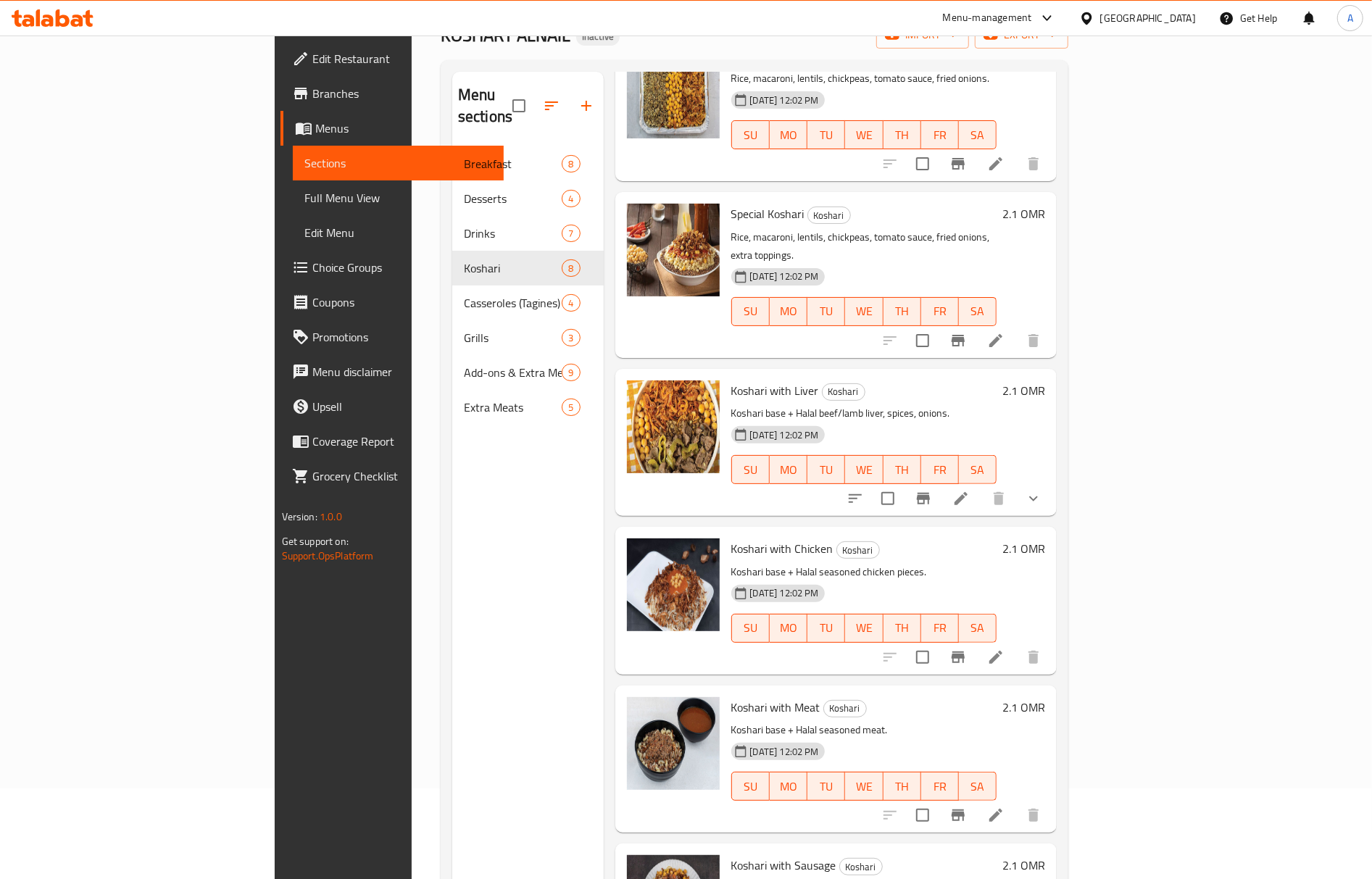
scroll to position [204, 0]
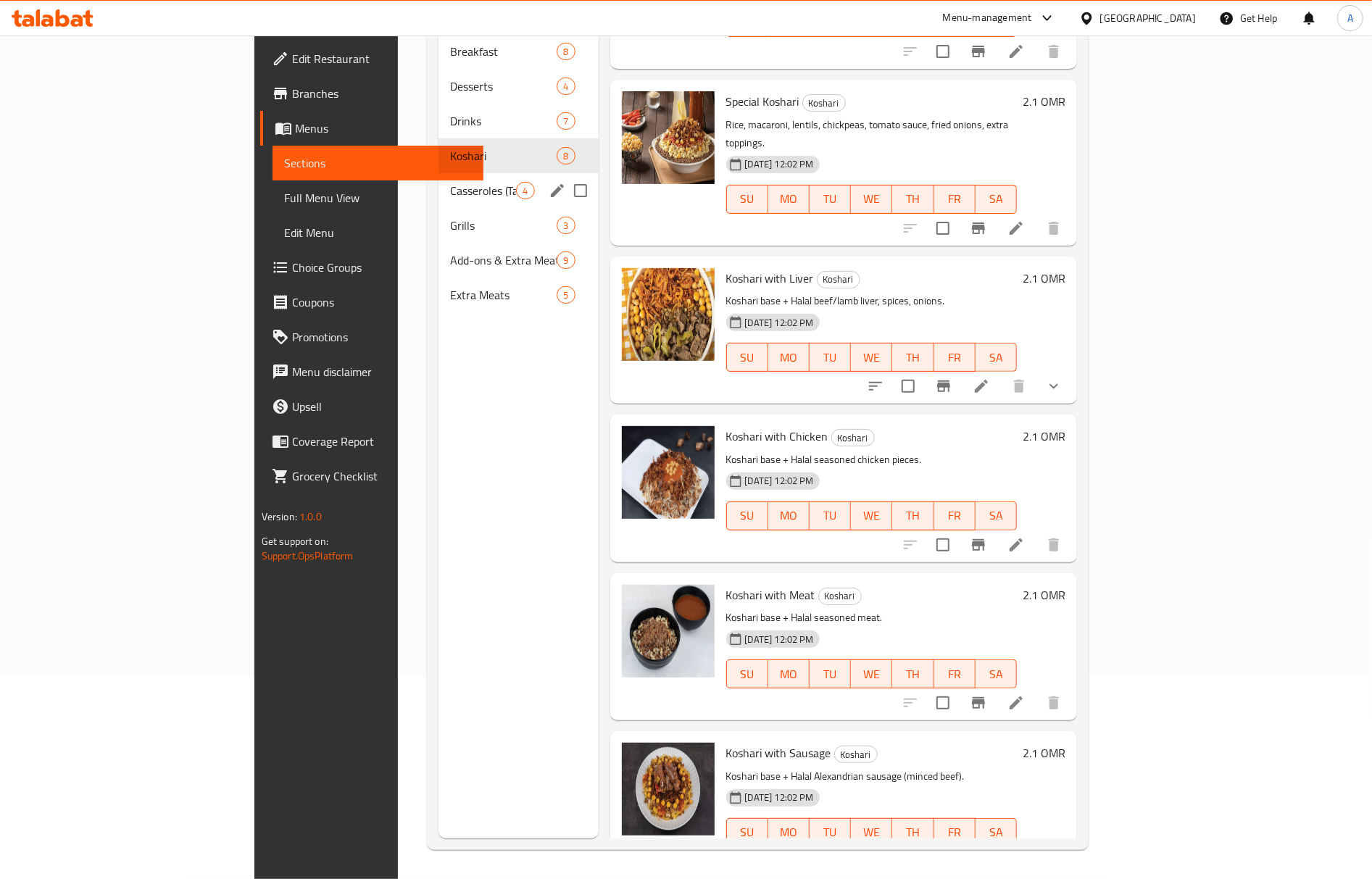
click at [450, 182] on span "Casseroles (Tagines)" at bounding box center [482, 190] width 66 height 17
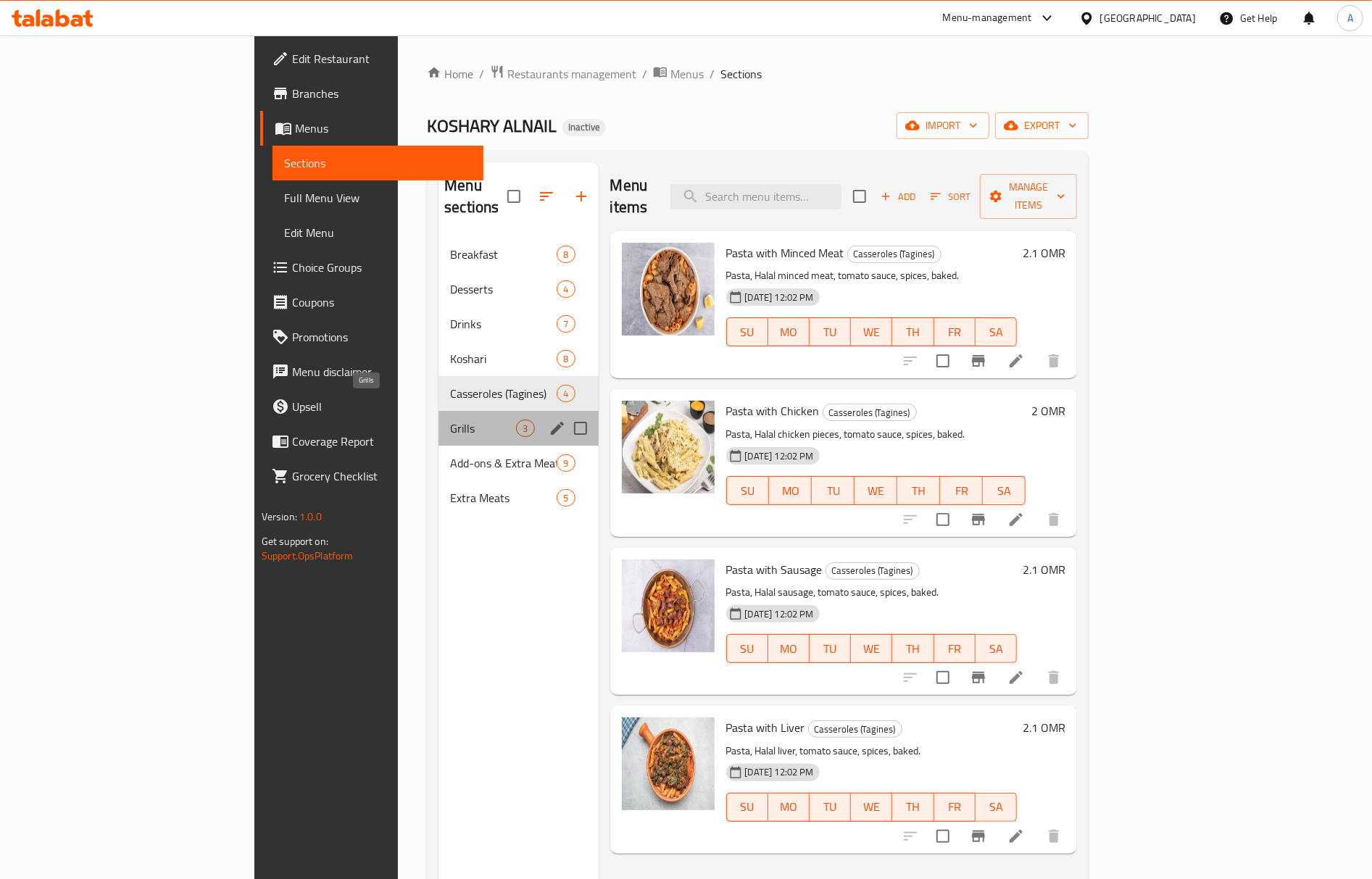
click at [450, 419] on span "Grills" at bounding box center [482, 428] width 66 height 17
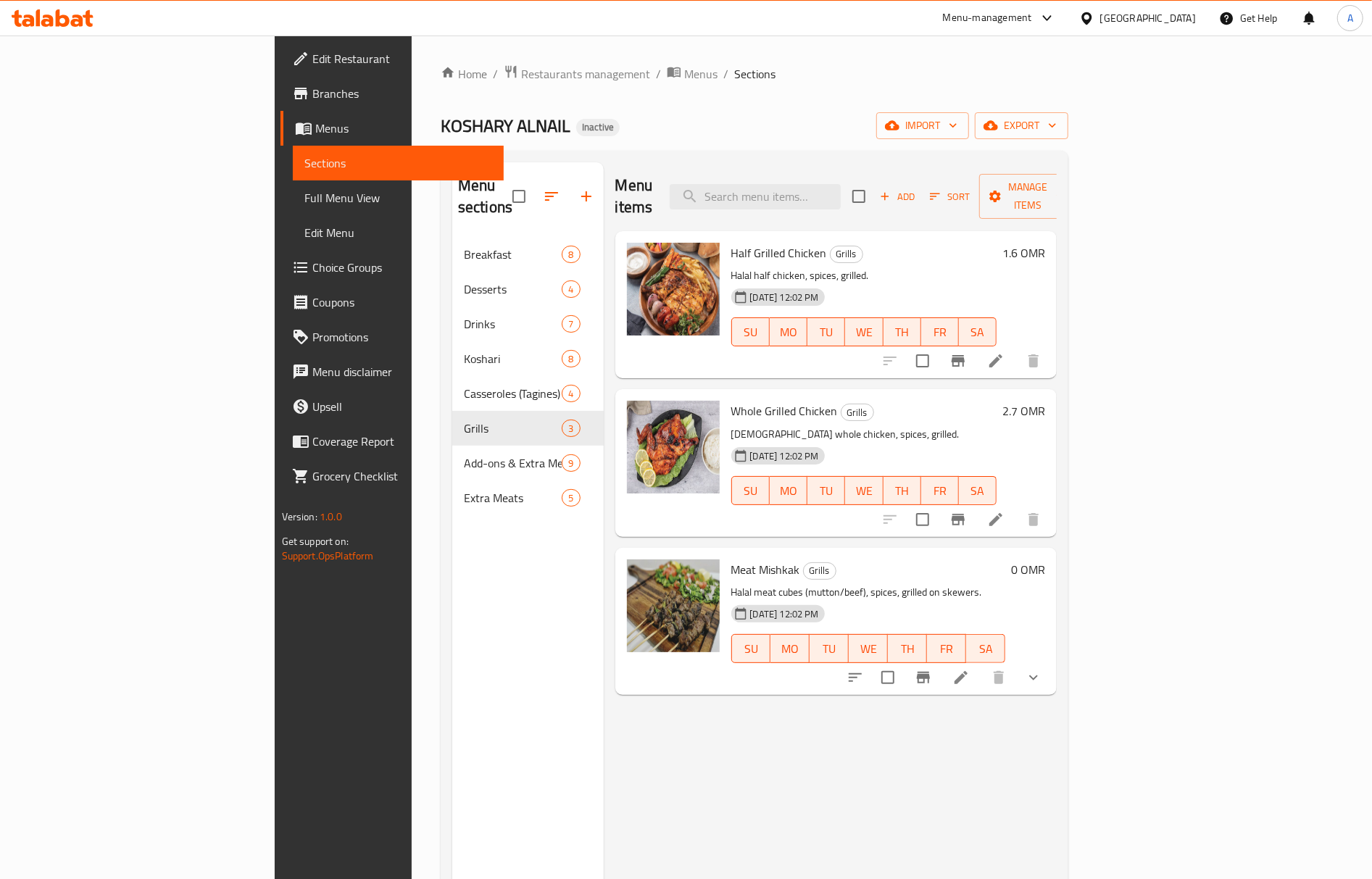
click at [725, 237] on div "Half Grilled Chicken Grills Halal half chicken, spices, grilled. 07-10-2025 12:…" at bounding box center [864, 304] width 278 height 136
copy h6 "Half Grilled Chicken"
click at [758, 759] on div "Menu items Add Sort Manage items Half Grilled Chicken Grills Halal half chicken…" at bounding box center [830, 602] width 454 height 879
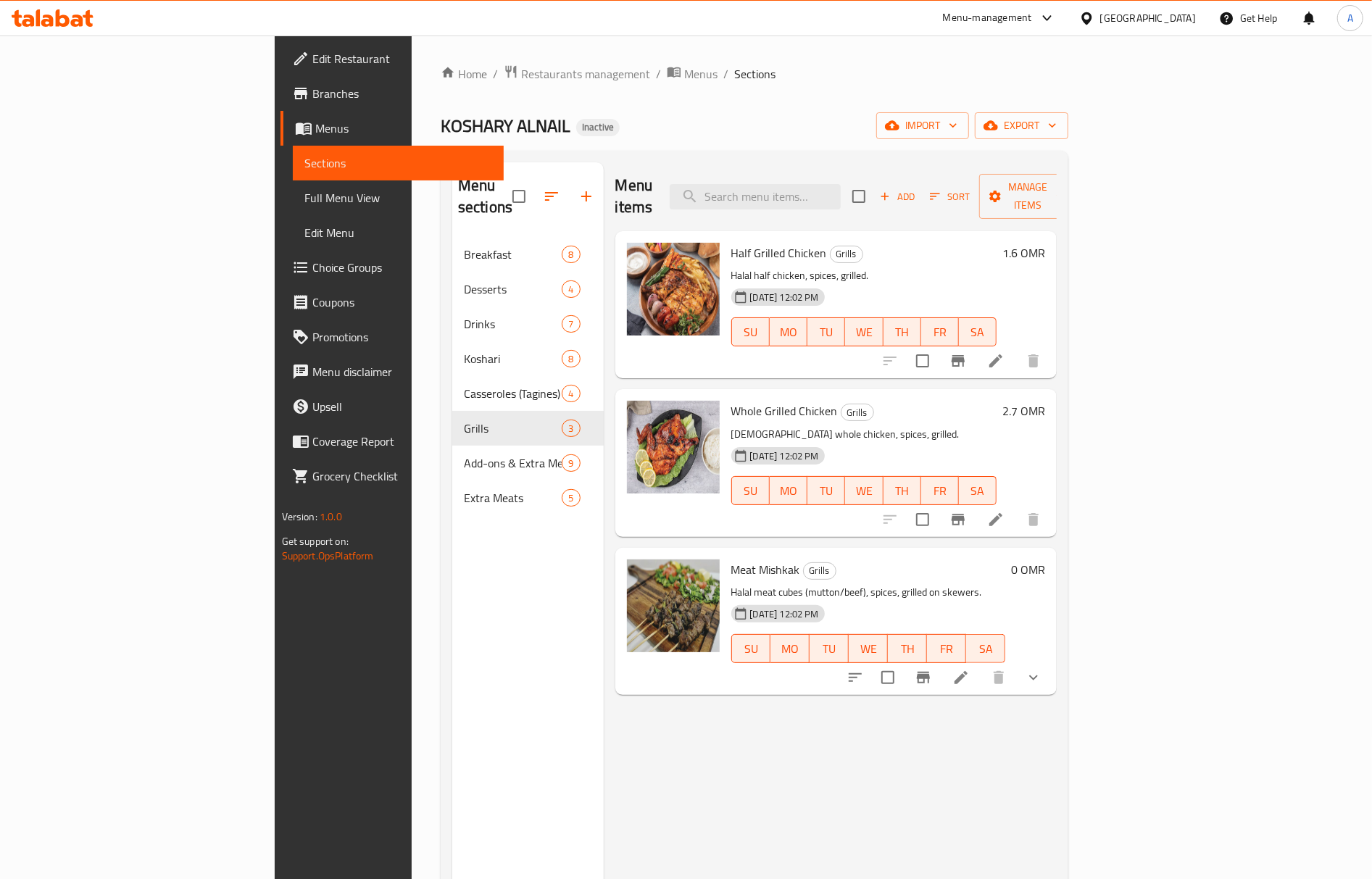
click at [452, 610] on div "Menu sections Breakfast 8 Desserts 4 Drinks 7 Koshari 8 Casseroles (Tagines) 4 …" at bounding box center [527, 602] width 151 height 879
click at [826, 446] on div "07-10-2025 12:02 PM SU MO TU WE TH FR SA" at bounding box center [864, 480] width 278 height 79
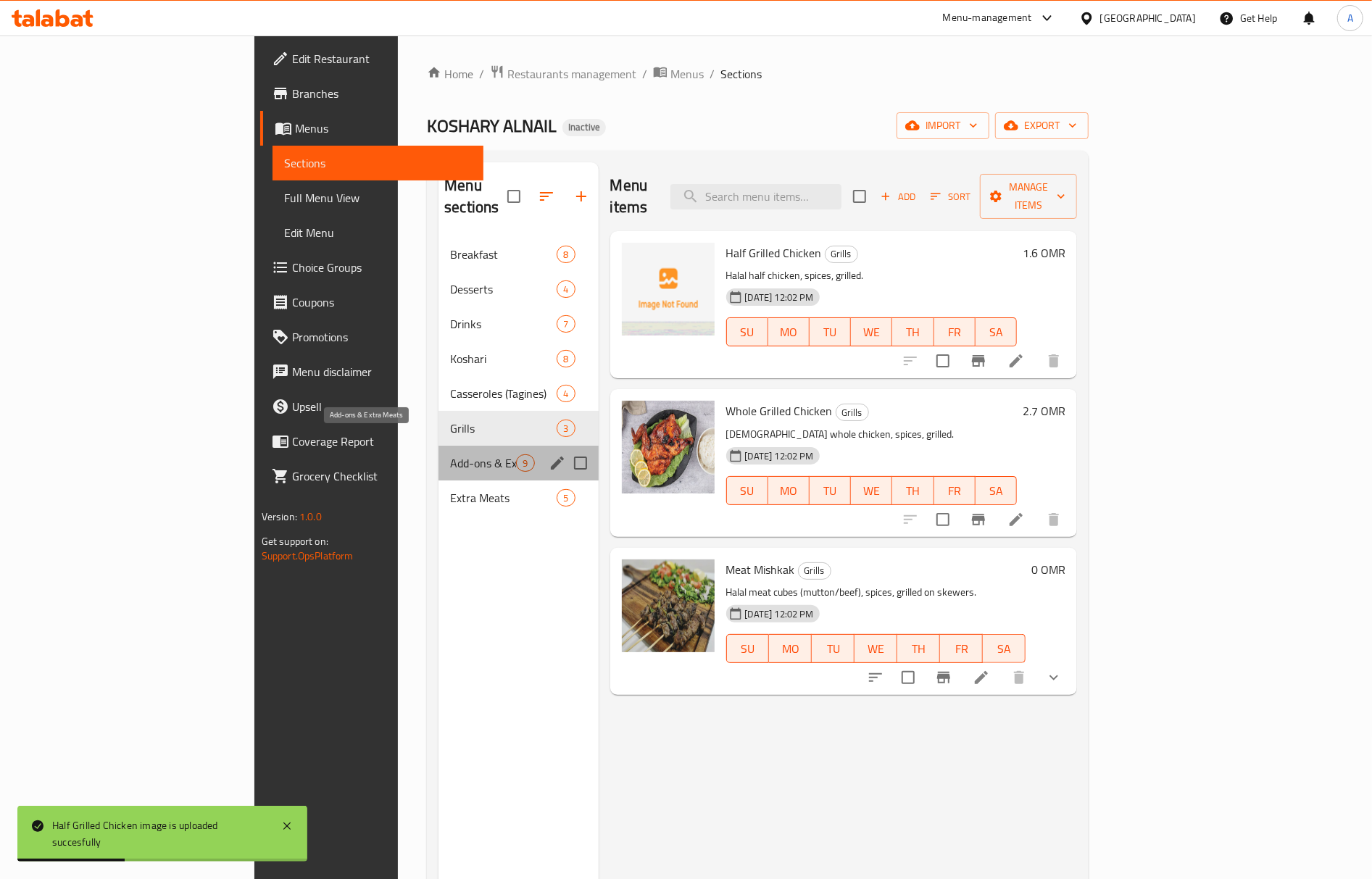
click at [450, 455] on span "Add-ons & Extra Meats" at bounding box center [482, 463] width 66 height 17
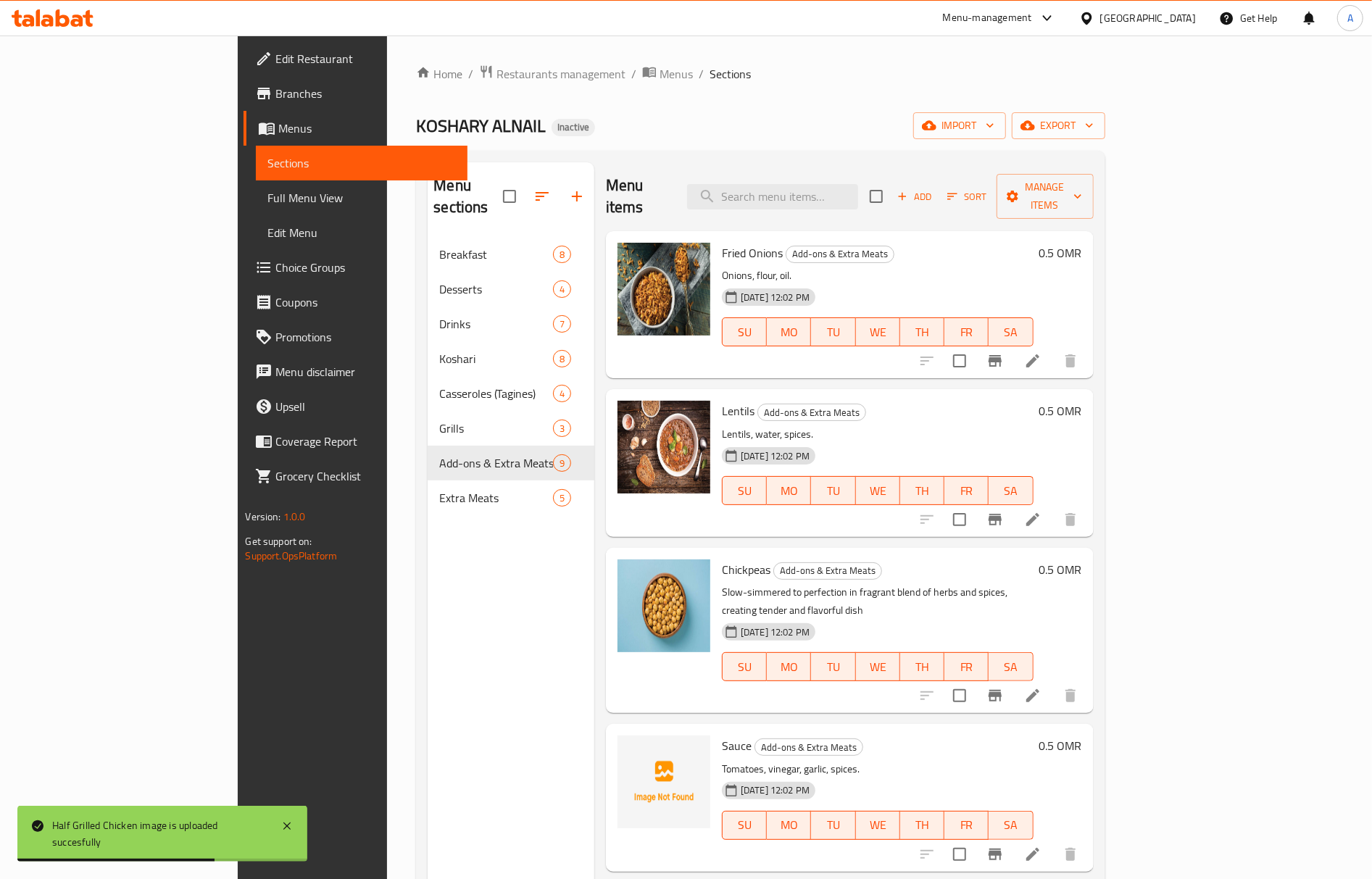
click at [722, 735] on span "Sauce" at bounding box center [737, 745] width 29 height 22
copy h6 "Sauce"
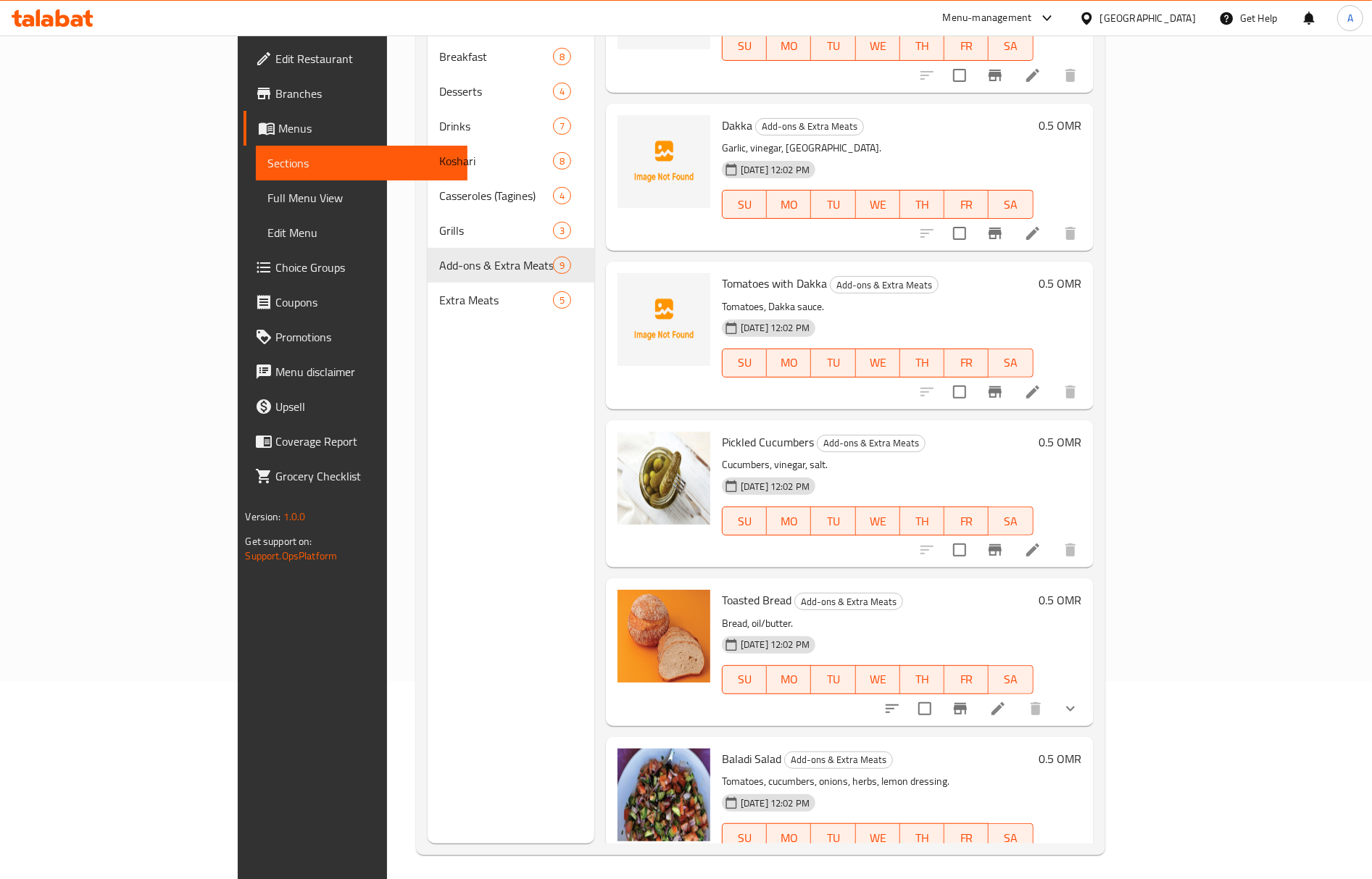
scroll to position [204, 0]
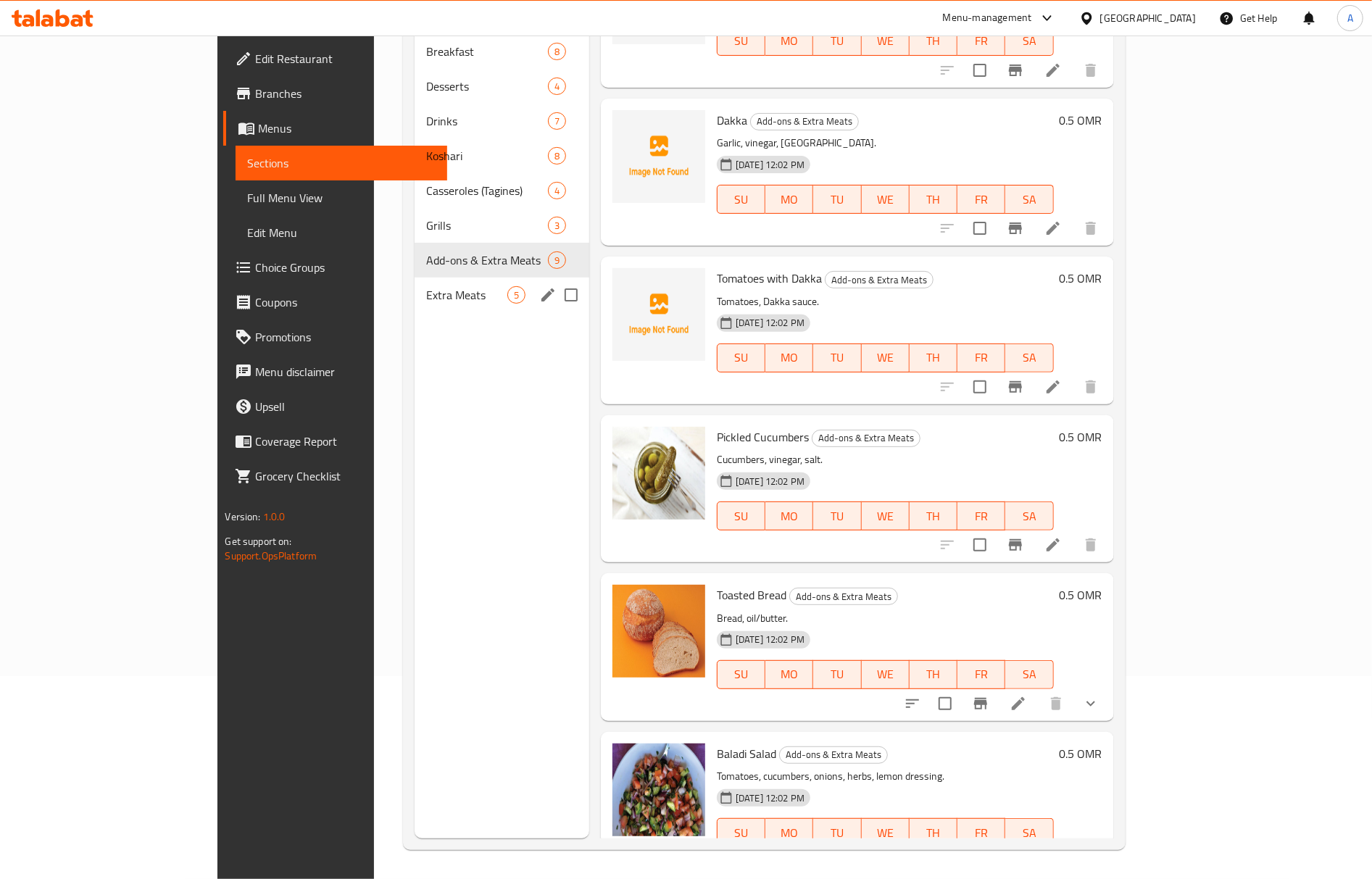
click at [426, 286] on span "Extra Meats" at bounding box center [467, 295] width 81 height 17
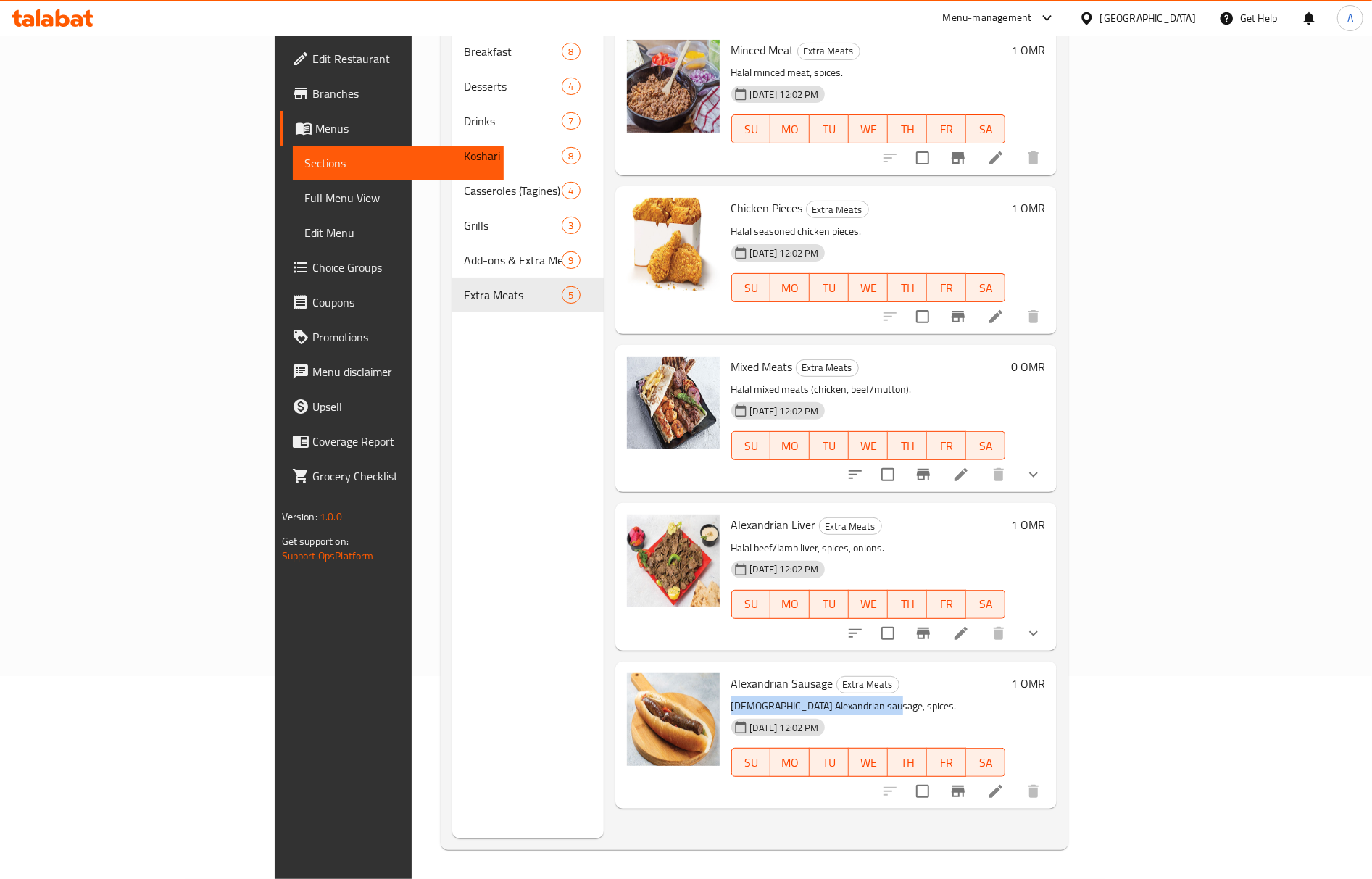
drag, startPoint x: 817, startPoint y: 678, endPoint x: 669, endPoint y: 668, distance: 148.3
click at [725, 672] on div "Alexandrian Sausage Extra Meats Halal Alexandrian sausage, spices. 07-10-2025 1…" at bounding box center [868, 735] width 286 height 136
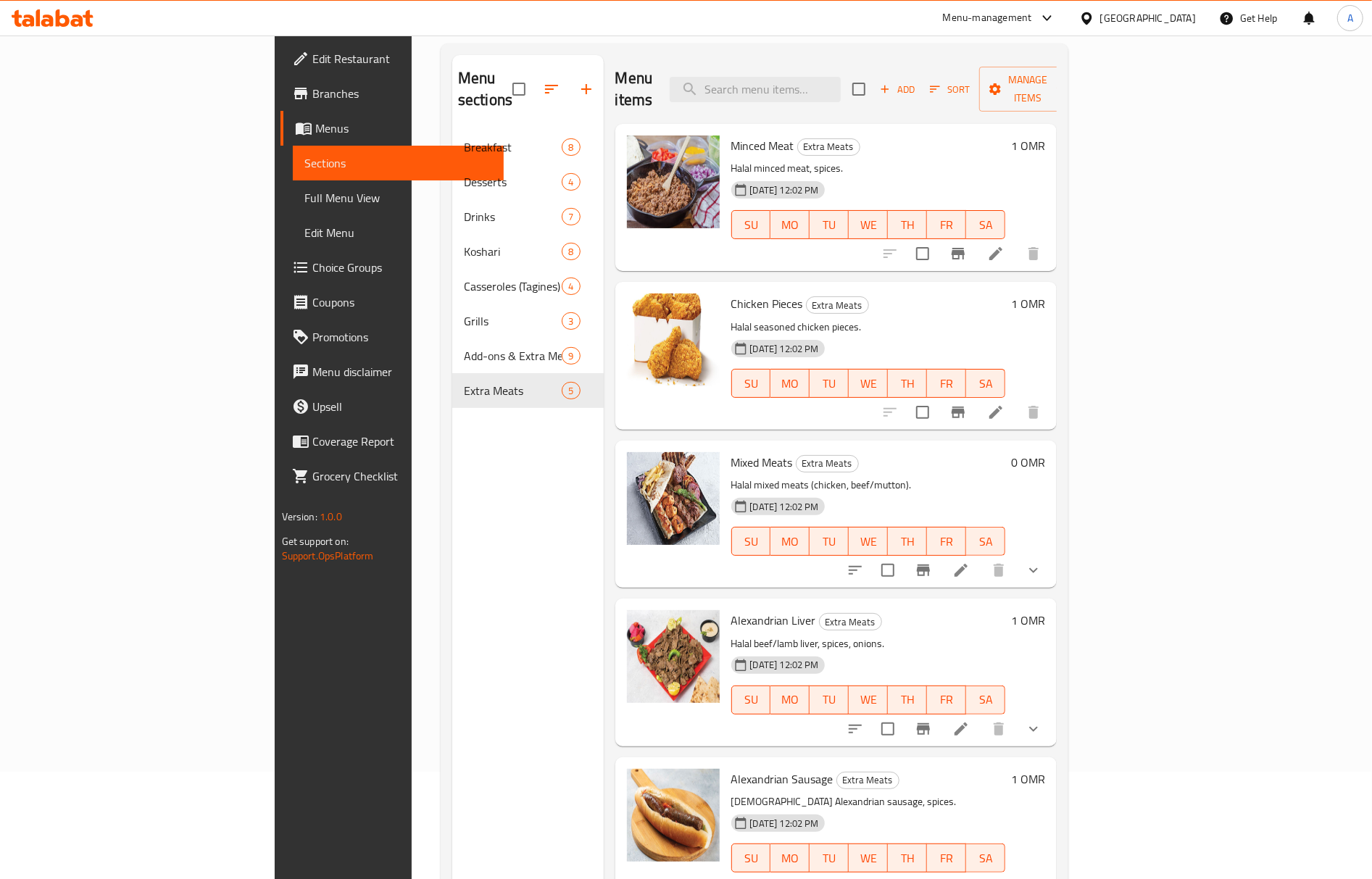
click at [731, 451] on span "Mixed Meats" at bounding box center [762, 462] width 61 height 22
copy h6 "Mixed Meats"
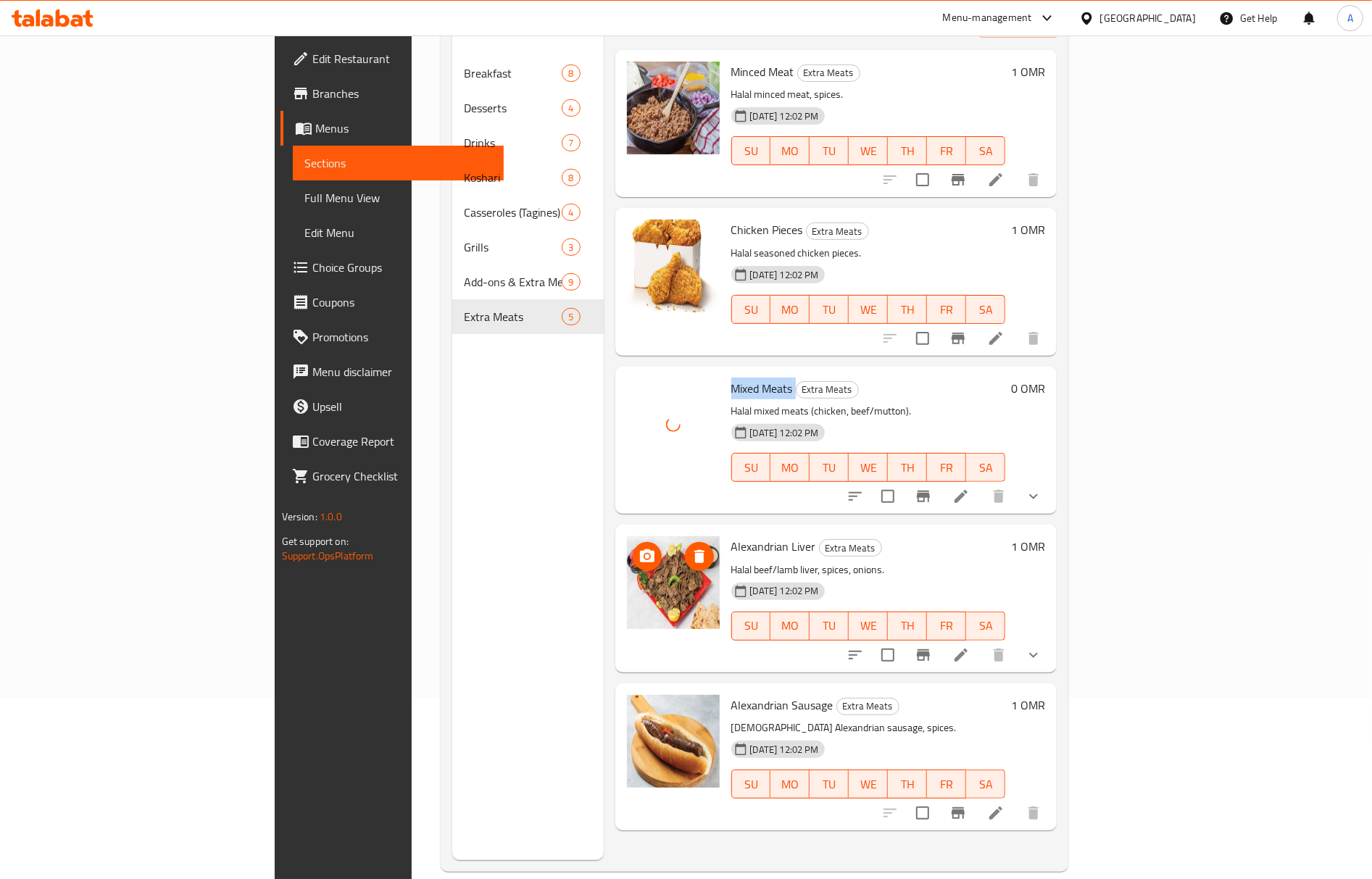
scroll to position [204, 0]
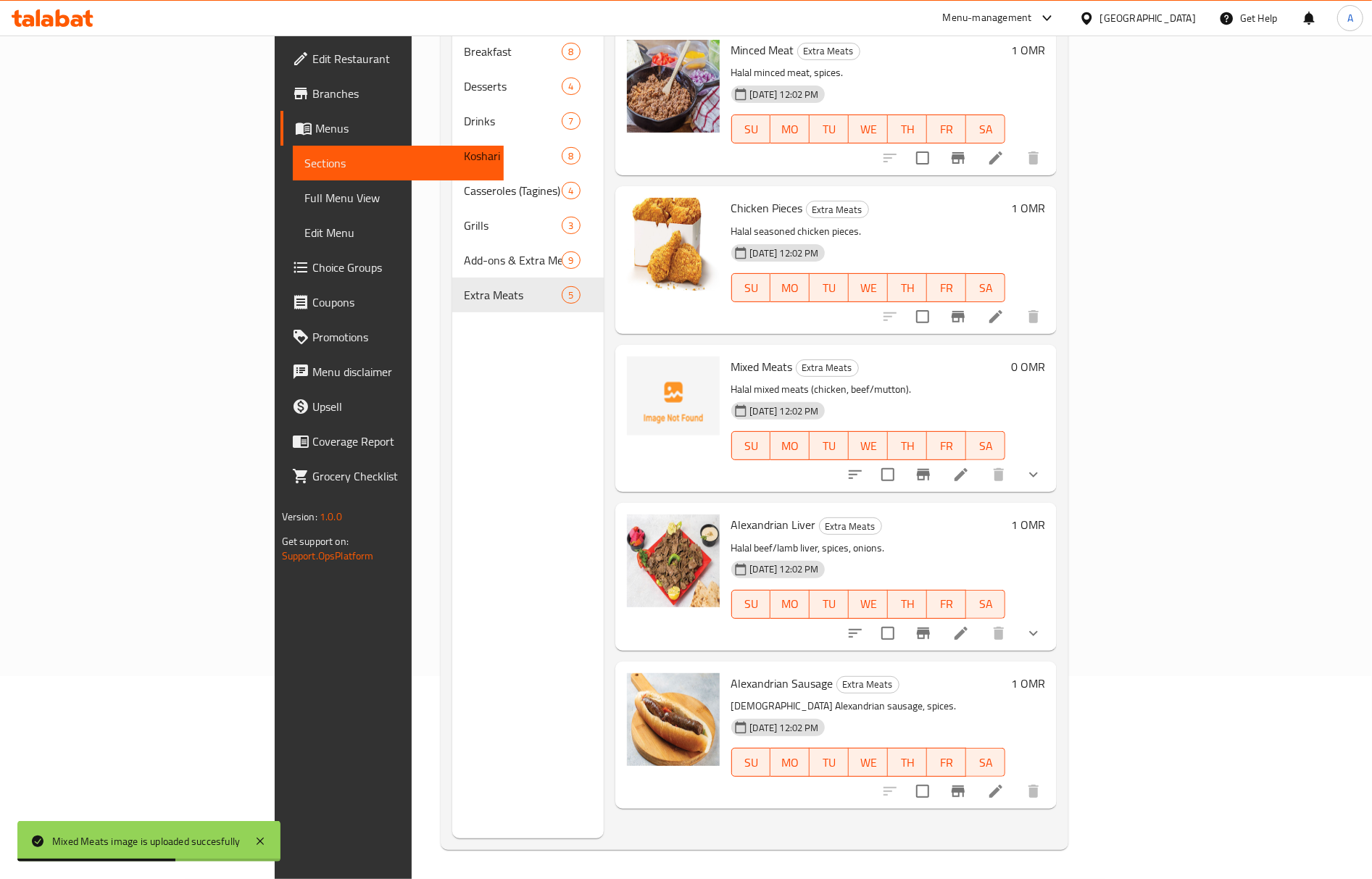
click at [731, 672] on span "Alexandrian Sausage" at bounding box center [782, 683] width 102 height 22
copy h6 "Alexandrian Sausage"
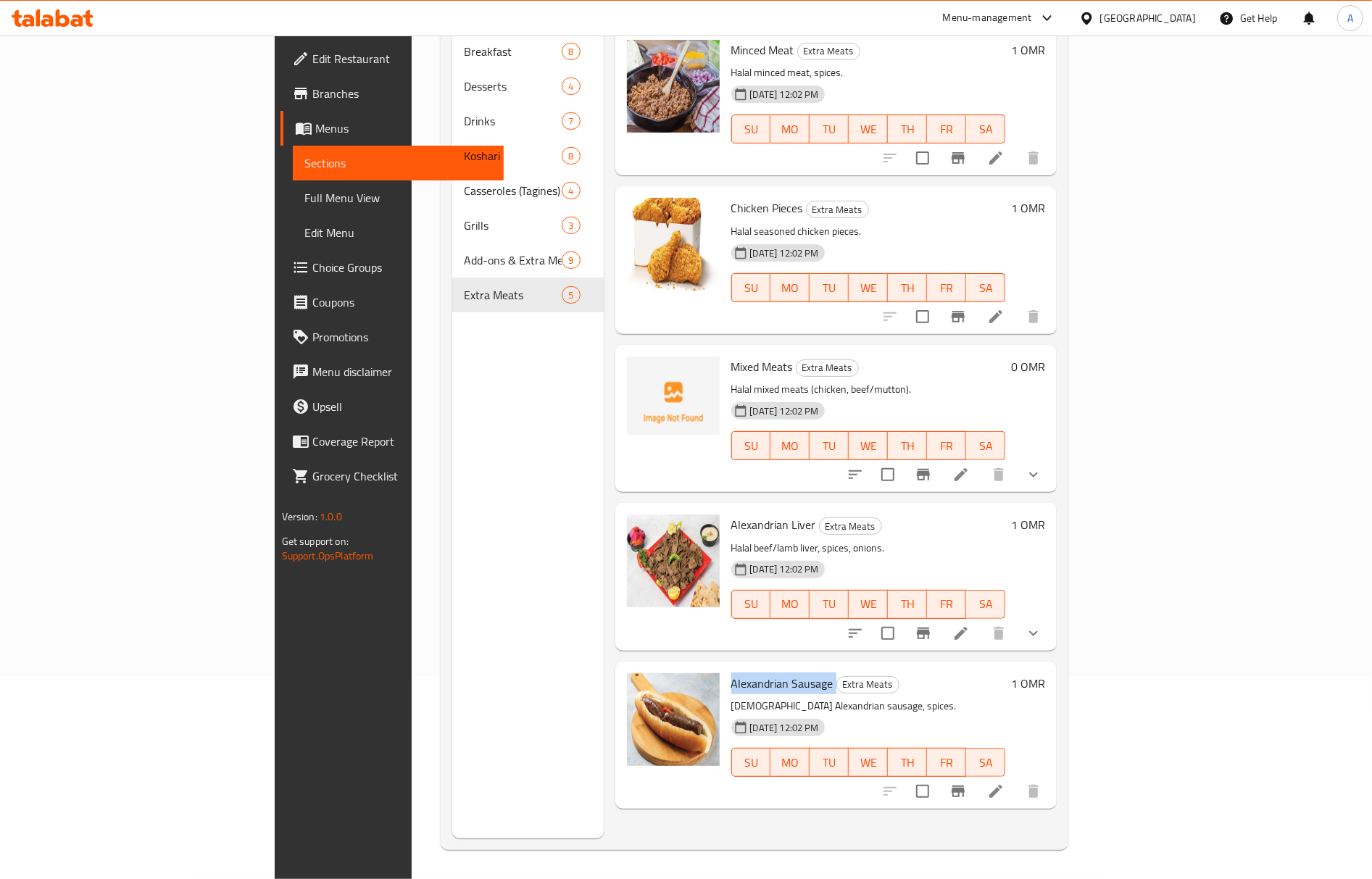
click at [731, 672] on span "Alexandrian Sausage" at bounding box center [782, 683] width 102 height 22
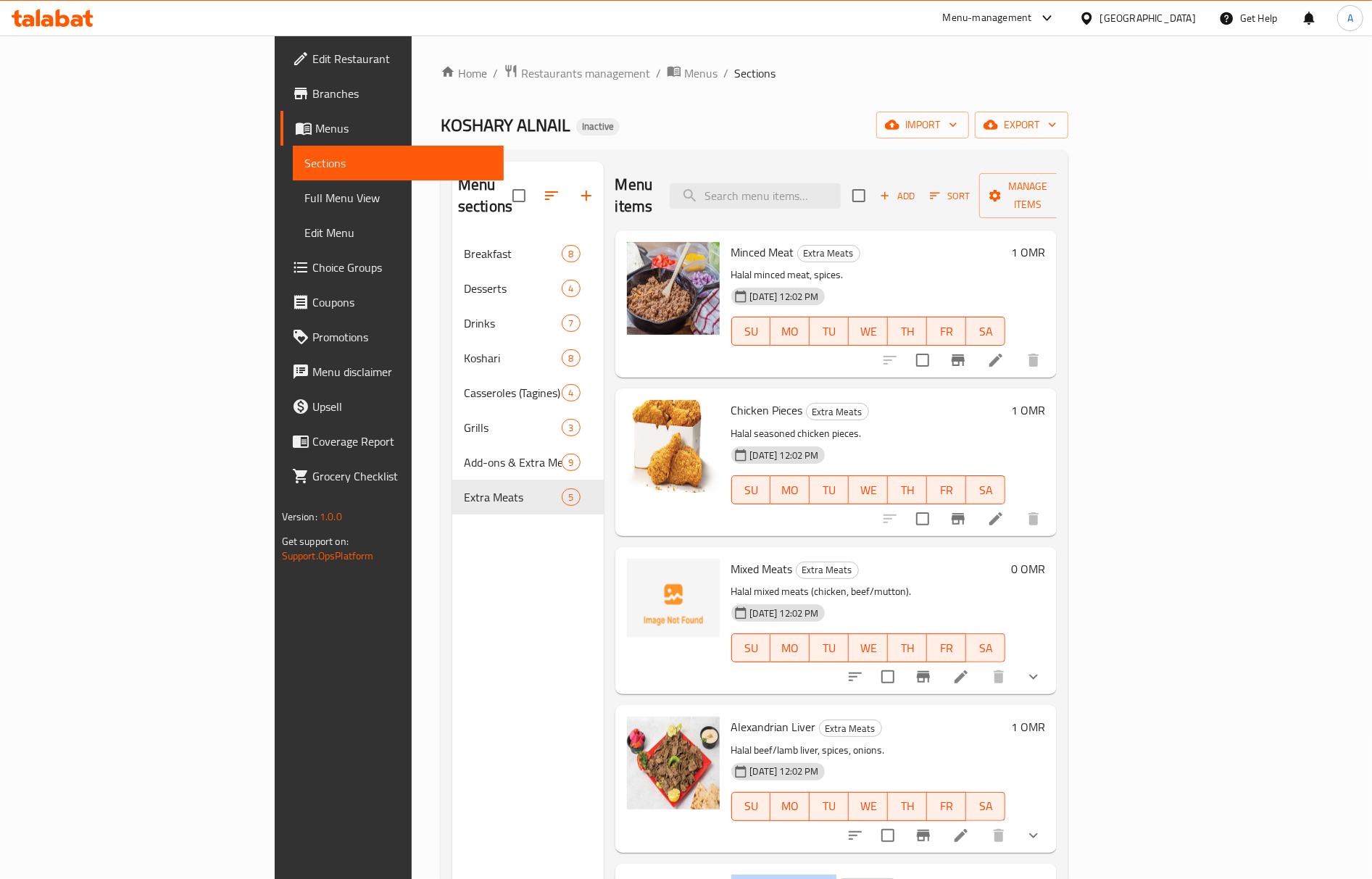
scroll to position [0, 0]
click at [304, 197] on span "Full Menu View" at bounding box center [398, 198] width 188 height 17
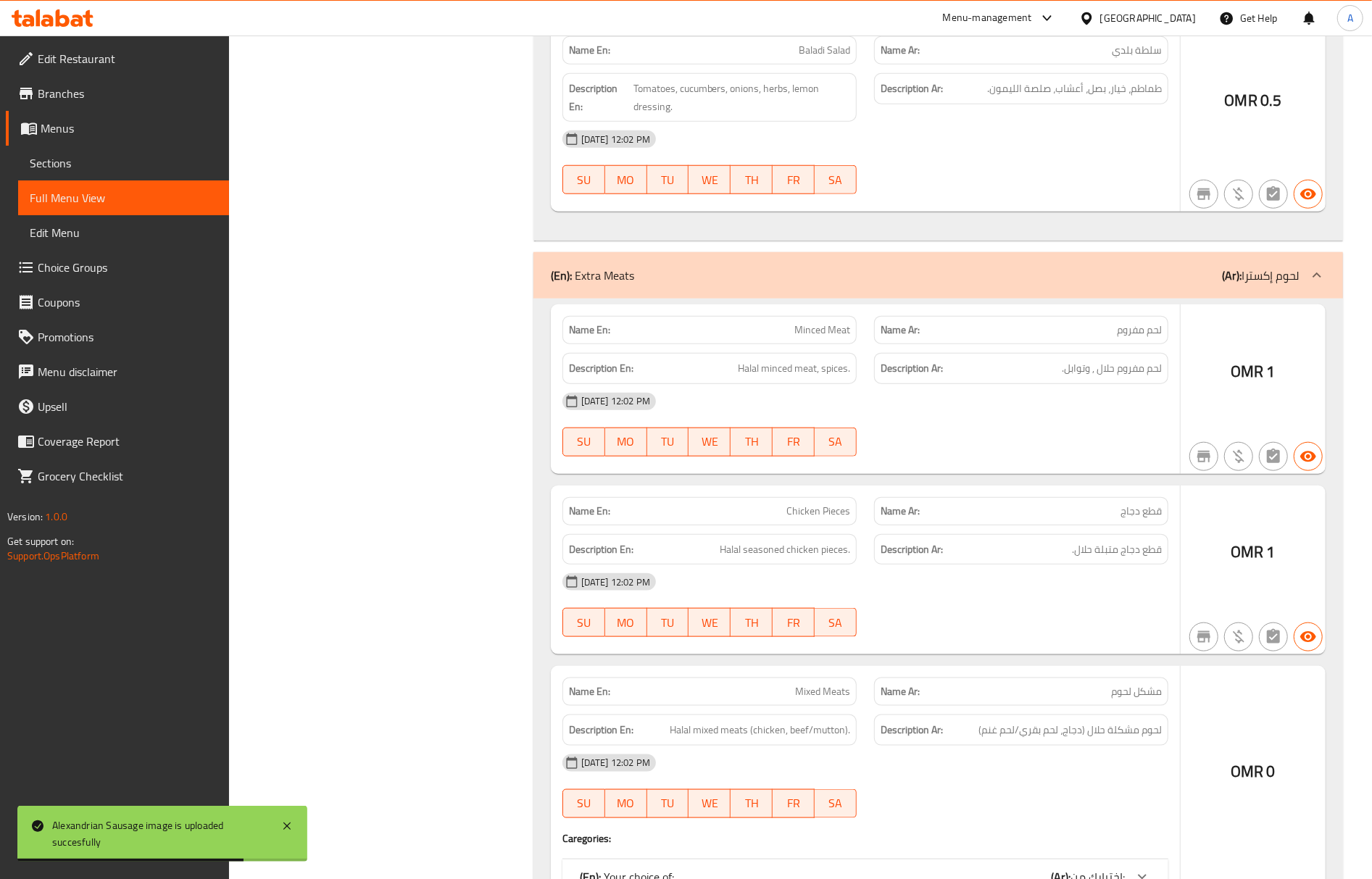
scroll to position [9751, 0]
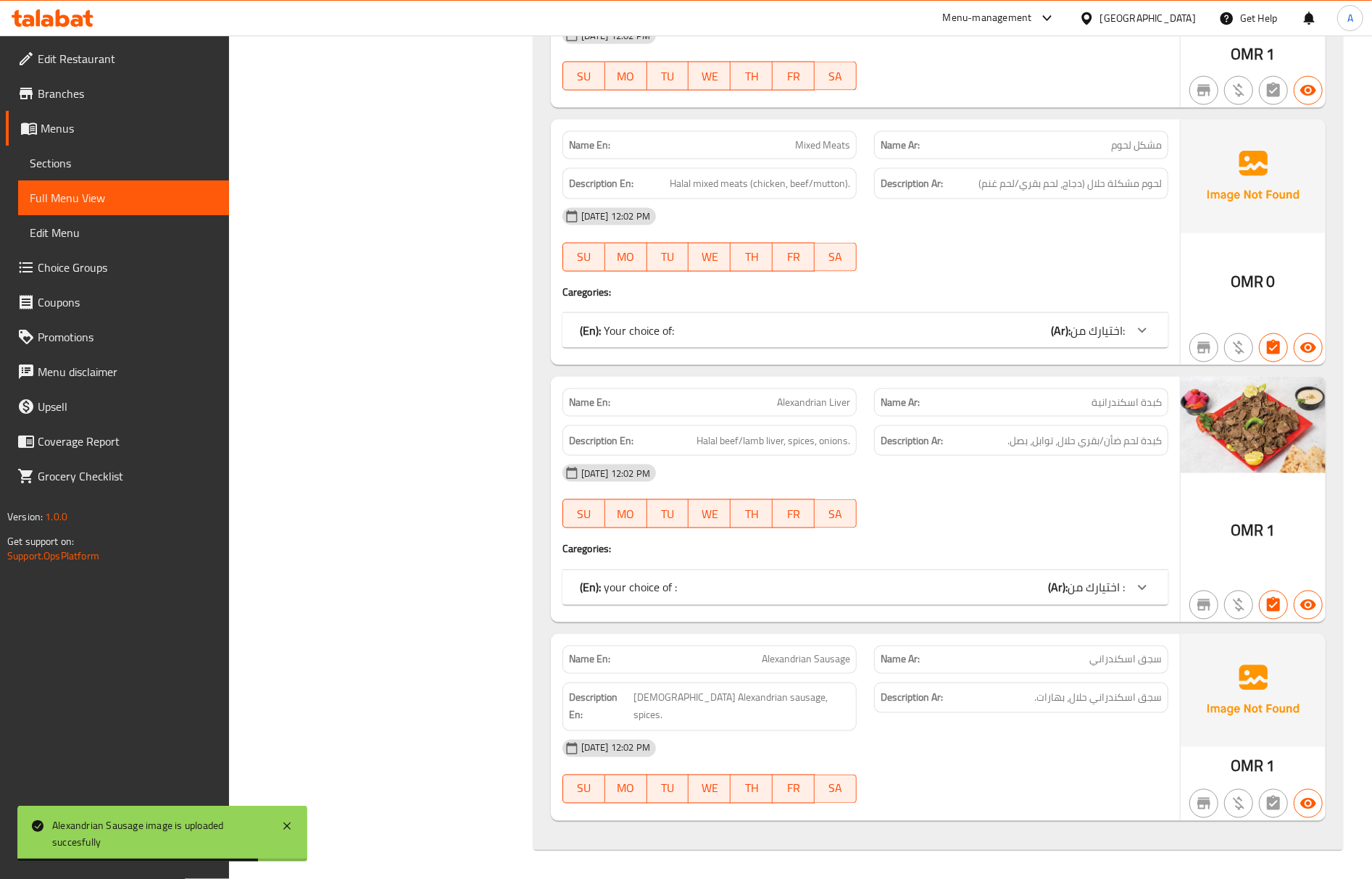
drag, startPoint x: 1171, startPoint y: 303, endPoint x: 1152, endPoint y: 662, distance: 359.5
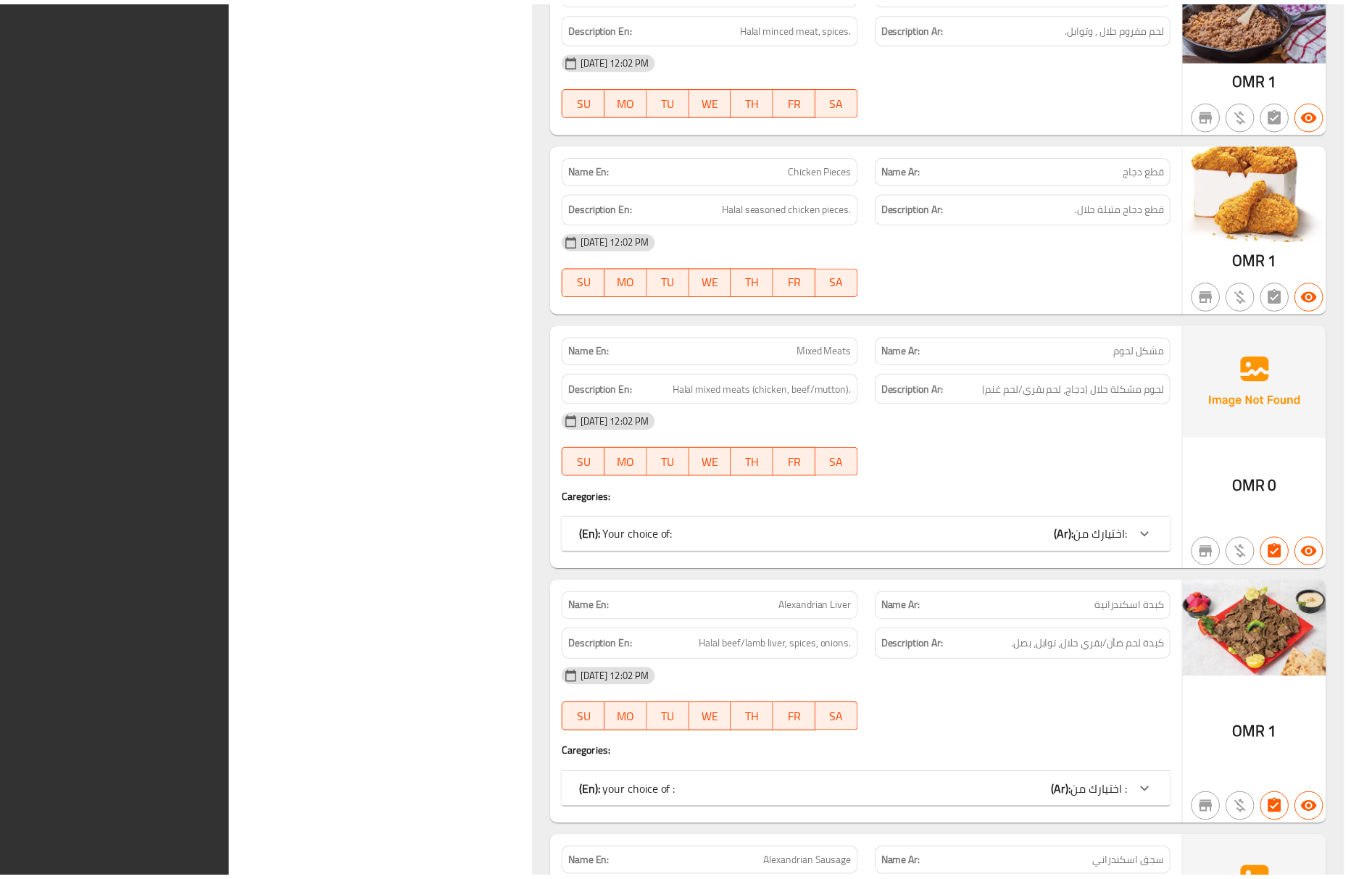
scroll to position [9733, 0]
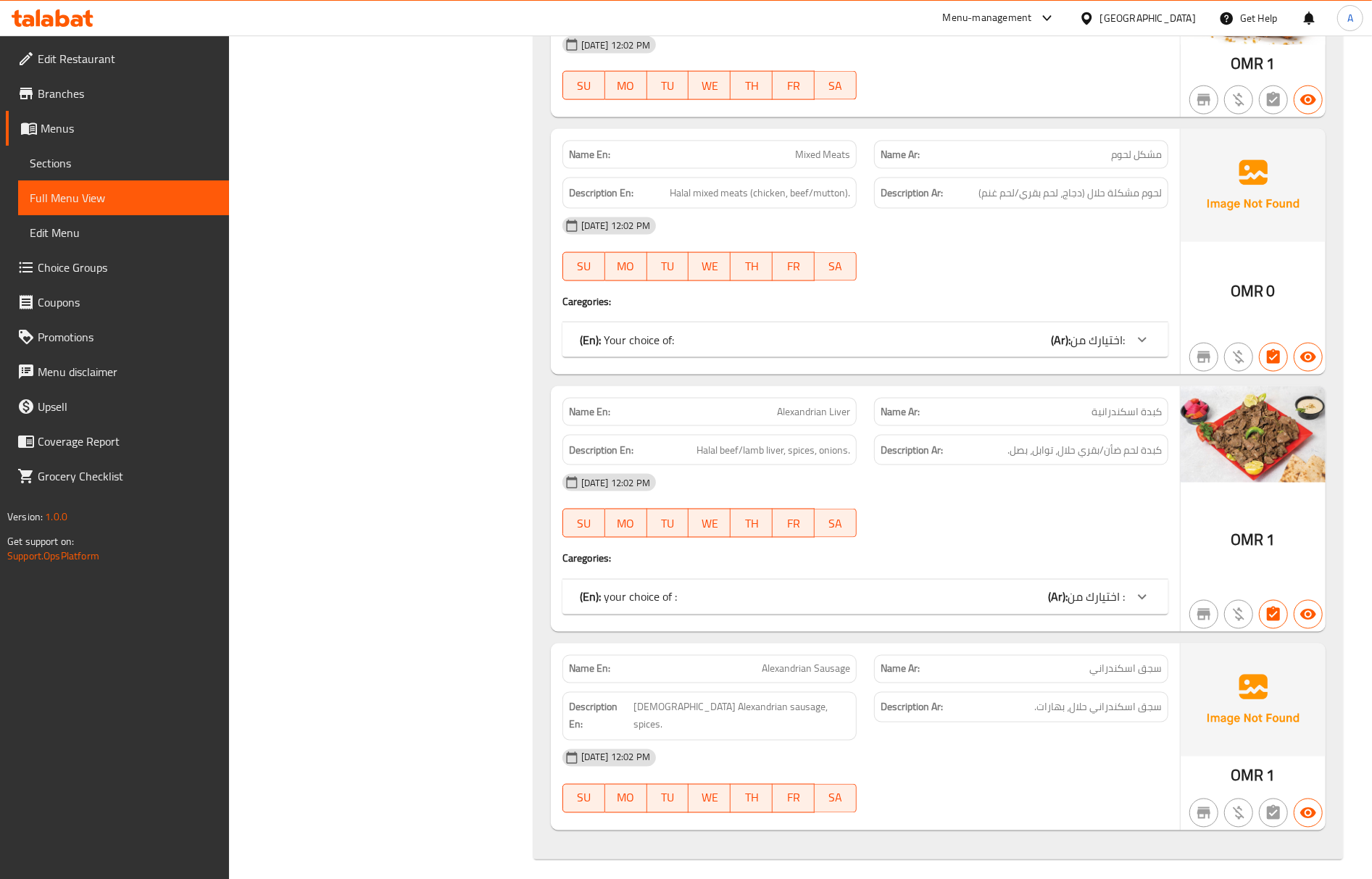
click at [151, 47] on link "Edit Restaurant" at bounding box center [118, 59] width 223 height 35
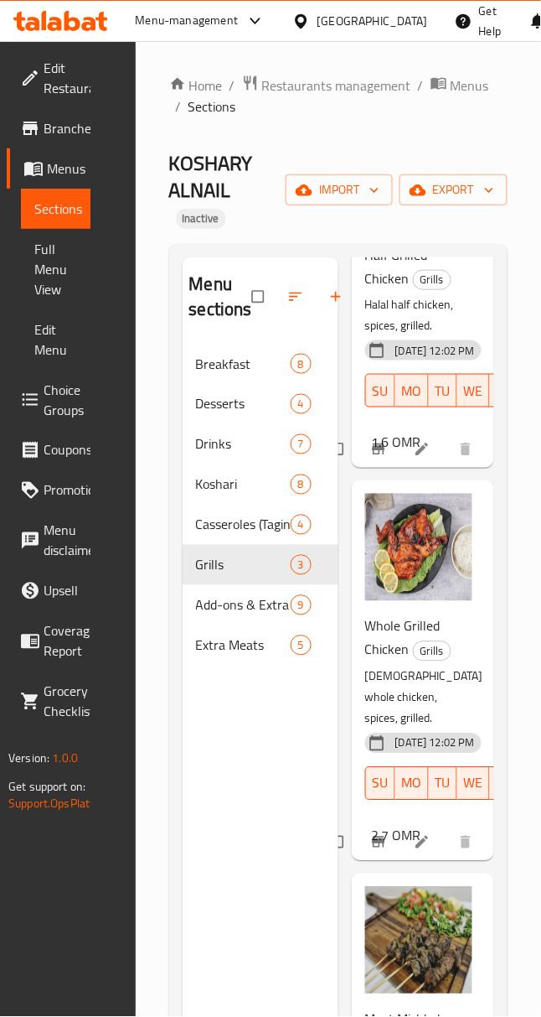
scroll to position [265, 0]
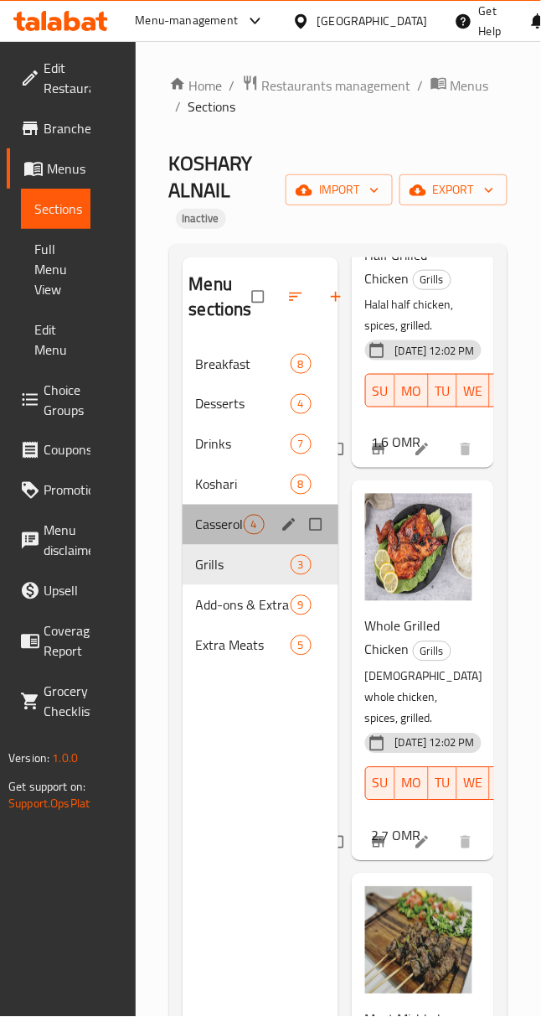
click at [279, 531] on div "Menu sections" at bounding box center [290, 525] width 25 height 22
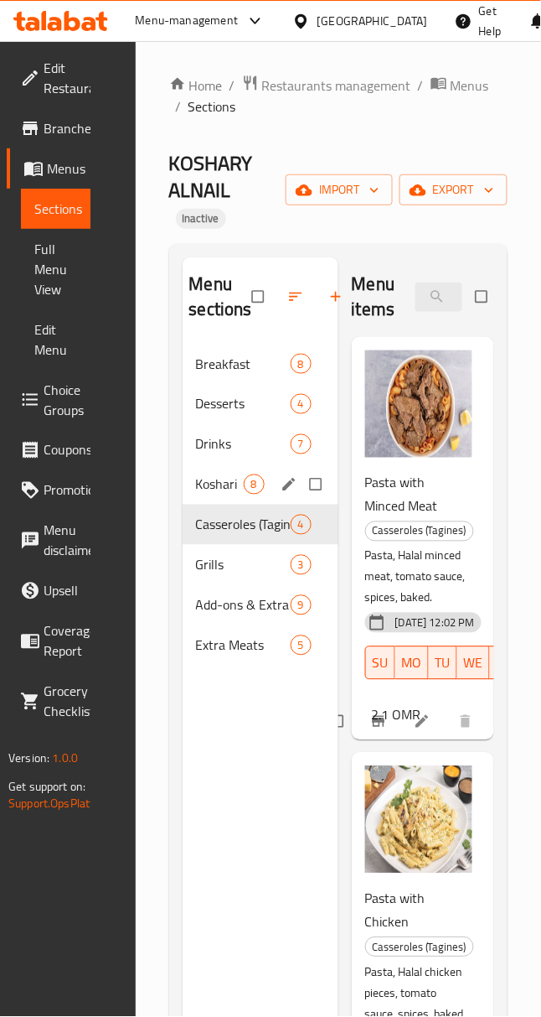
click at [241, 479] on span "Koshari" at bounding box center [220, 484] width 48 height 20
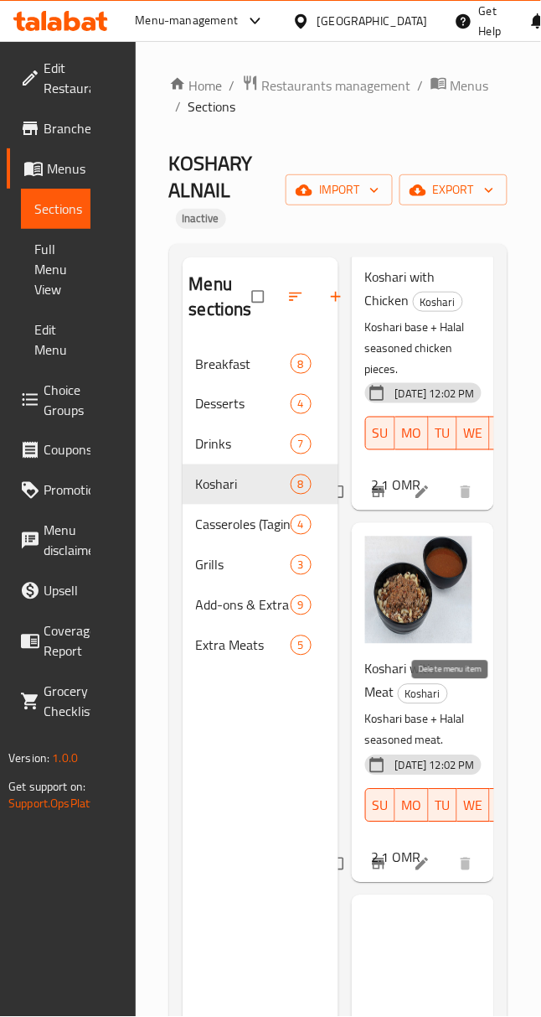
scroll to position [2424, 0]
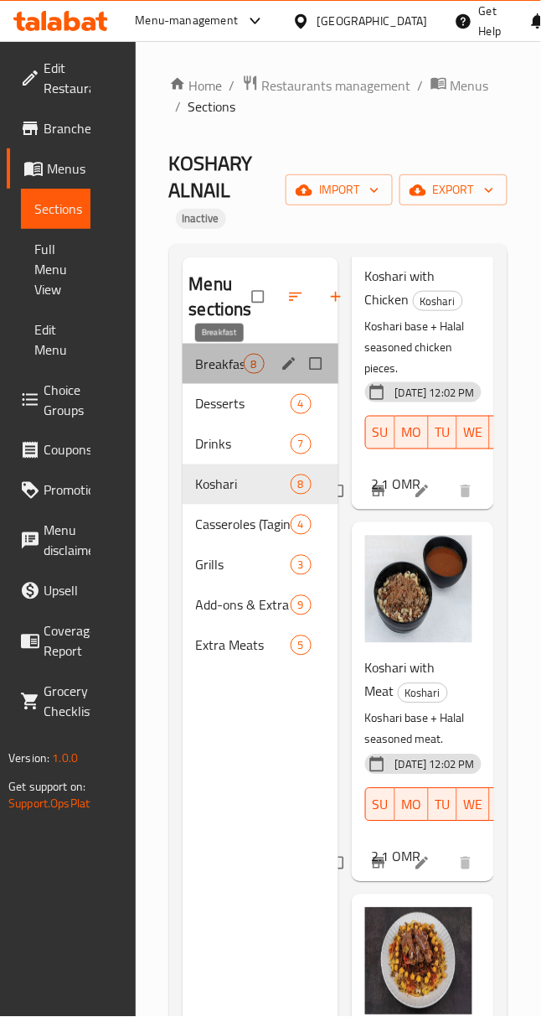
click at [222, 367] on span "Breakfast" at bounding box center [220, 364] width 48 height 20
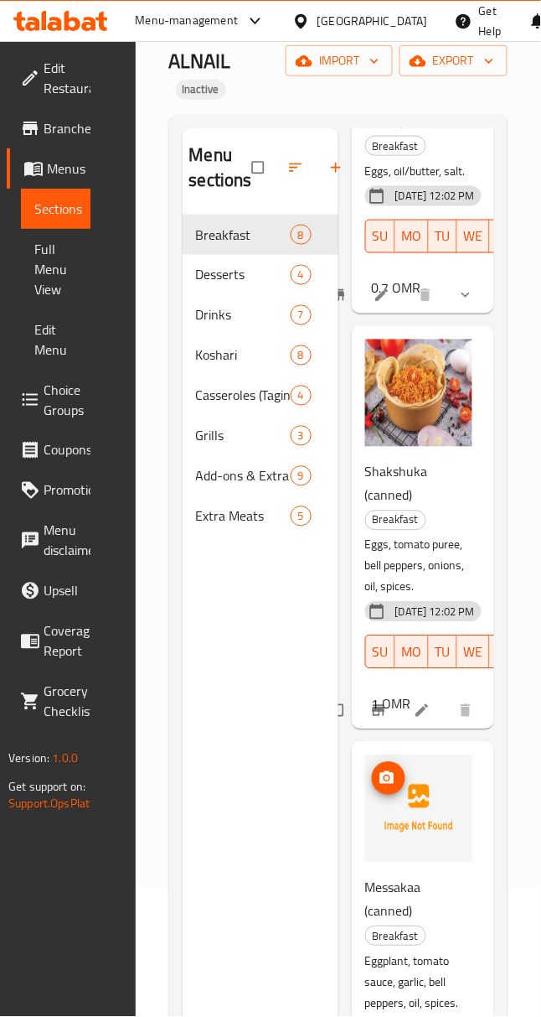
scroll to position [305, 0]
